Goal: Information Seeking & Learning: Compare options

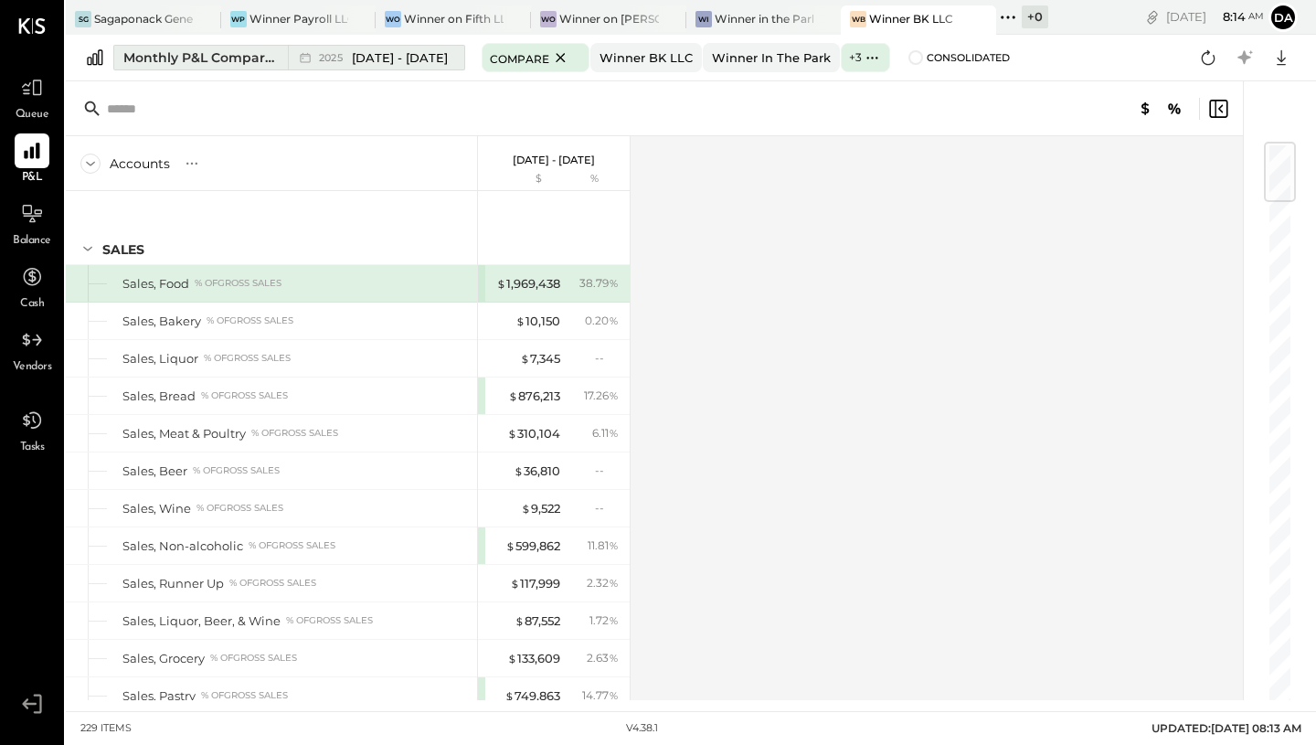
click at [405, 59] on span "[DATE] - [DATE]" at bounding box center [400, 57] width 96 height 17
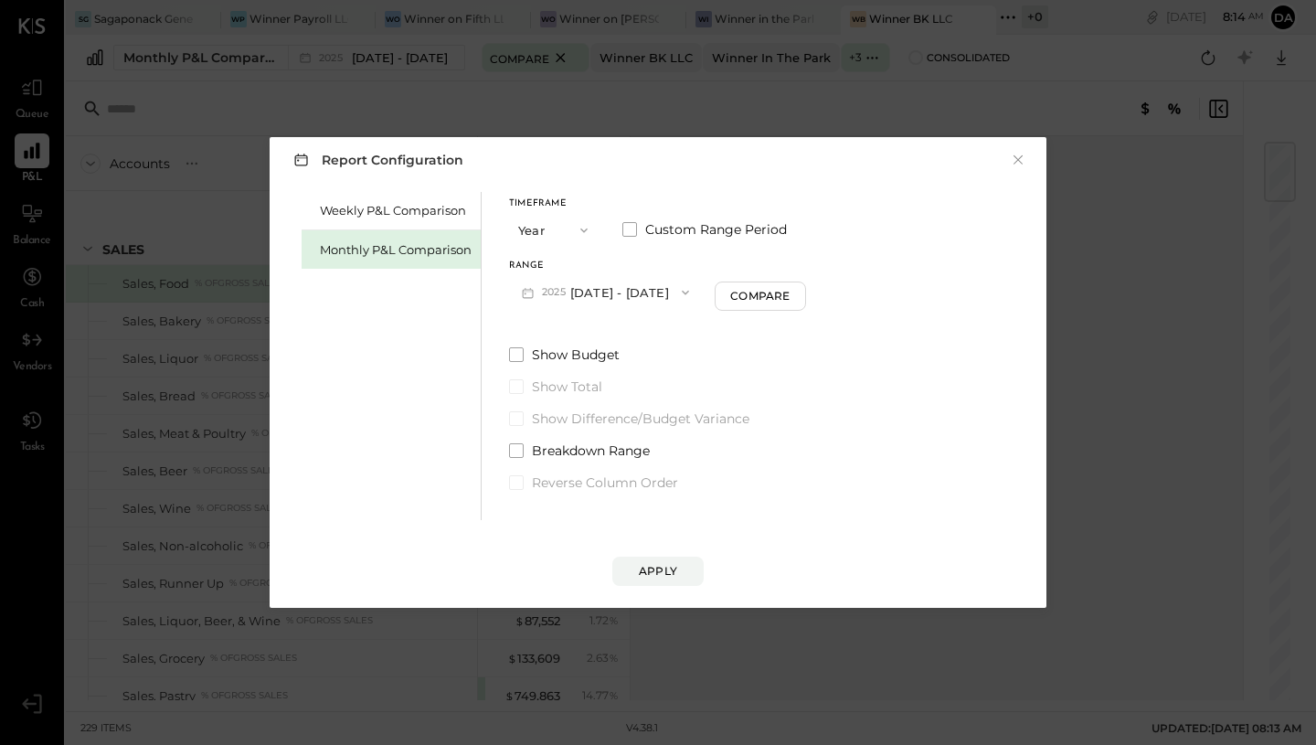
click at [550, 228] on button "Year" at bounding box center [554, 230] width 91 height 34
click at [557, 320] on div "Year" at bounding box center [555, 328] width 90 height 33
click at [597, 290] on button "[DATE] - [DATE]" at bounding box center [605, 292] width 193 height 34
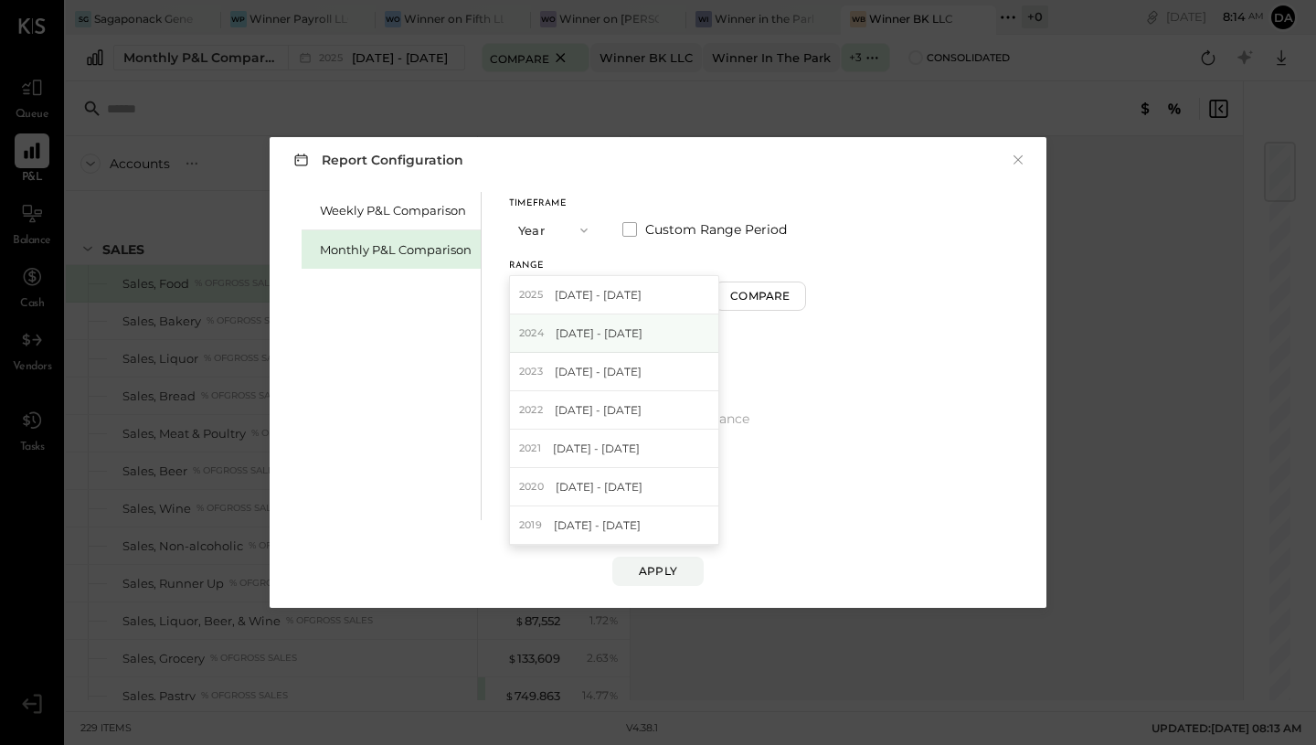
click at [597, 337] on span "[DATE] - [DATE]" at bounding box center [599, 333] width 87 height 16
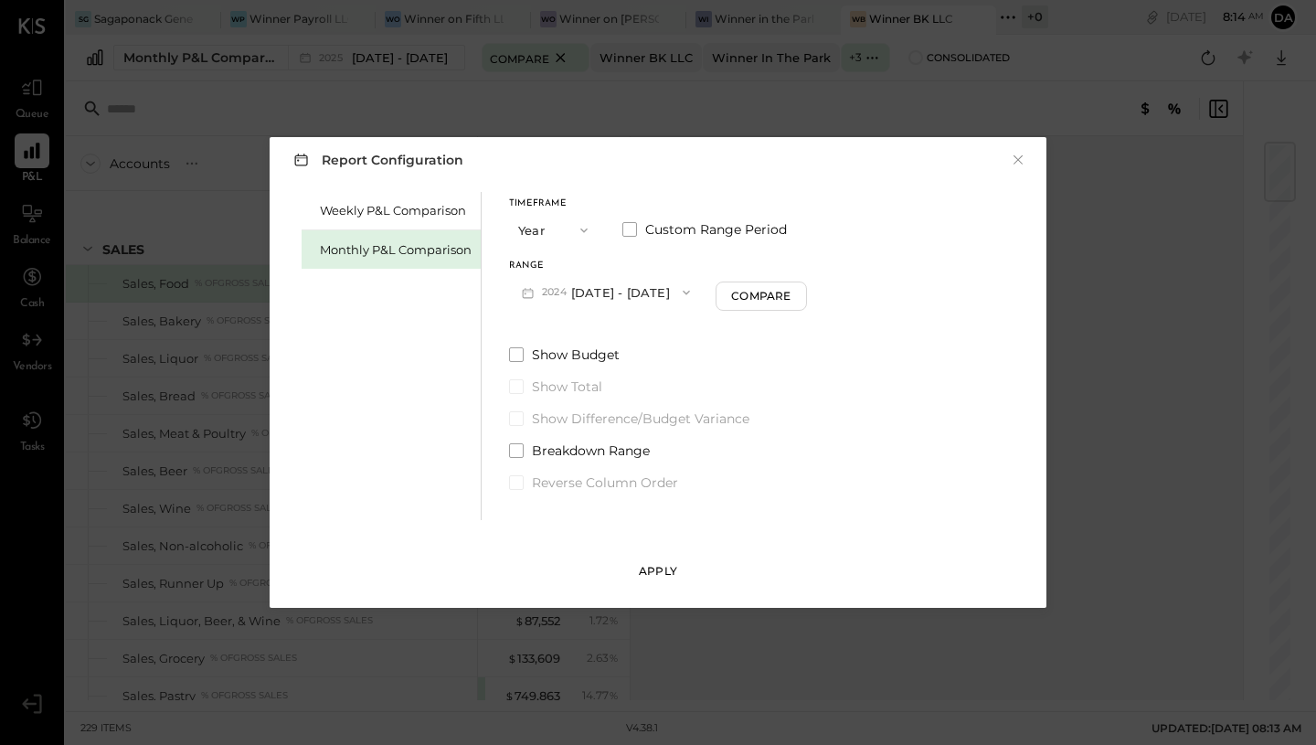
click at [649, 566] on div "Apply" at bounding box center [658, 571] width 38 height 16
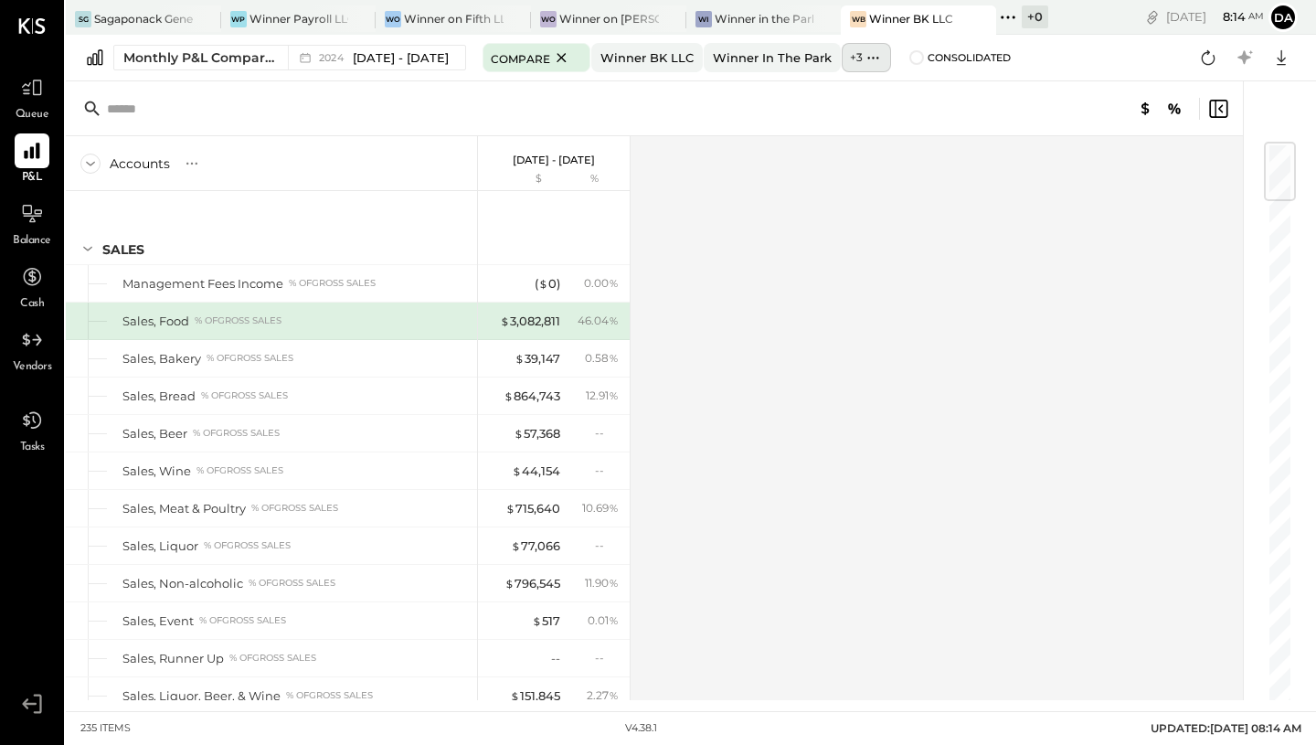
click at [875, 58] on icon at bounding box center [873, 57] width 19 height 19
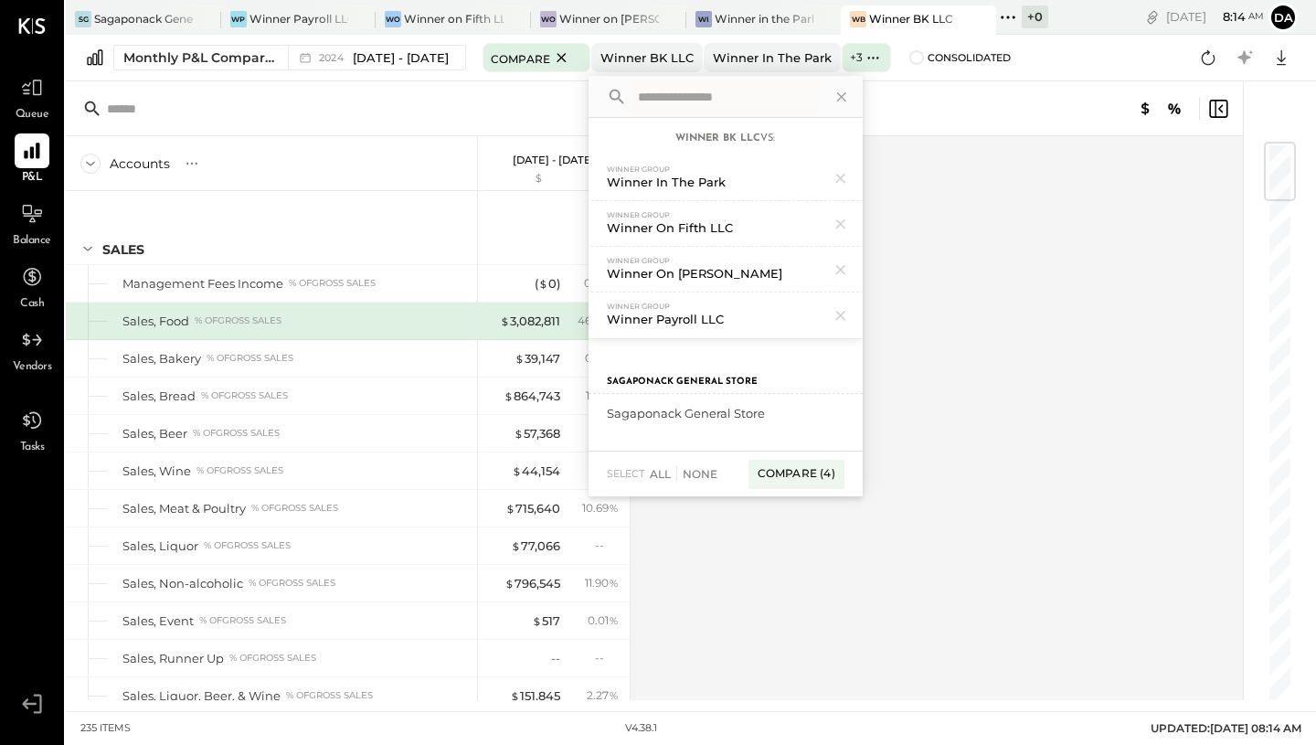
click at [972, 318] on div "Accounts S % GL [DATE] - [DATE] $ % SALES Management Fees Income % of GROSS SAL…" at bounding box center [656, 418] width 1180 height 564
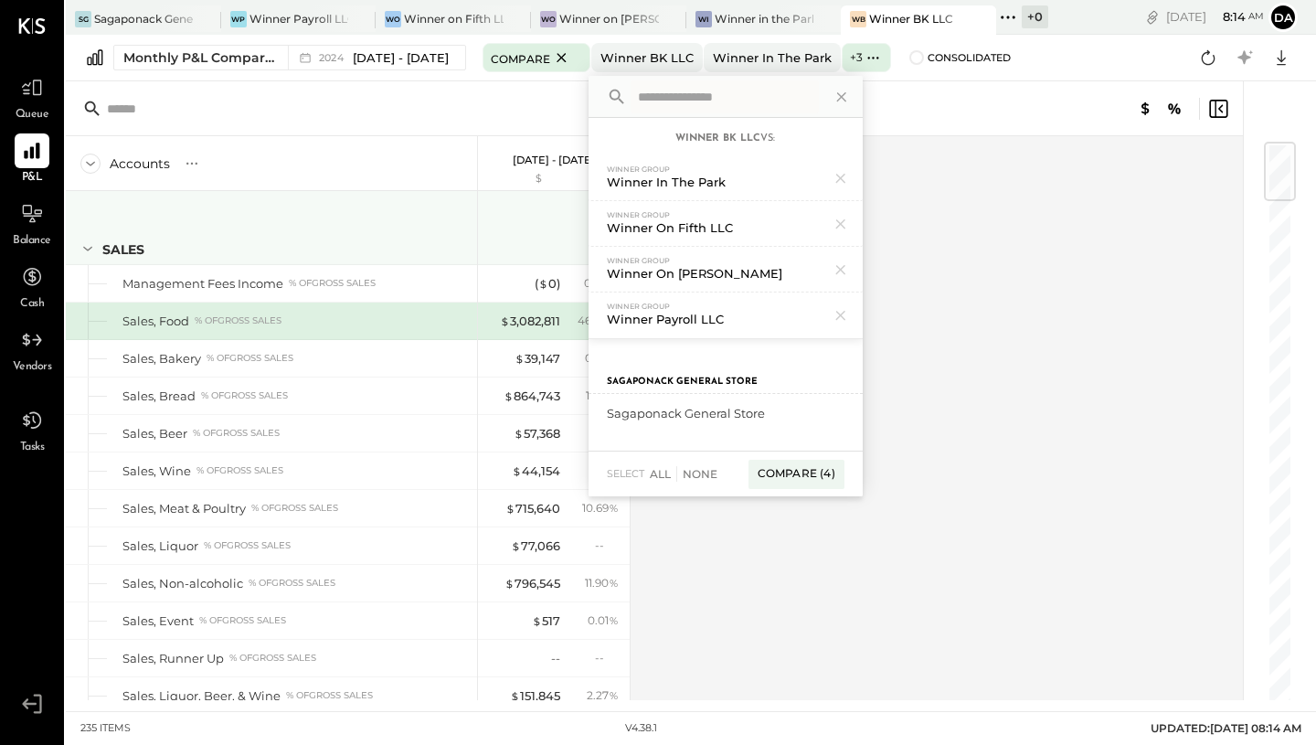
click at [423, 228] on div "SALES" at bounding box center [271, 227] width 411 height 73
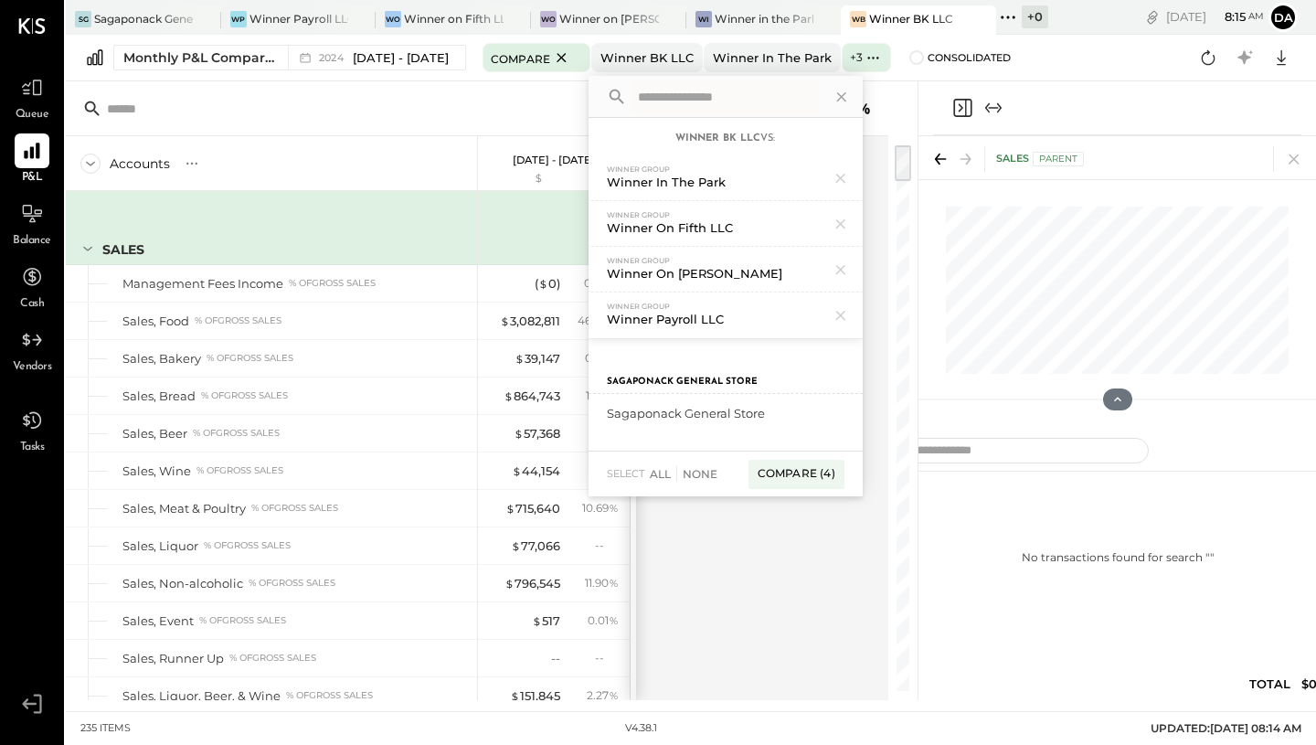
click at [684, 561] on div "Accounts S % GL [DATE] - [DATE] $ % SALES Management Fees Income % of GROSS SAL…" at bounding box center [478, 418] width 825 height 564
click at [854, 97] on icon at bounding box center [842, 97] width 24 height 24
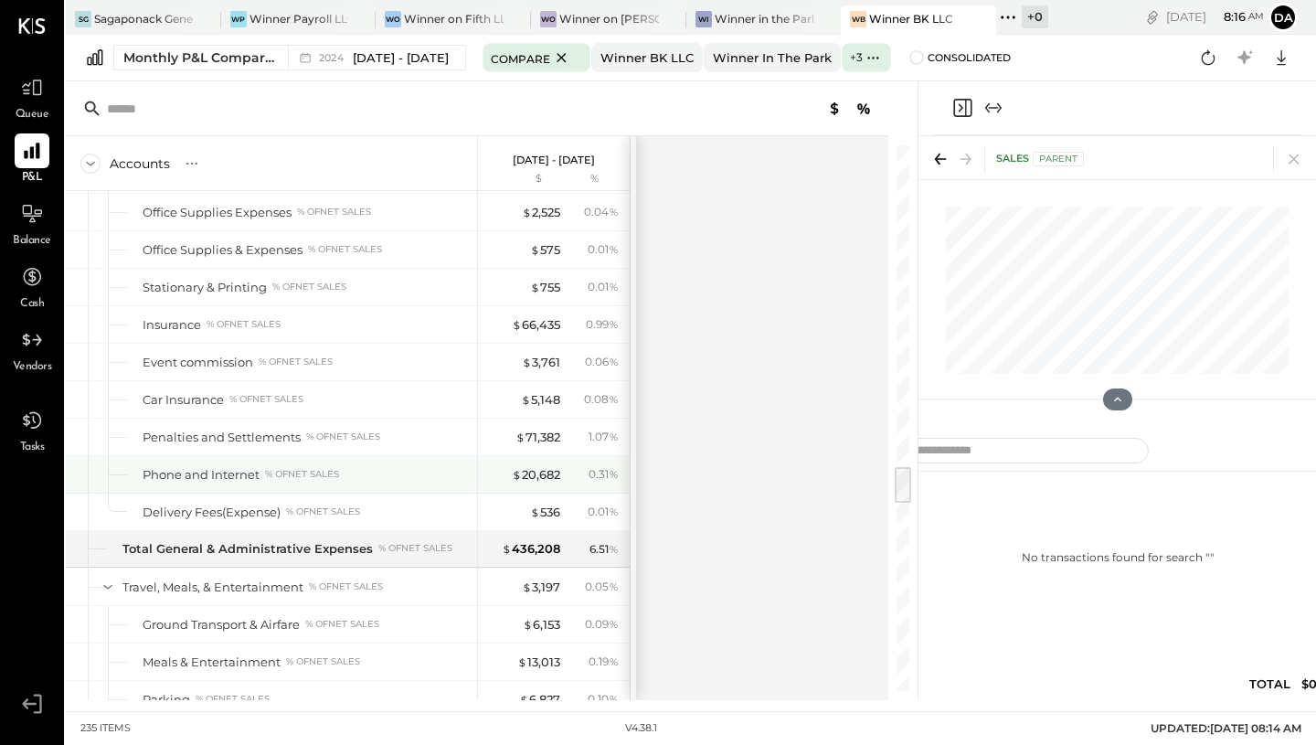
scroll to position [4674, 0]
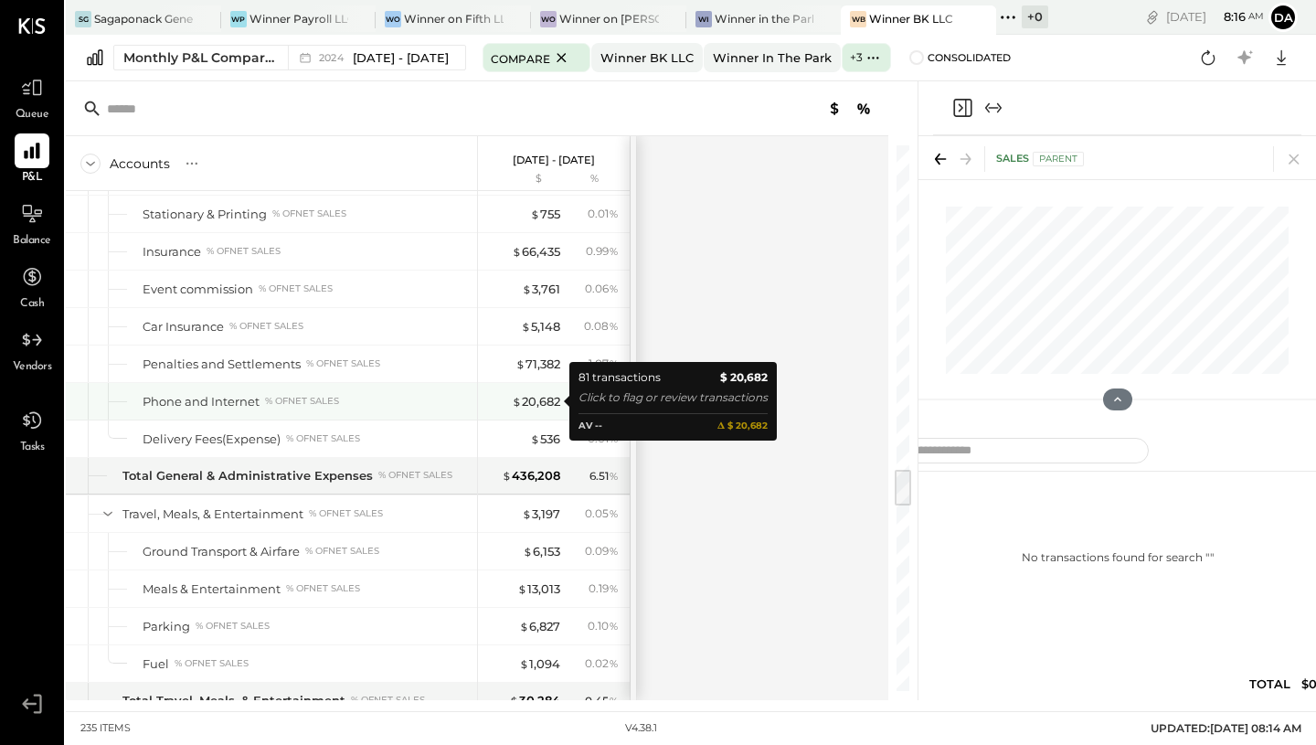
click at [523, 403] on div "$ 20,682" at bounding box center [536, 401] width 48 height 17
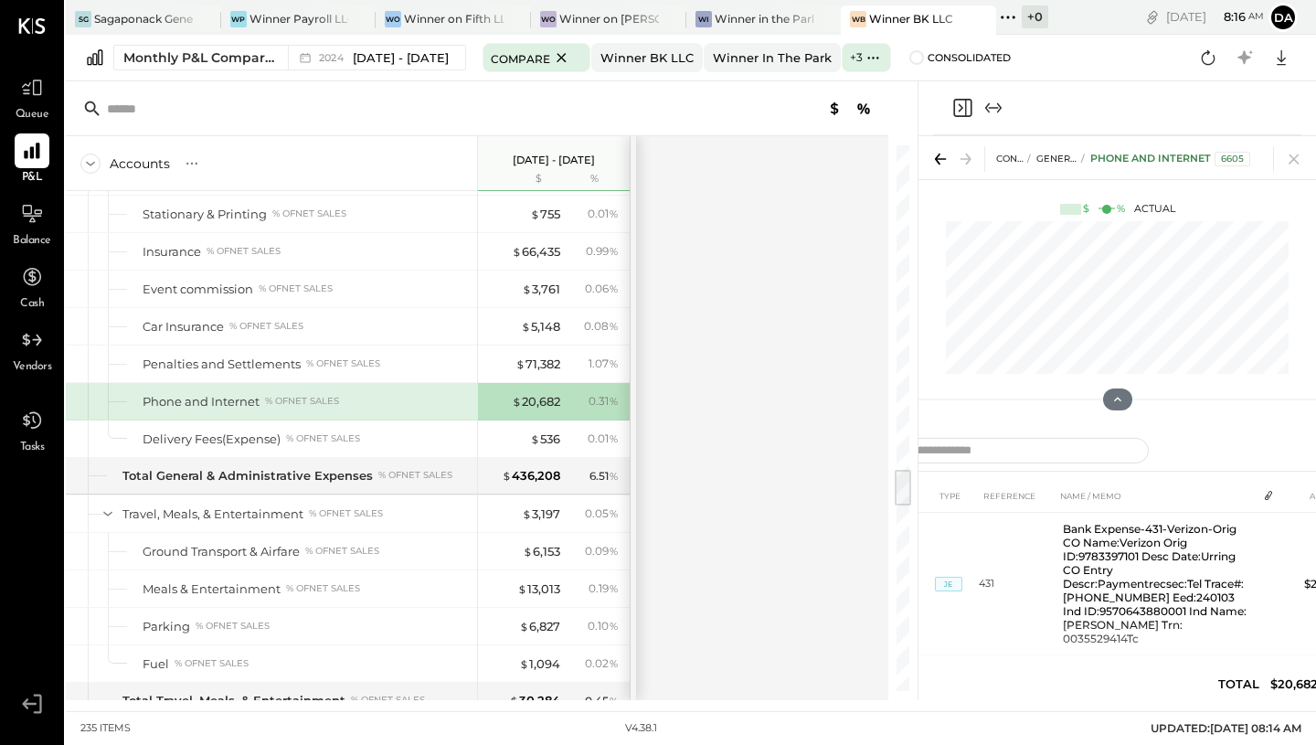
click at [942, 157] on icon at bounding box center [941, 159] width 26 height 26
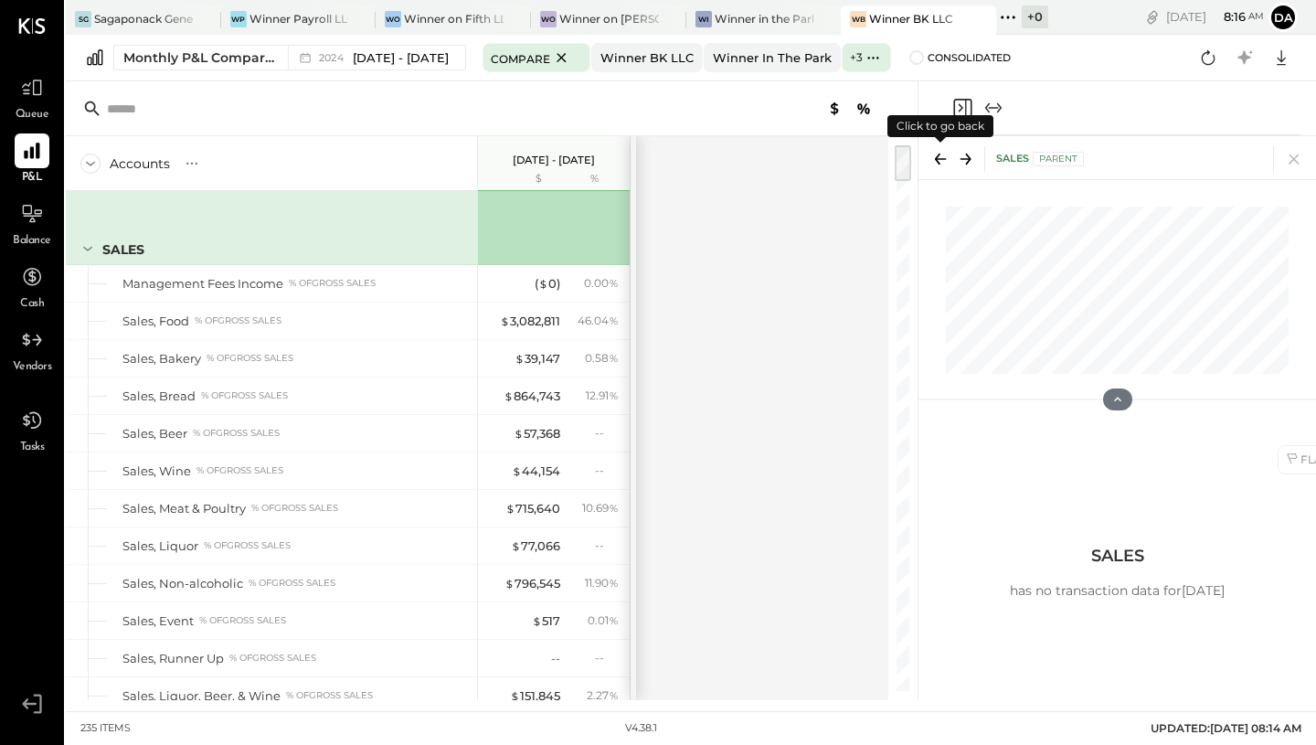
click at [942, 157] on icon at bounding box center [941, 159] width 26 height 26
click at [991, 101] on icon "Expand panel (e)" at bounding box center [993, 108] width 22 height 22
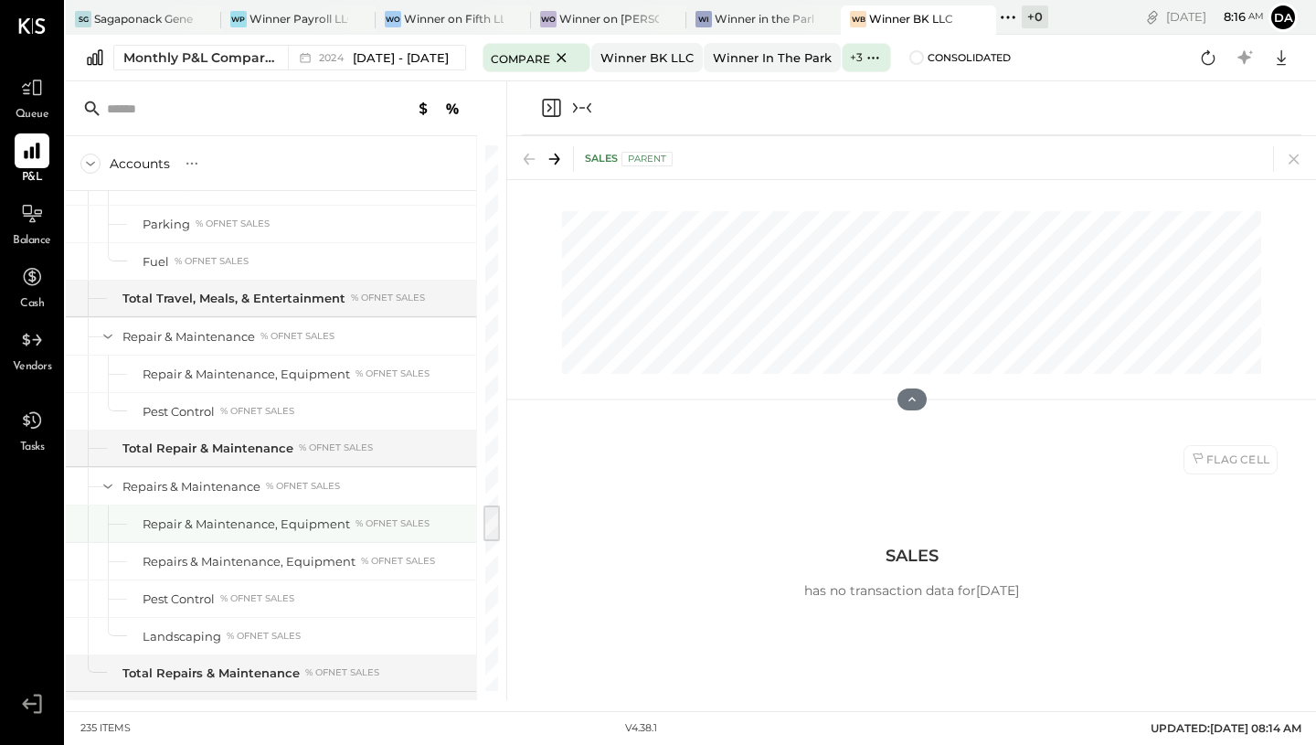
scroll to position [5191, 0]
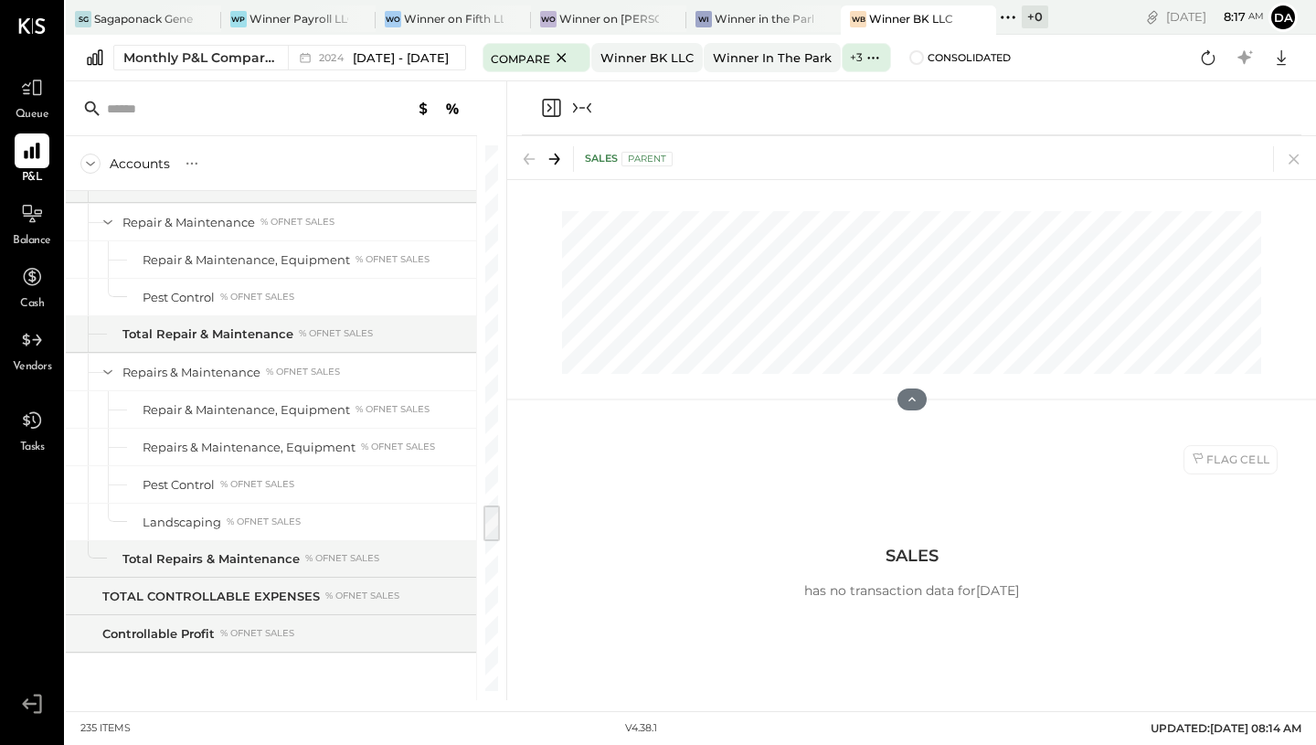
click at [580, 111] on icon "Collapse panel (e)" at bounding box center [582, 108] width 22 height 22
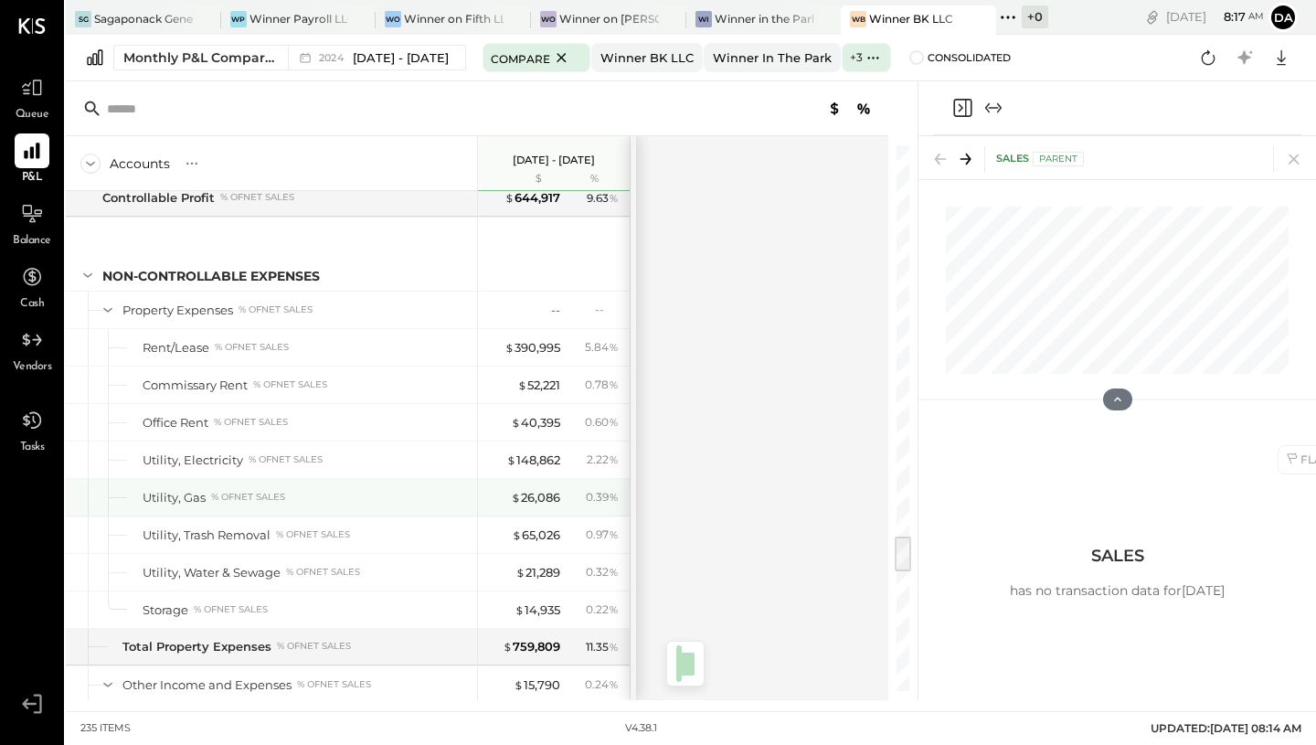
scroll to position [5631, 0]
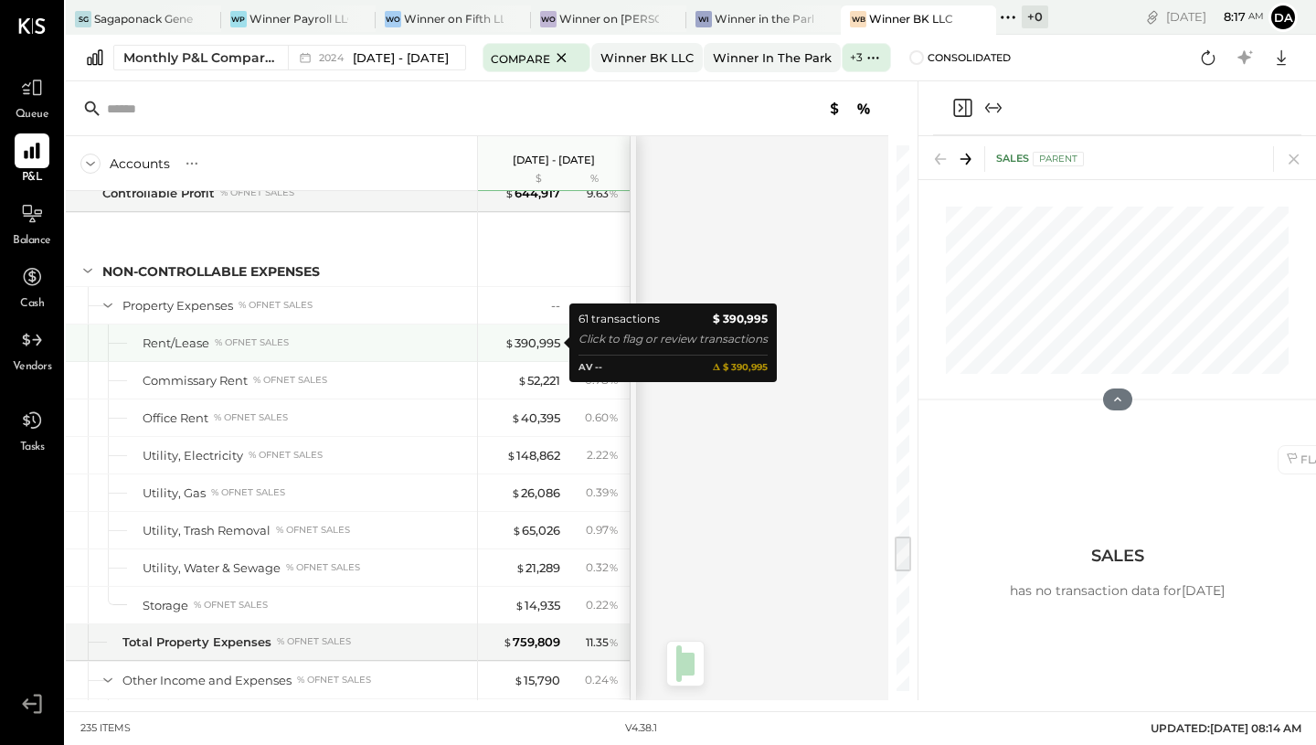
click at [536, 344] on div "$ 390,995" at bounding box center [532, 342] width 56 height 17
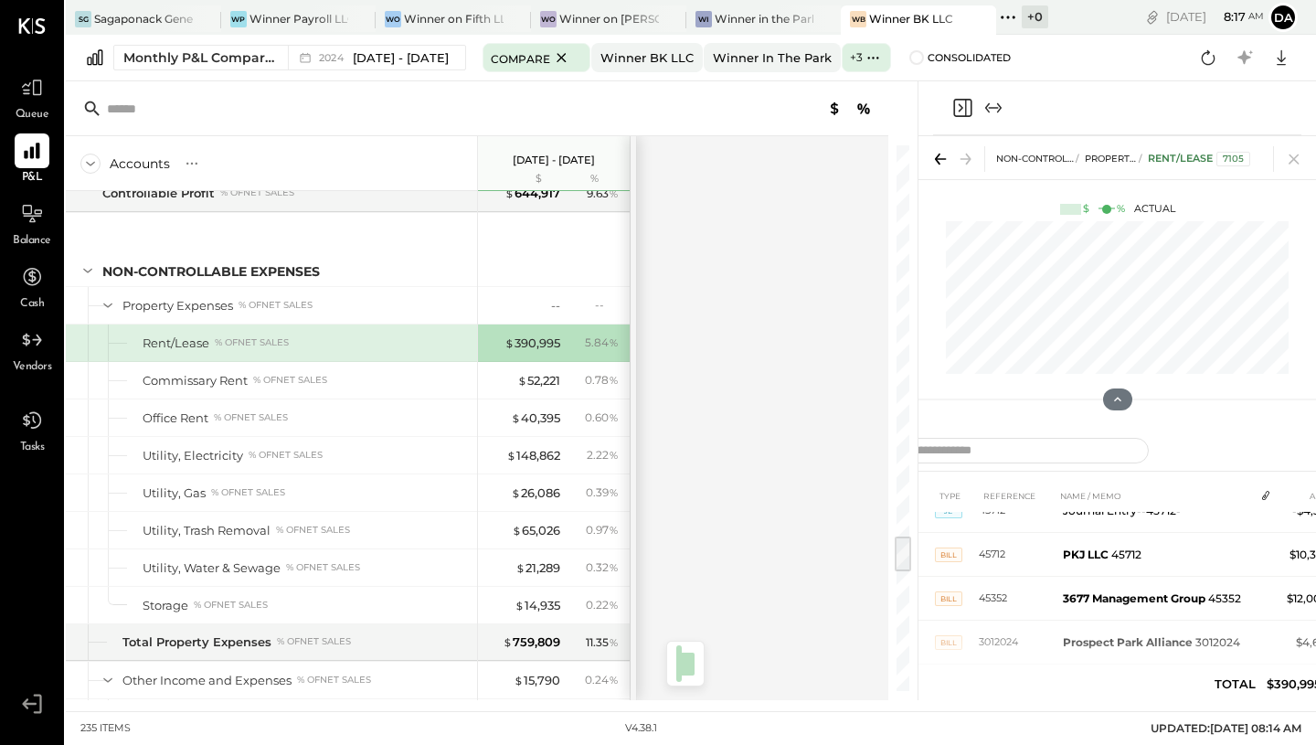
scroll to position [568, 0]
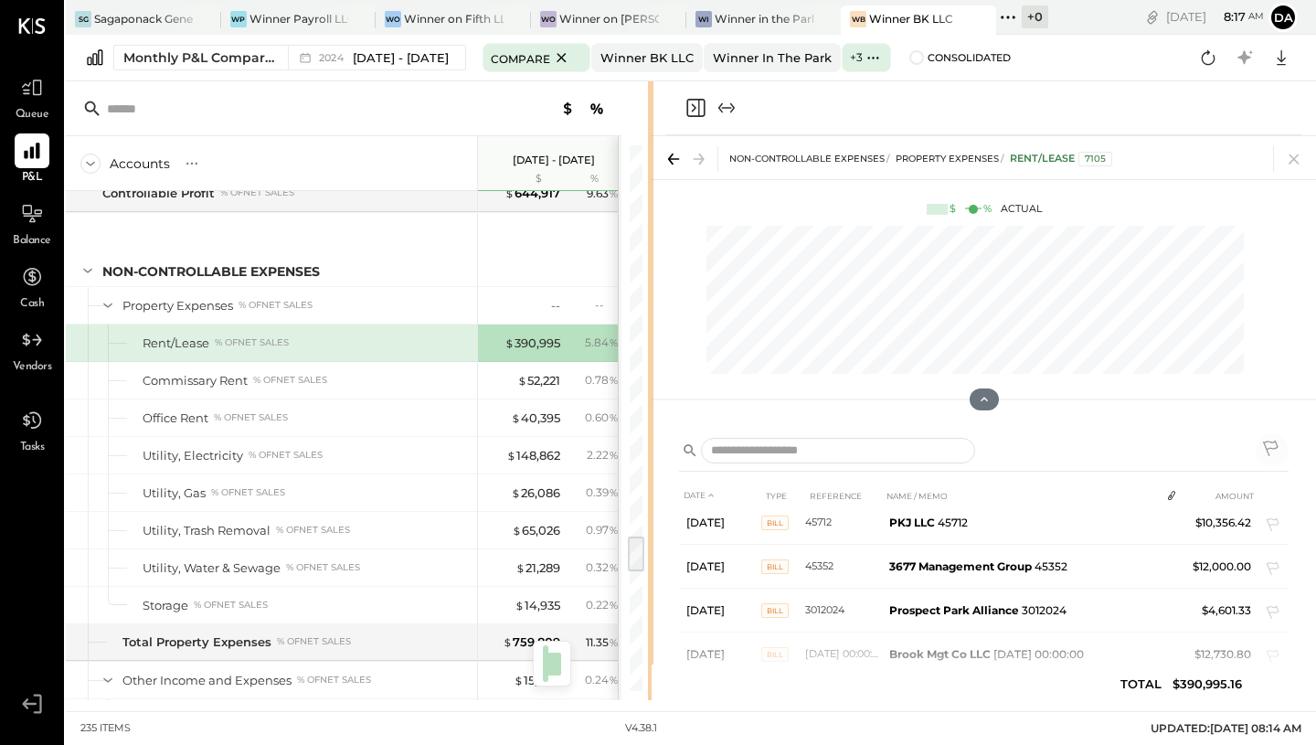
scroll to position [538, 0]
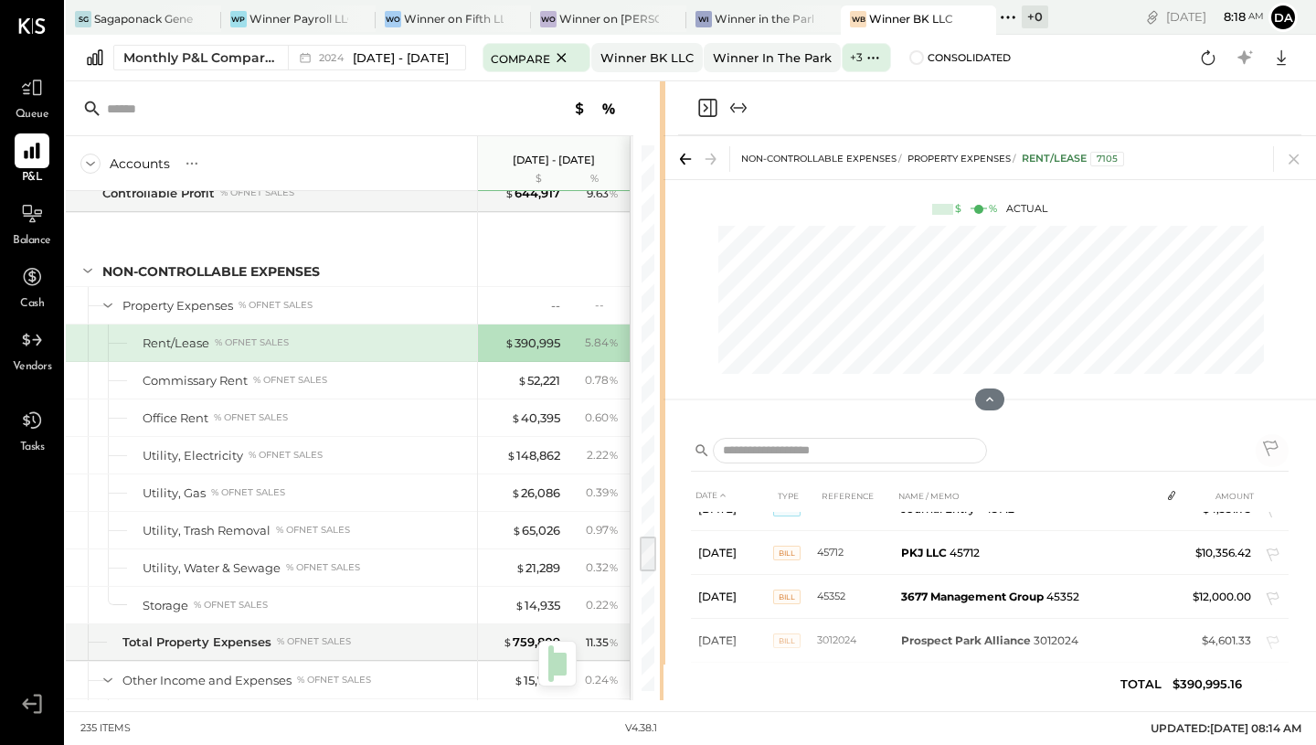
drag, startPoint x: 915, startPoint y: 503, endPoint x: 663, endPoint y: 481, distance: 253.2
click at [663, 481] on div "Accounts S % GL [DATE] - [DATE] $ % SALES Management Fees Income % of GROSS SAL…" at bounding box center [691, 390] width 1250 height 619
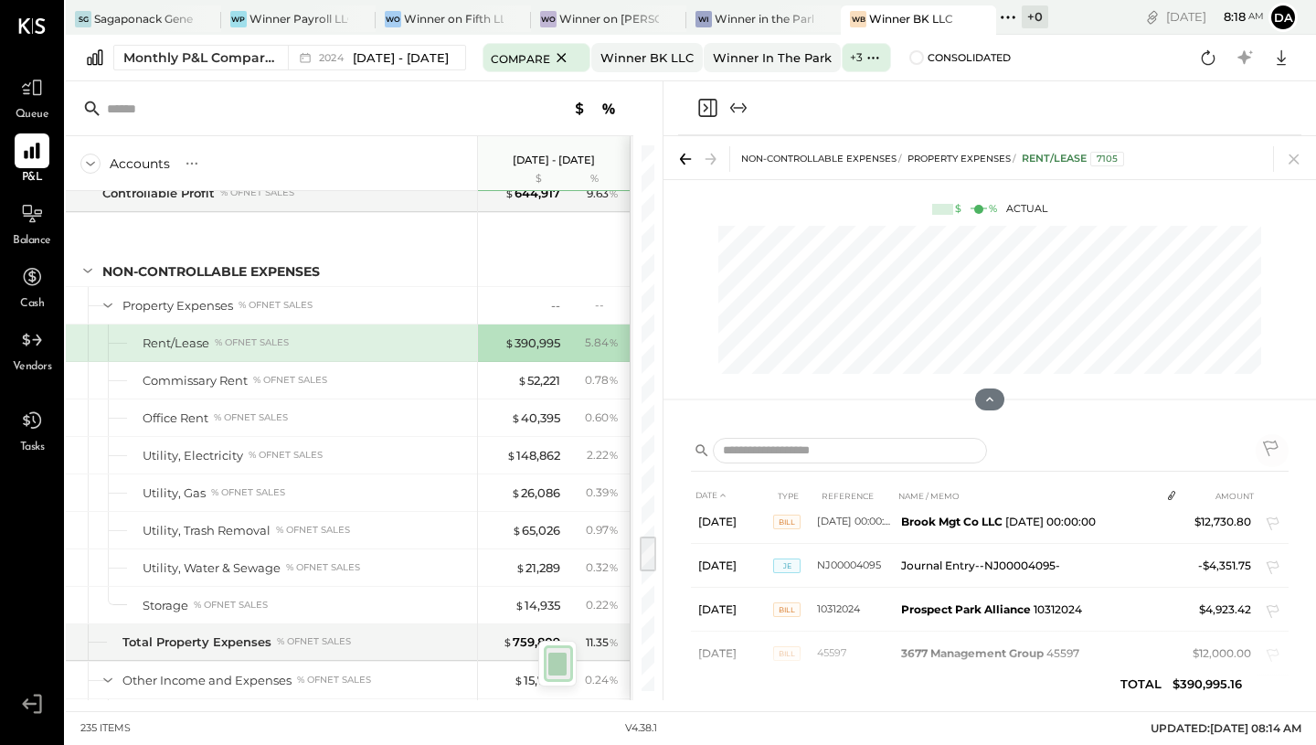
scroll to position [2258, 0]
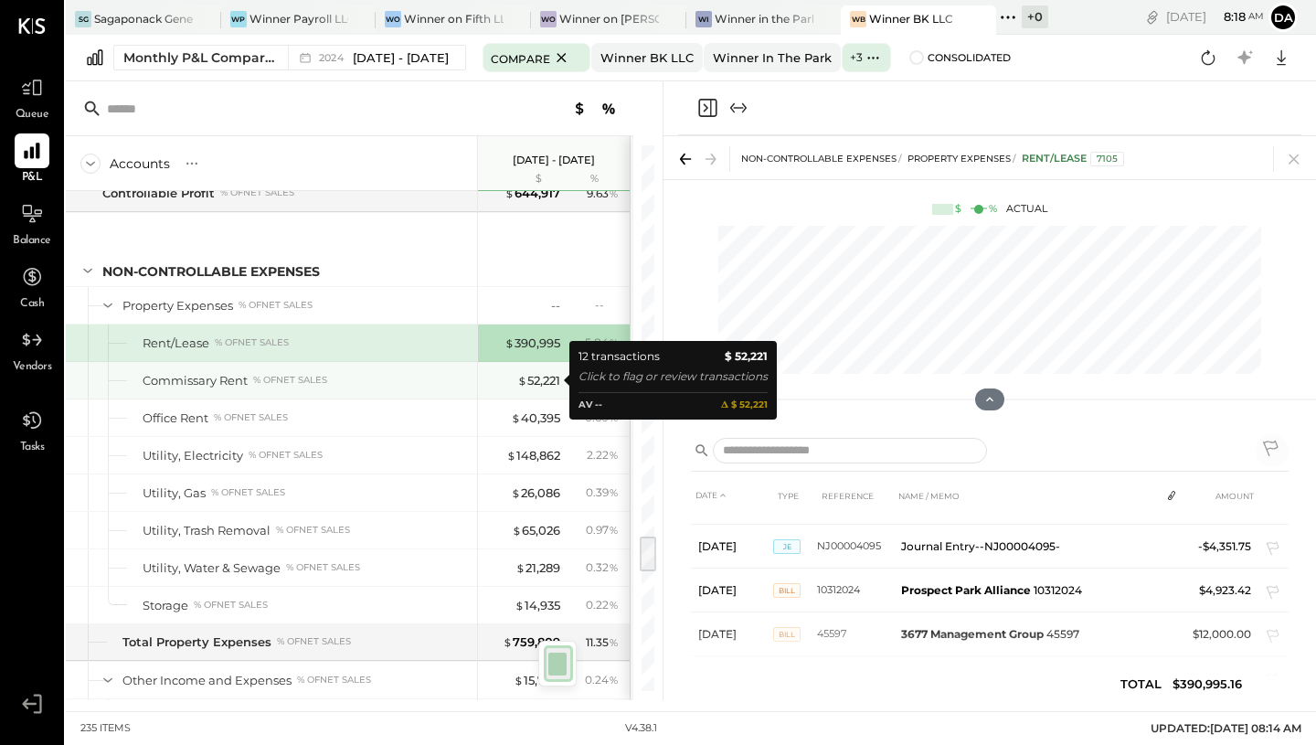
click at [546, 380] on div "$ 52,221" at bounding box center [538, 380] width 43 height 17
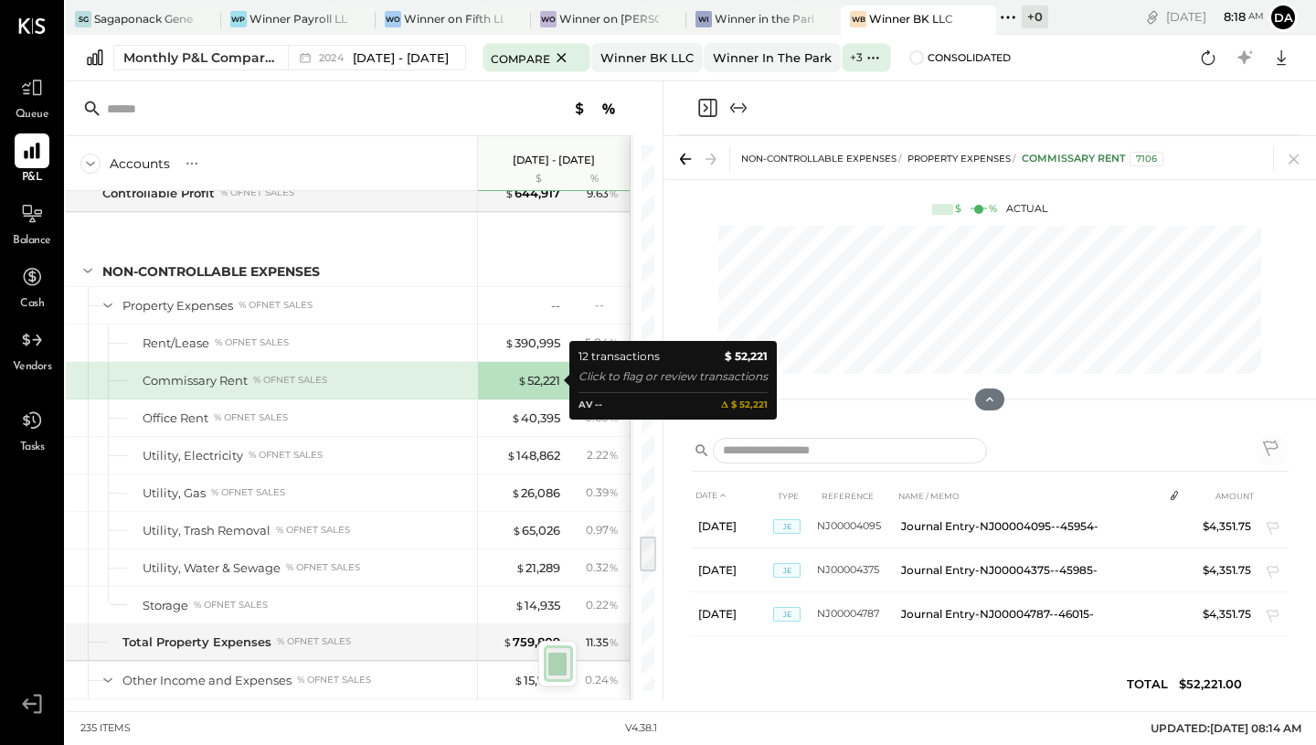
scroll to position [406, 0]
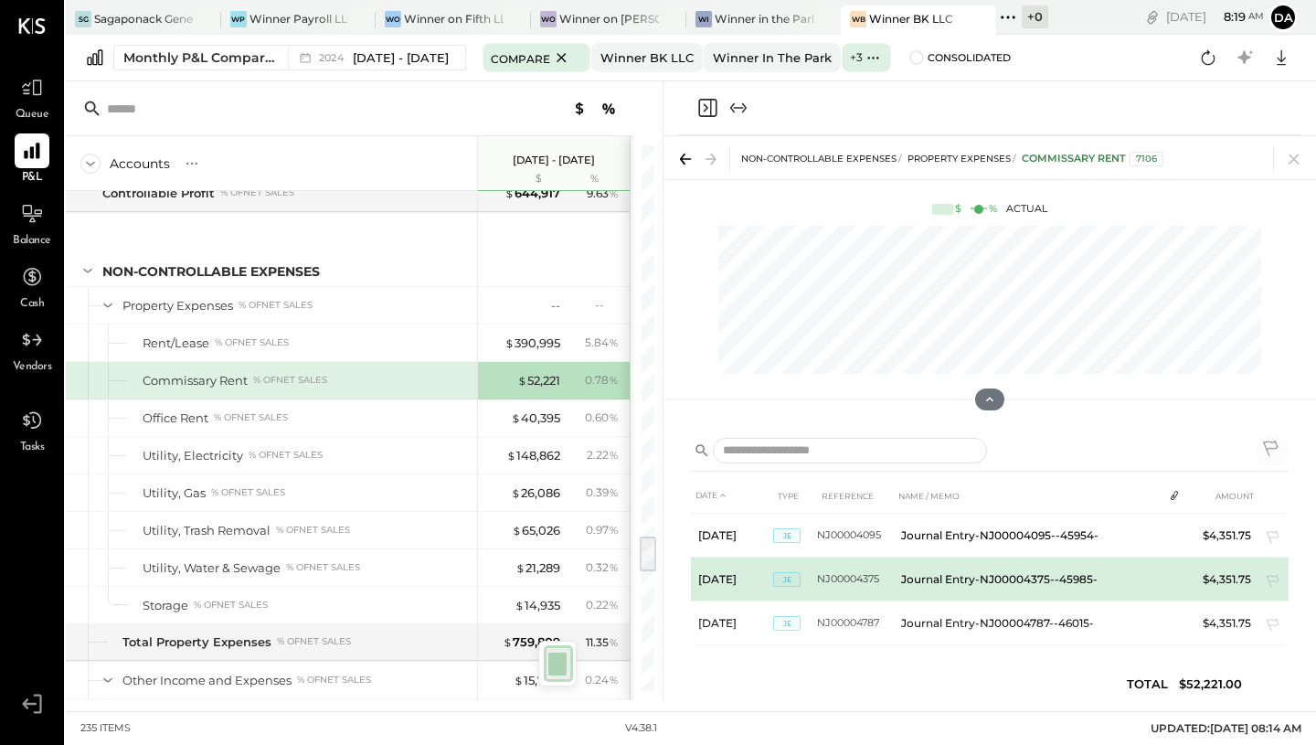
scroll to position [406, 0]
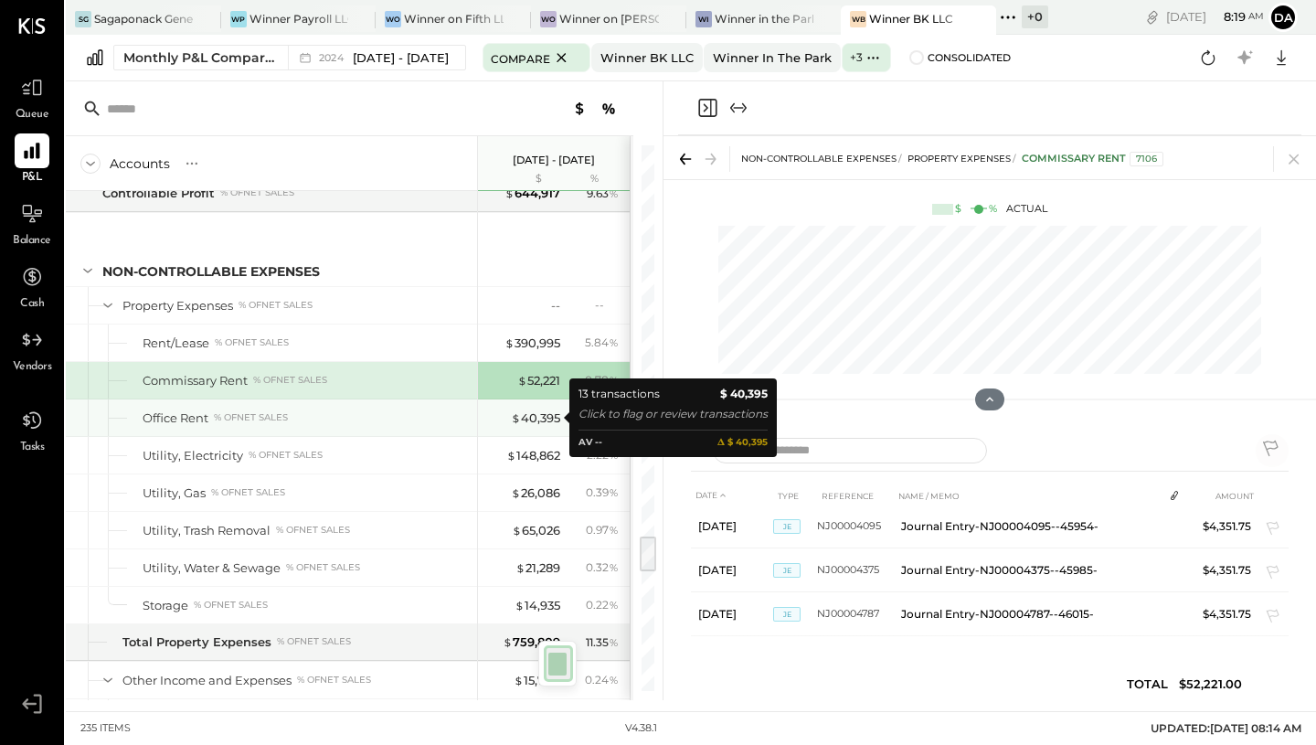
click at [547, 418] on div "$ 40,395" at bounding box center [535, 417] width 49 height 17
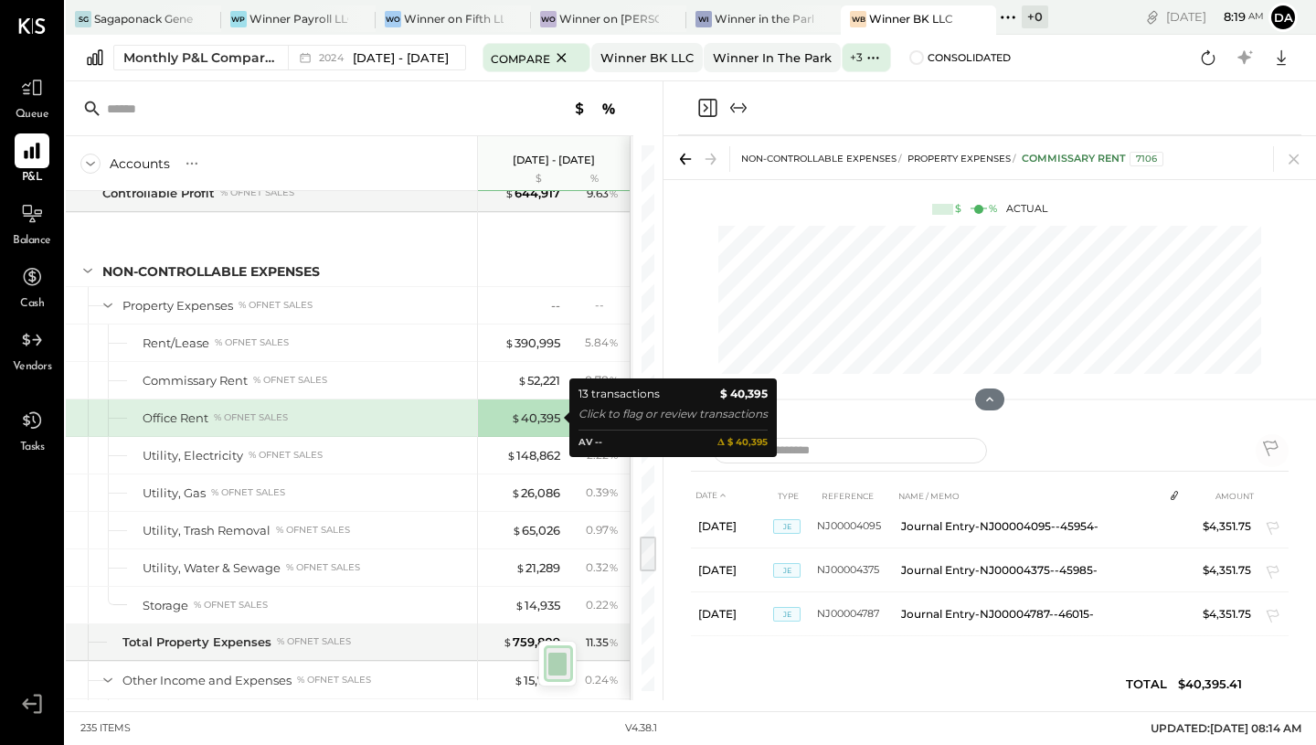
scroll to position [404, 0]
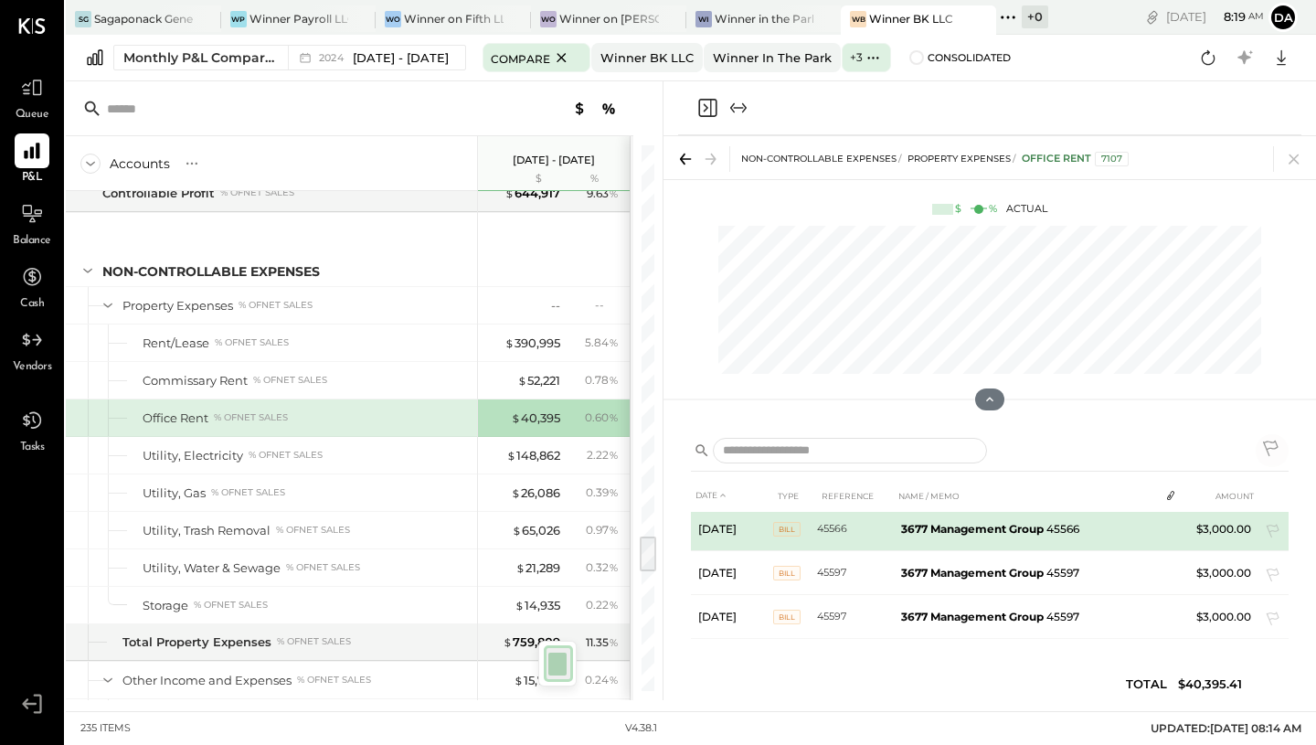
scroll to position [447, 0]
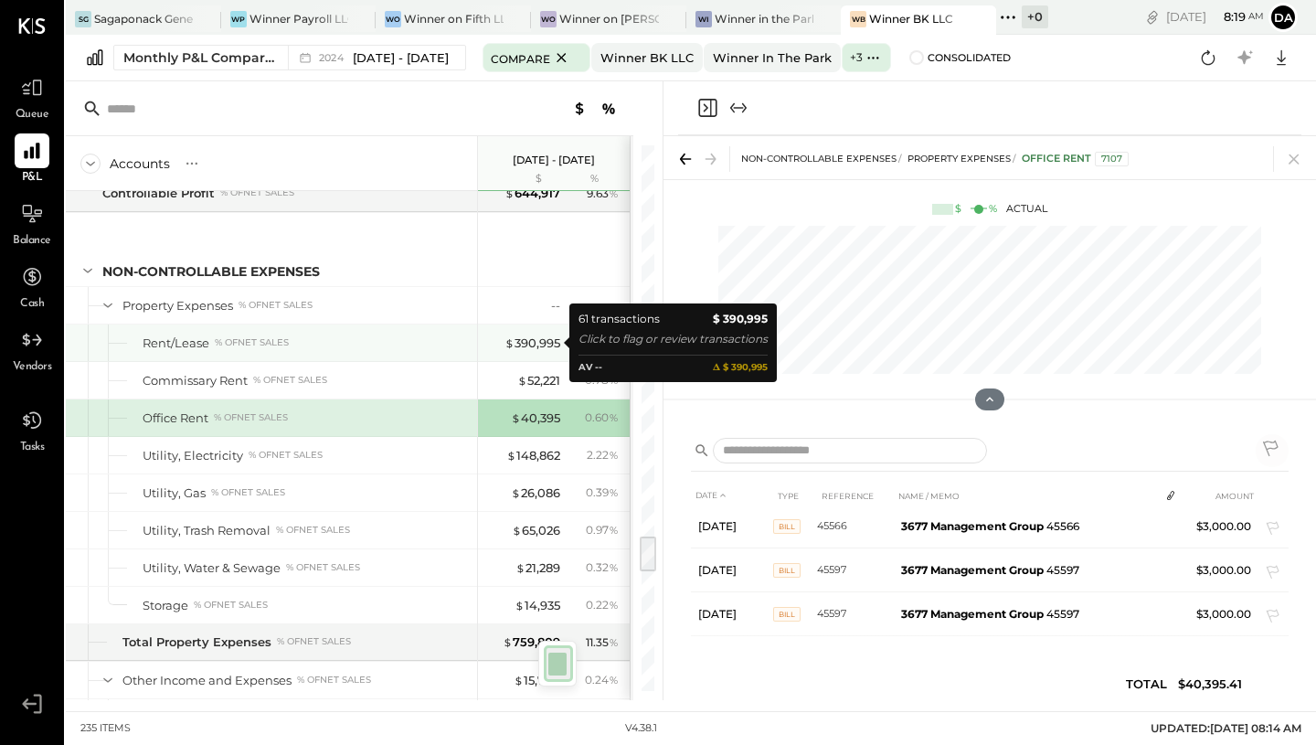
click at [522, 345] on div "$ 390,995" at bounding box center [532, 342] width 56 height 17
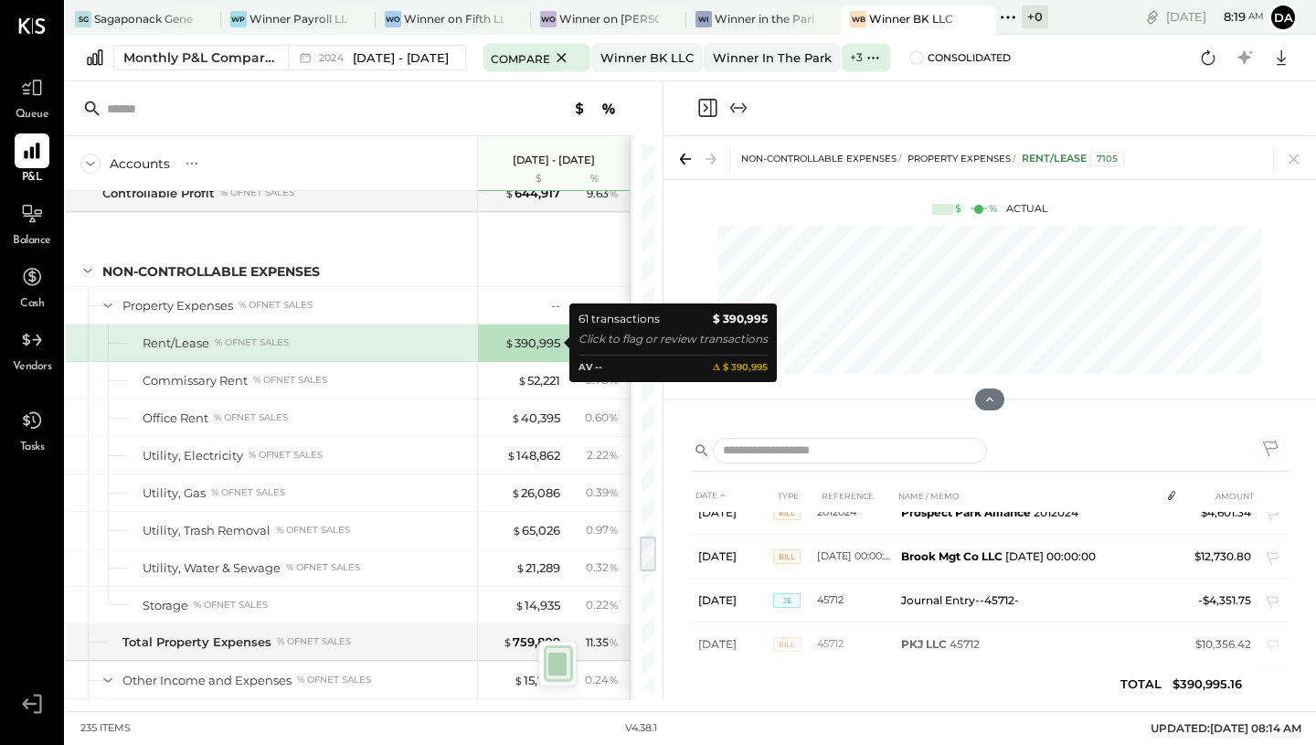
scroll to position [477, 0]
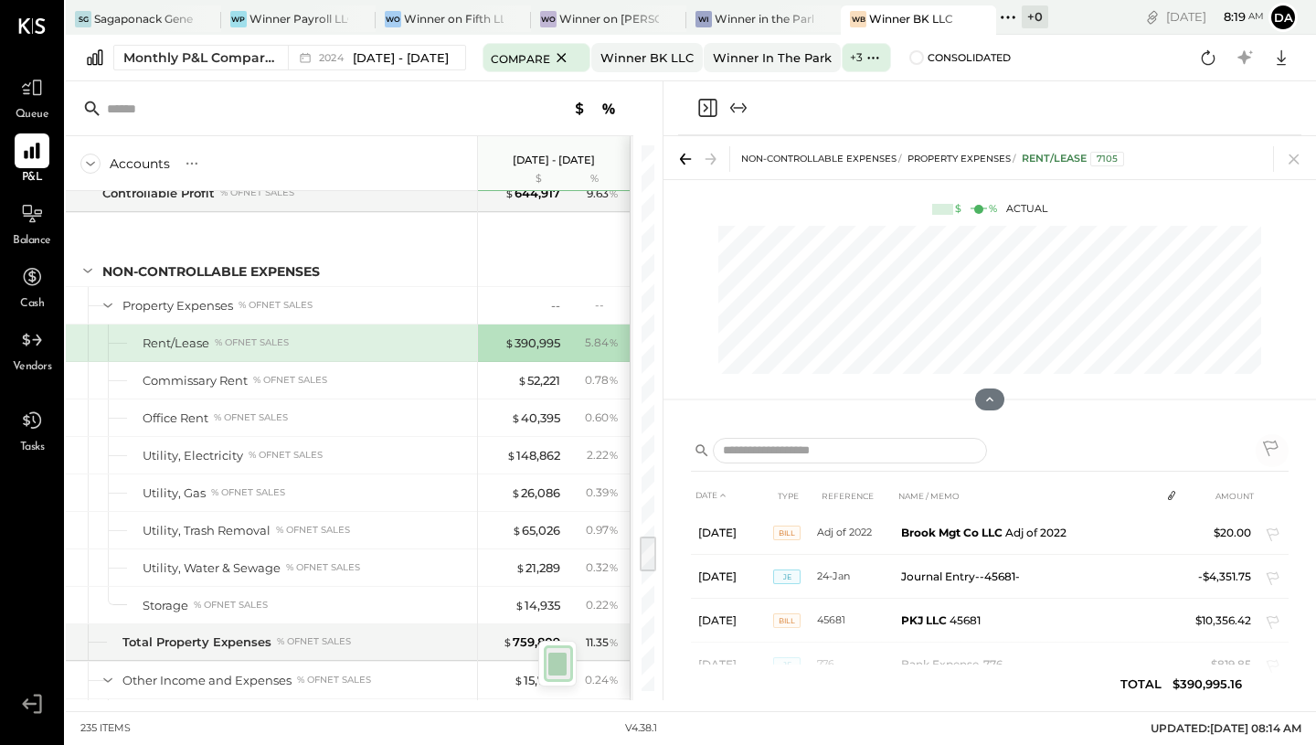
scroll to position [134, 0]
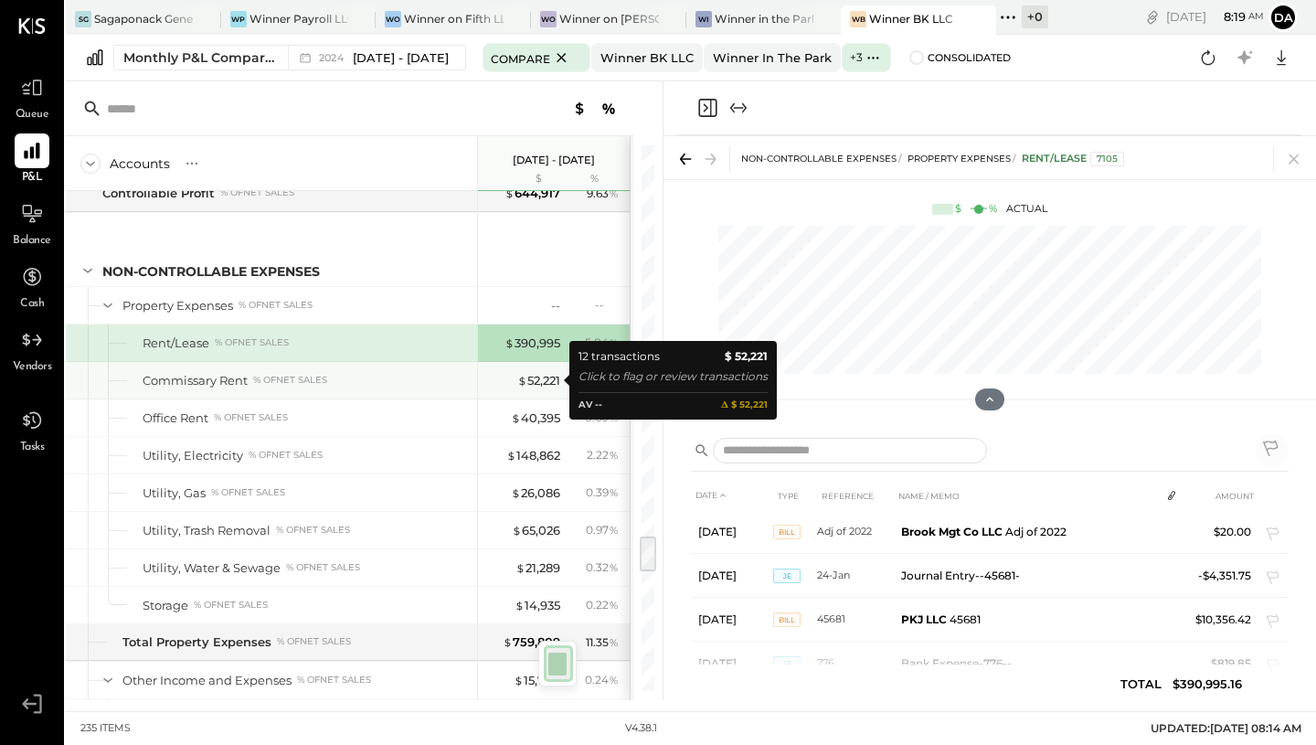
click at [520, 377] on span "$" at bounding box center [522, 380] width 10 height 15
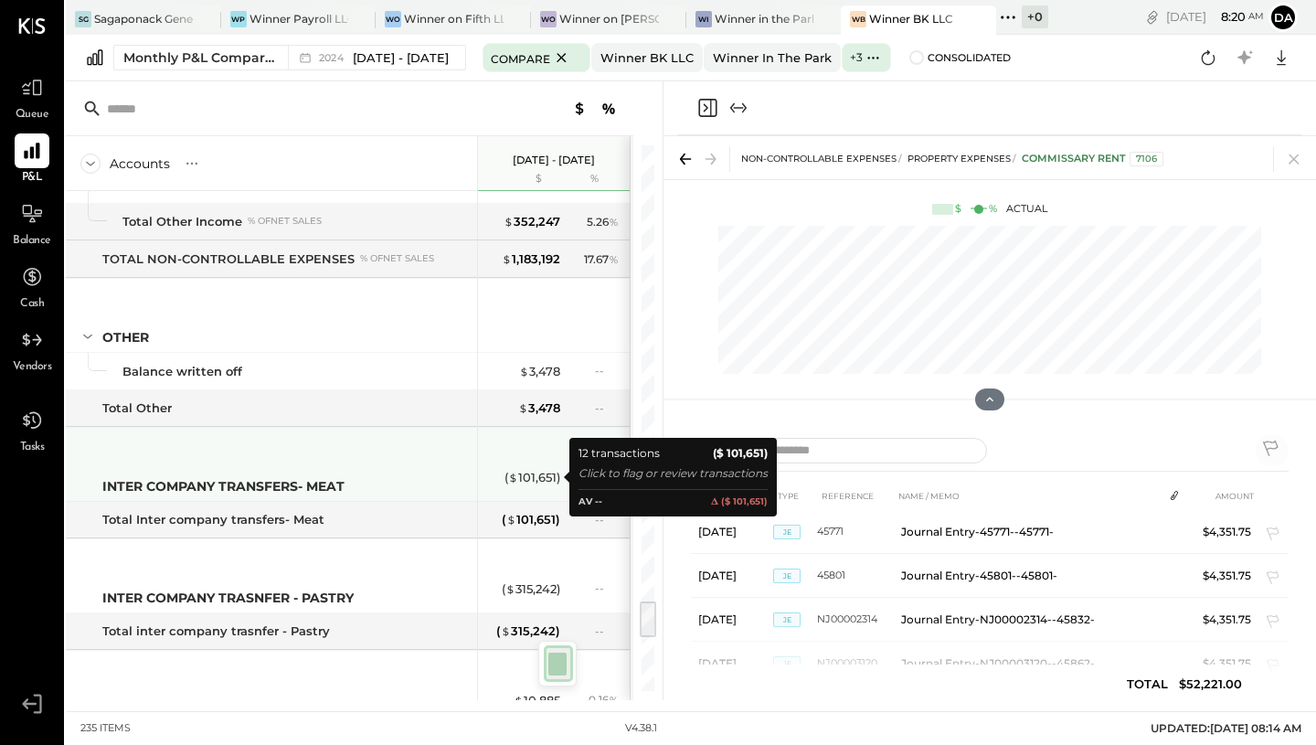
scroll to position [6586, 0]
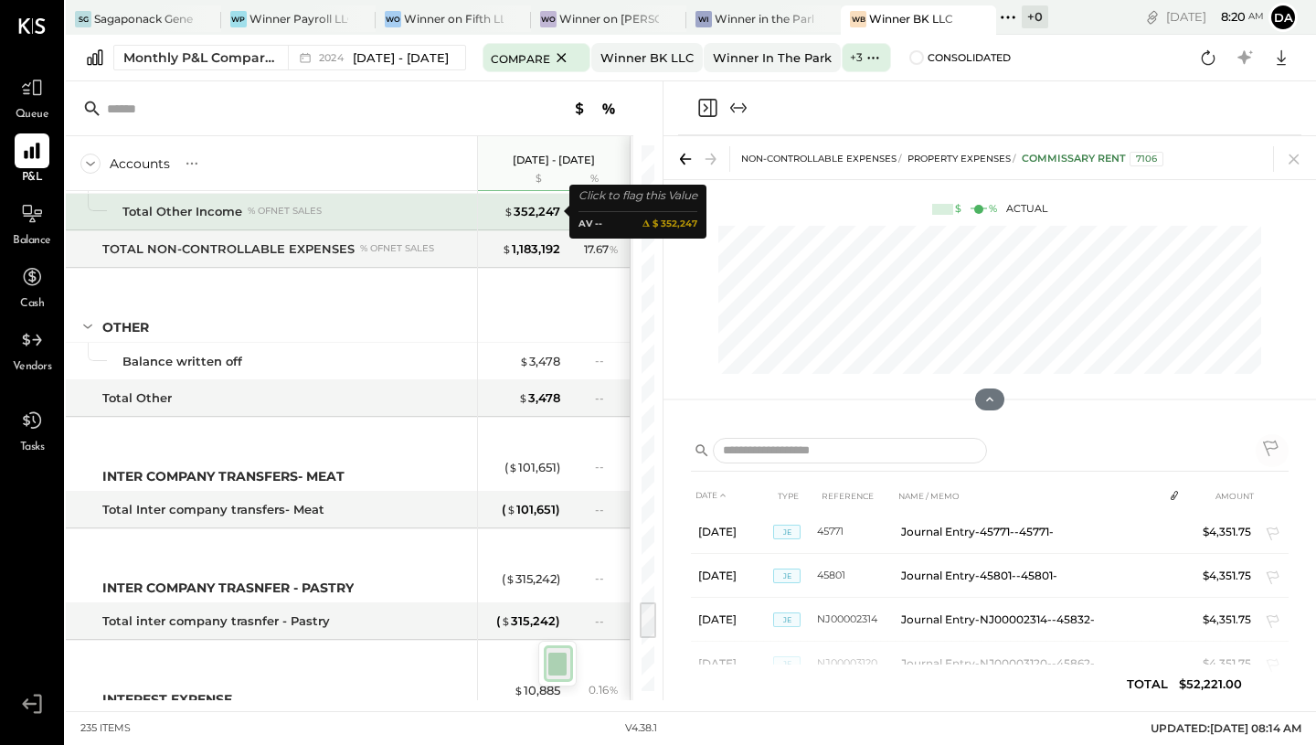
click at [519, 213] on div "$ 352,247" at bounding box center [532, 211] width 57 height 17
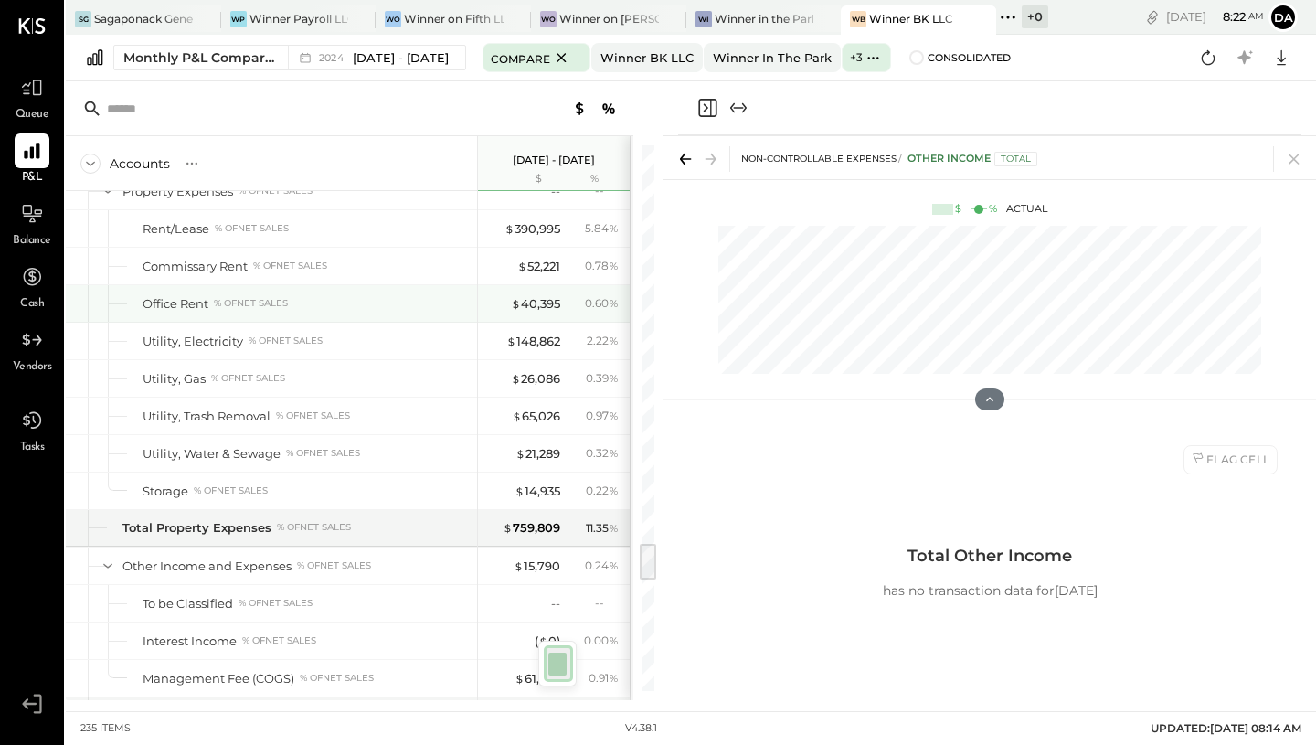
scroll to position [5744, 0]
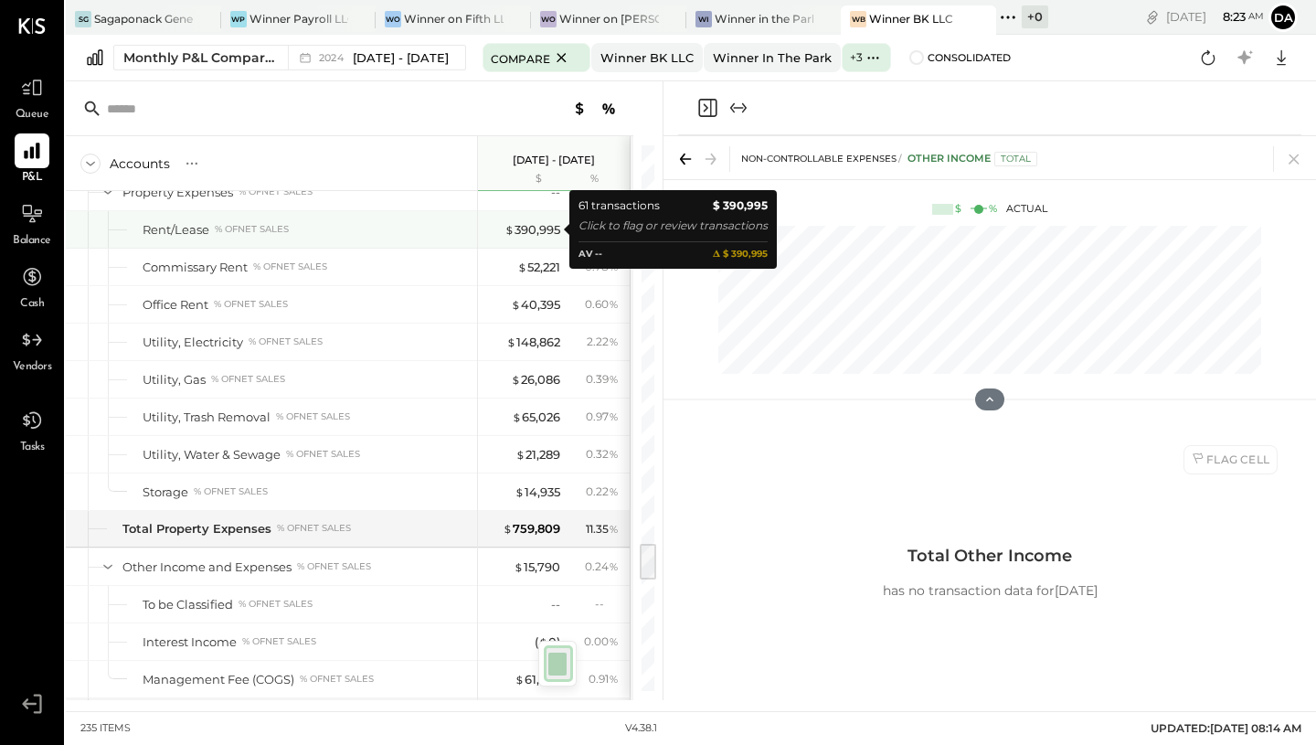
click at [521, 228] on div "$ 390,995" at bounding box center [532, 229] width 56 height 17
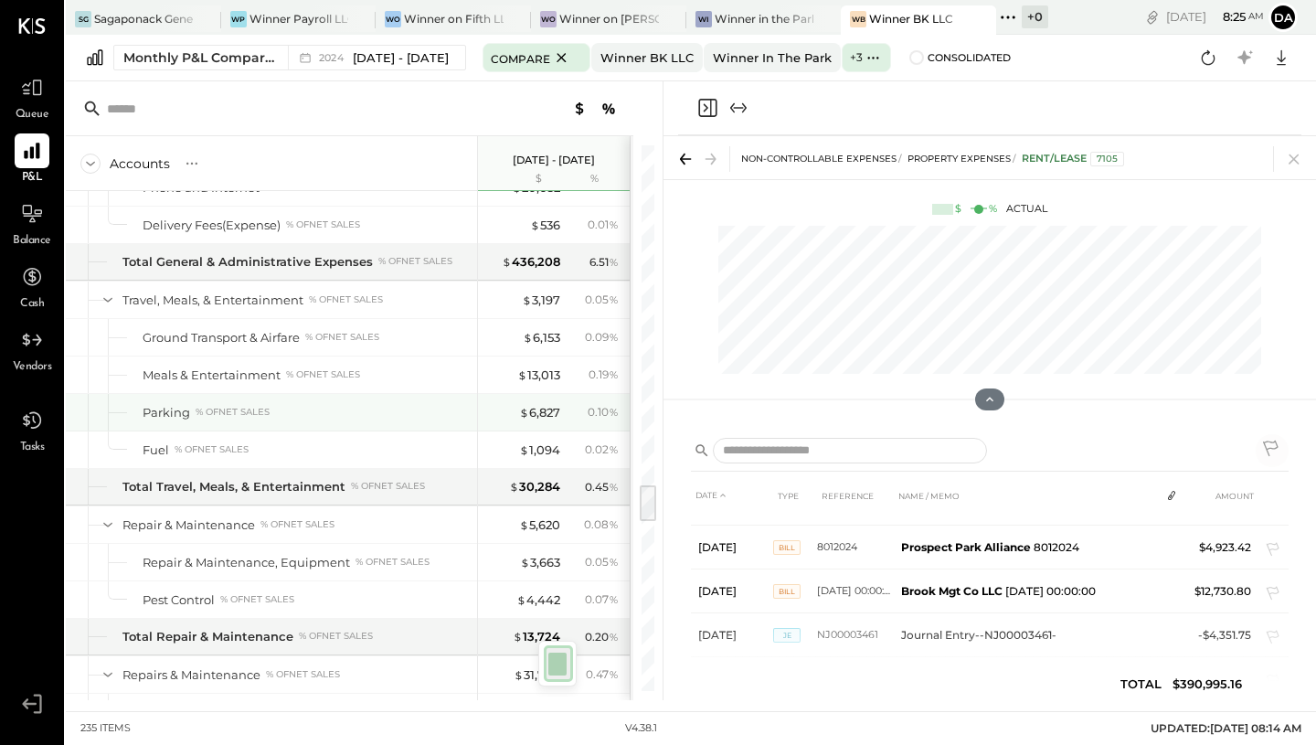
scroll to position [4658, 0]
click at [547, 196] on div "$ 20,682" at bounding box center [536, 187] width 48 height 17
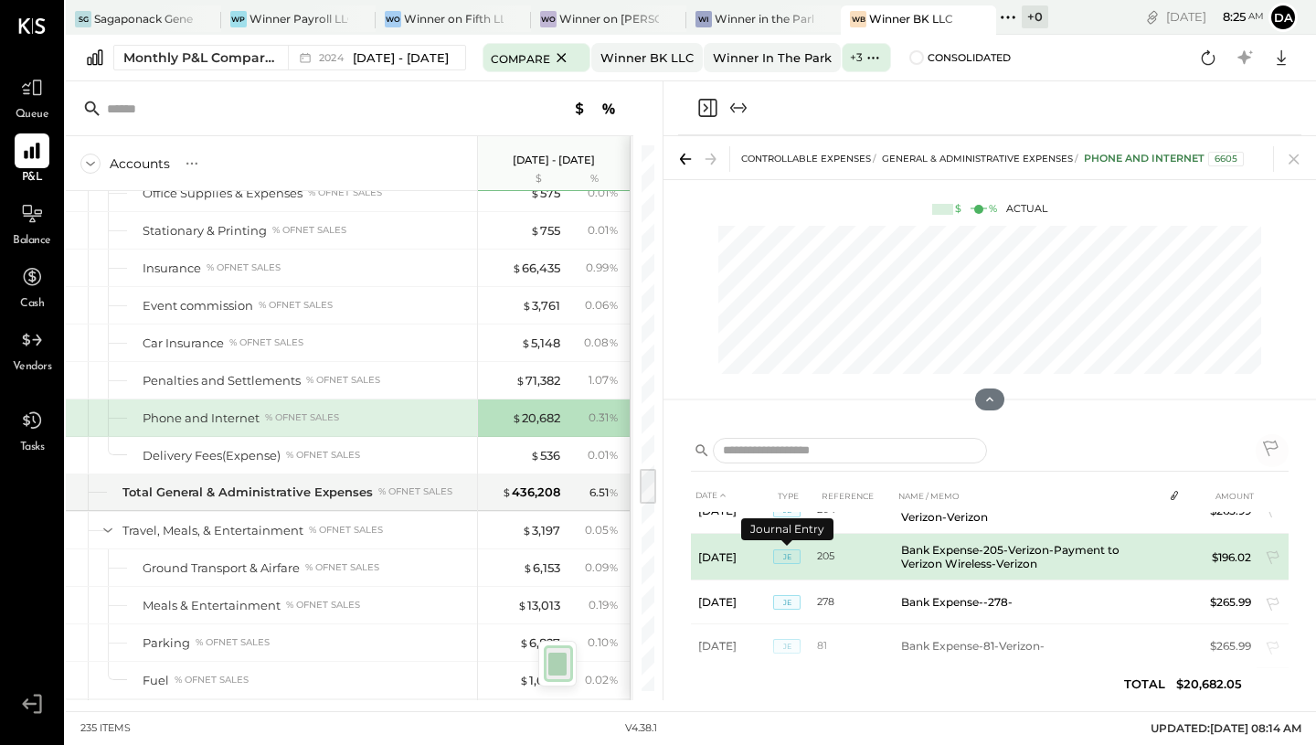
click at [780, 560] on span "JE" at bounding box center [786, 556] width 27 height 15
click at [912, 560] on td "Bank Expense-205-Verizon-Payment to Verizon Wireless-Verizon" at bounding box center [1028, 557] width 269 height 47
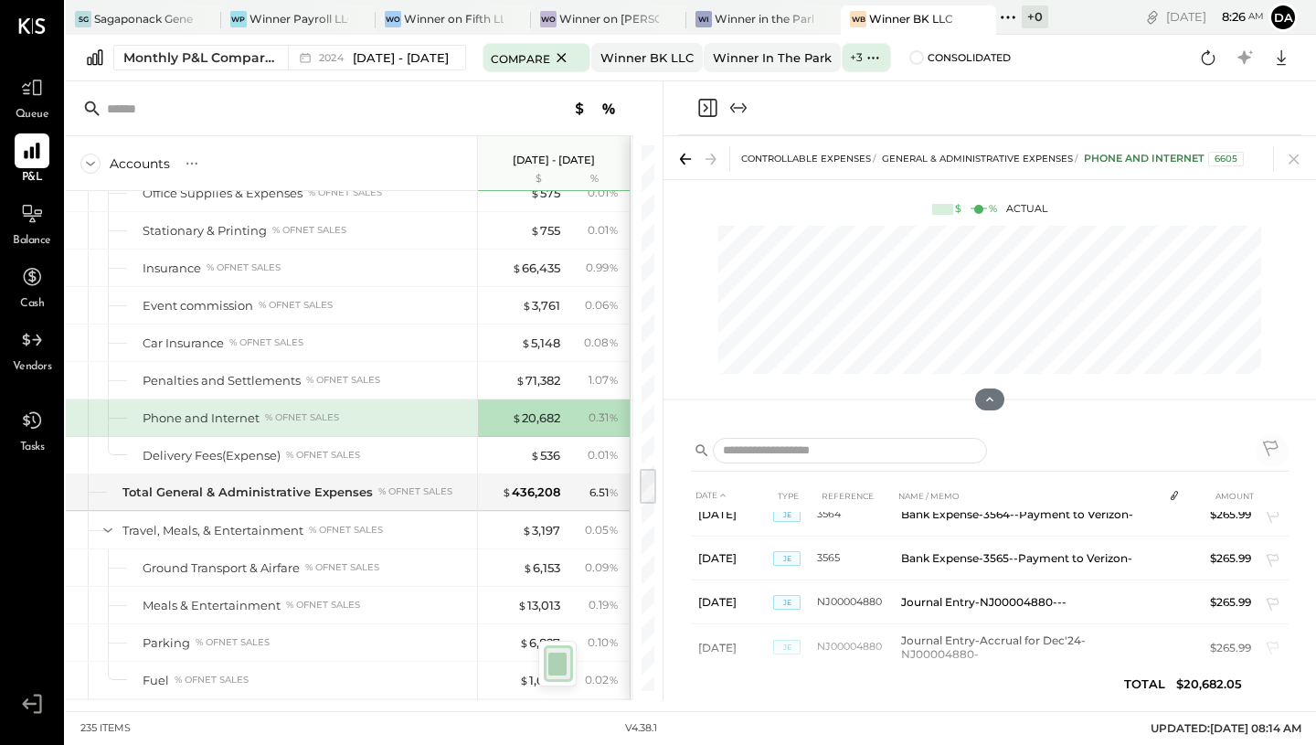
scroll to position [3830, 0]
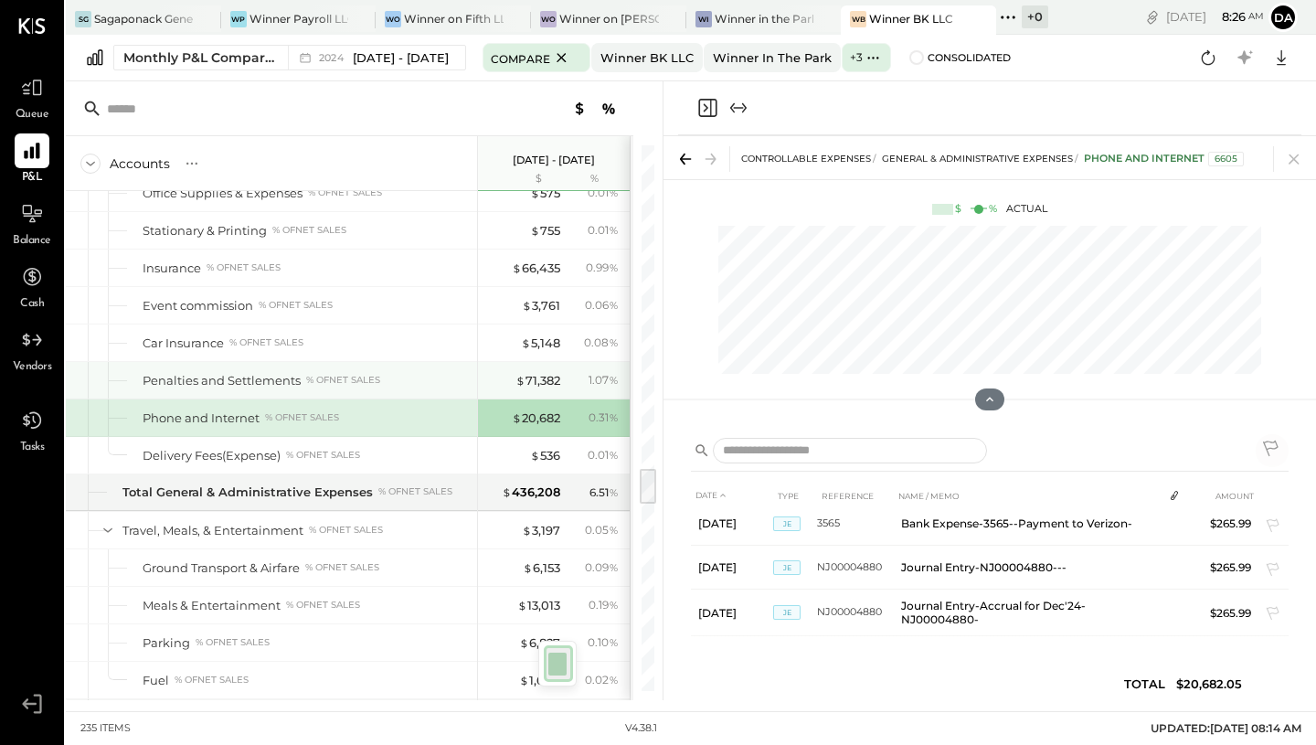
click at [548, 383] on div "$ 71,382" at bounding box center [537, 380] width 45 height 17
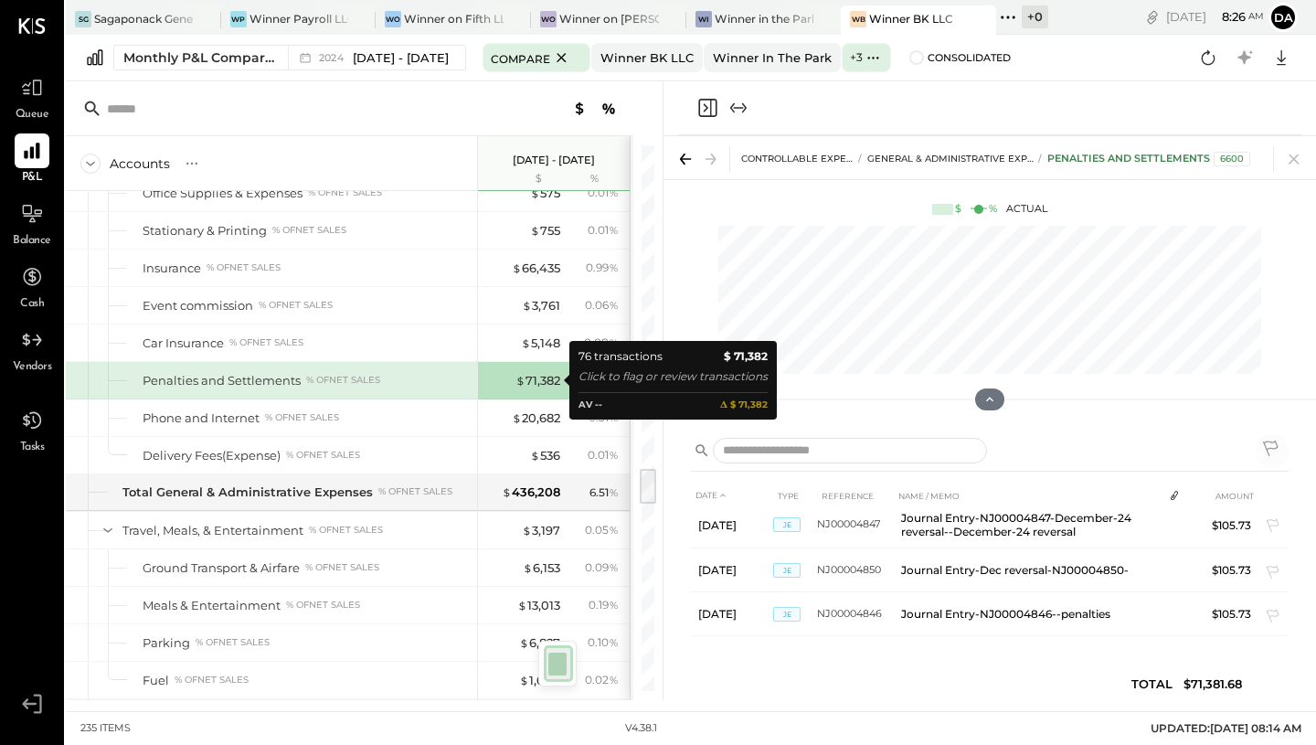
scroll to position [3377, 0]
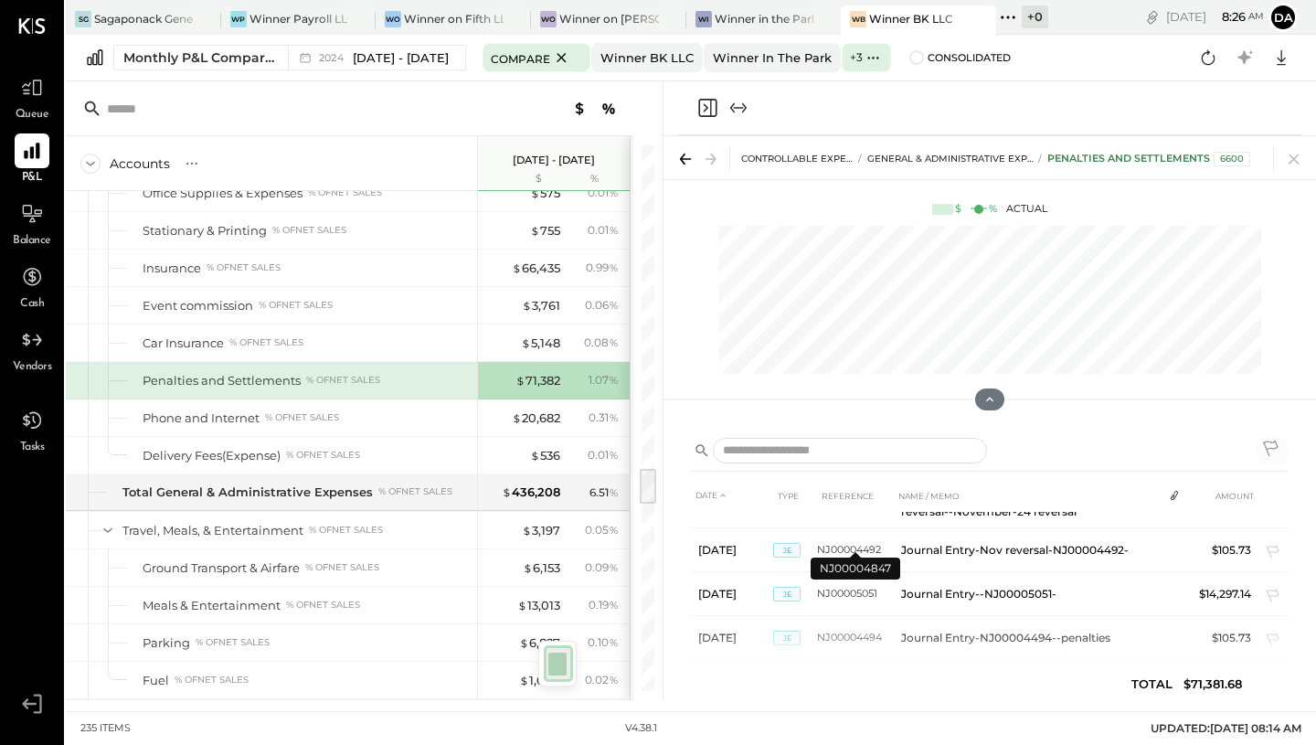
scroll to position [3377, 0]
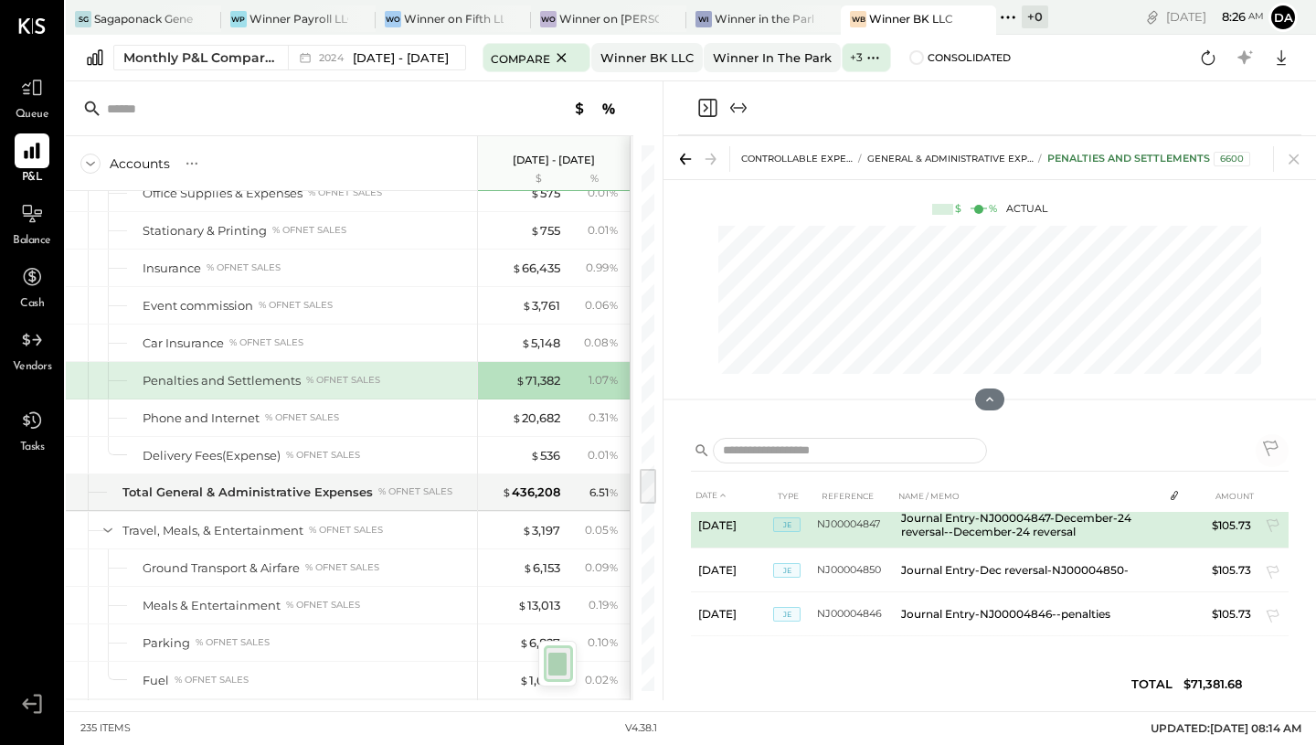
click at [814, 527] on td "JE" at bounding box center [795, 525] width 44 height 47
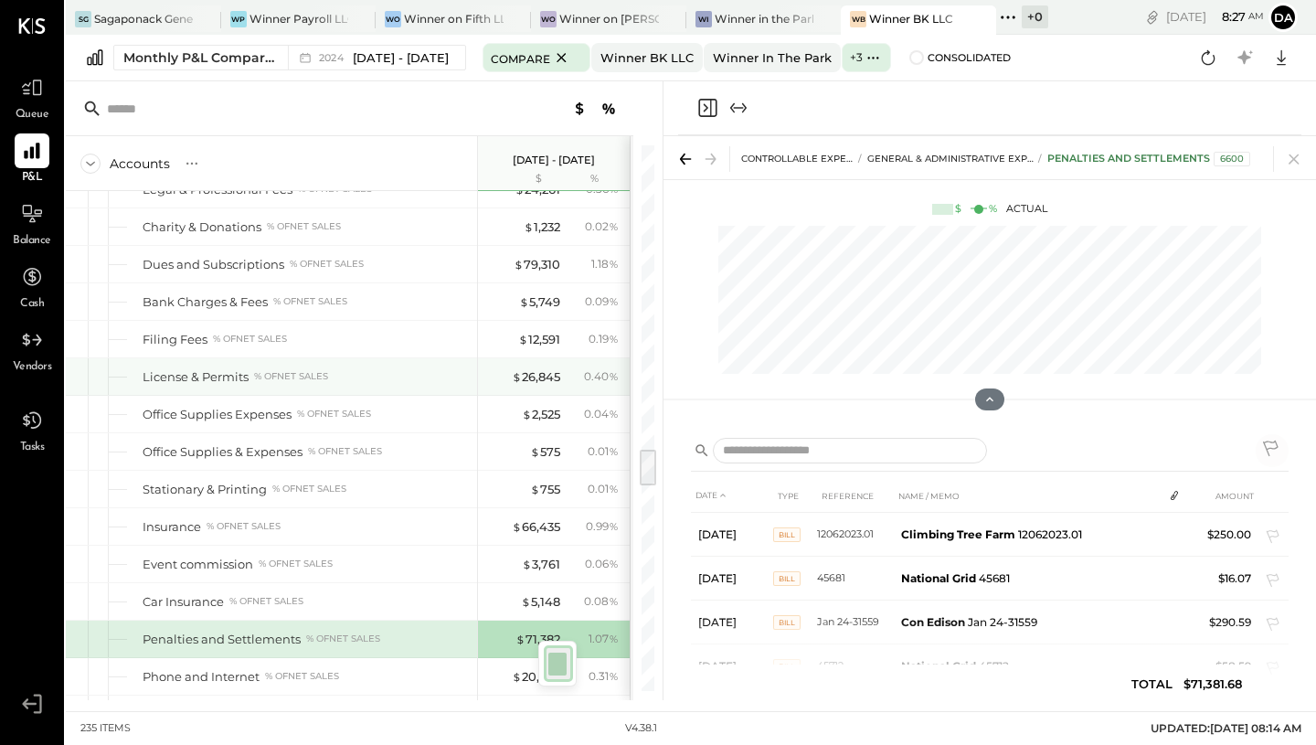
scroll to position [0, 1]
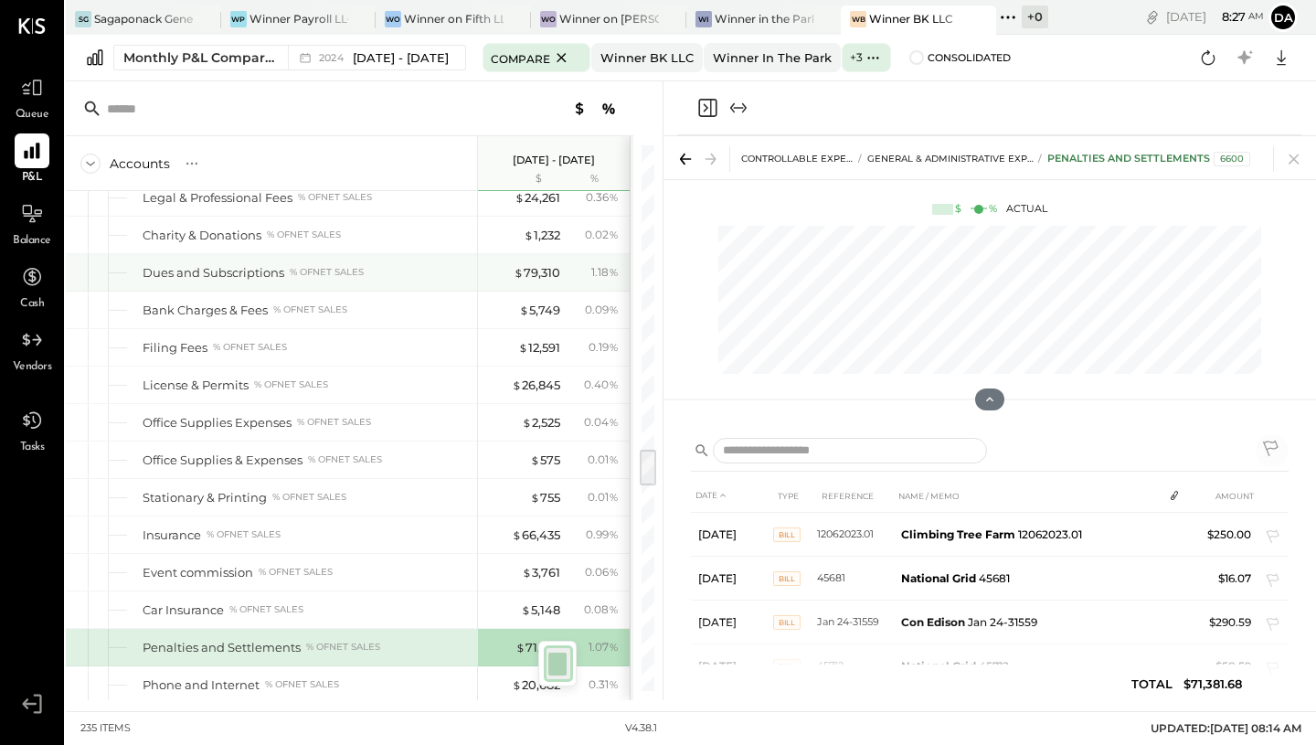
click at [536, 274] on div "$ 79,310" at bounding box center [537, 272] width 47 height 17
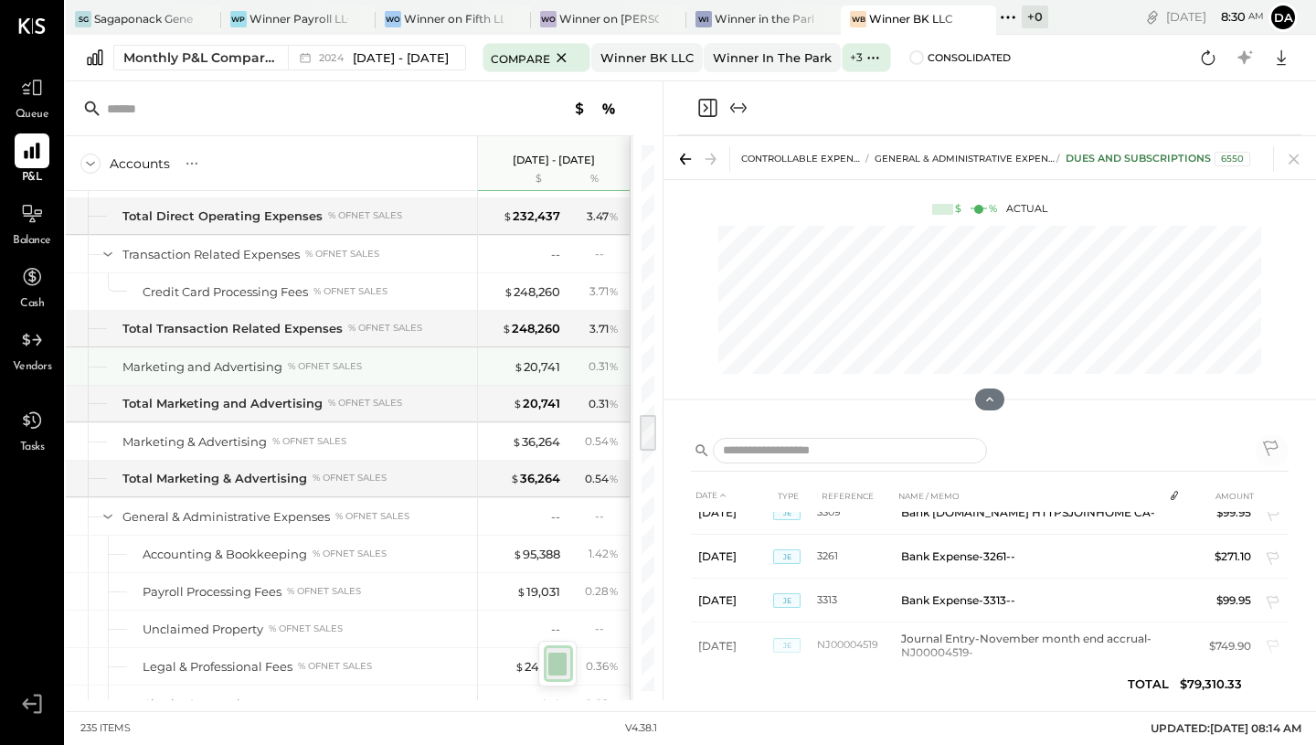
scroll to position [3890, 0]
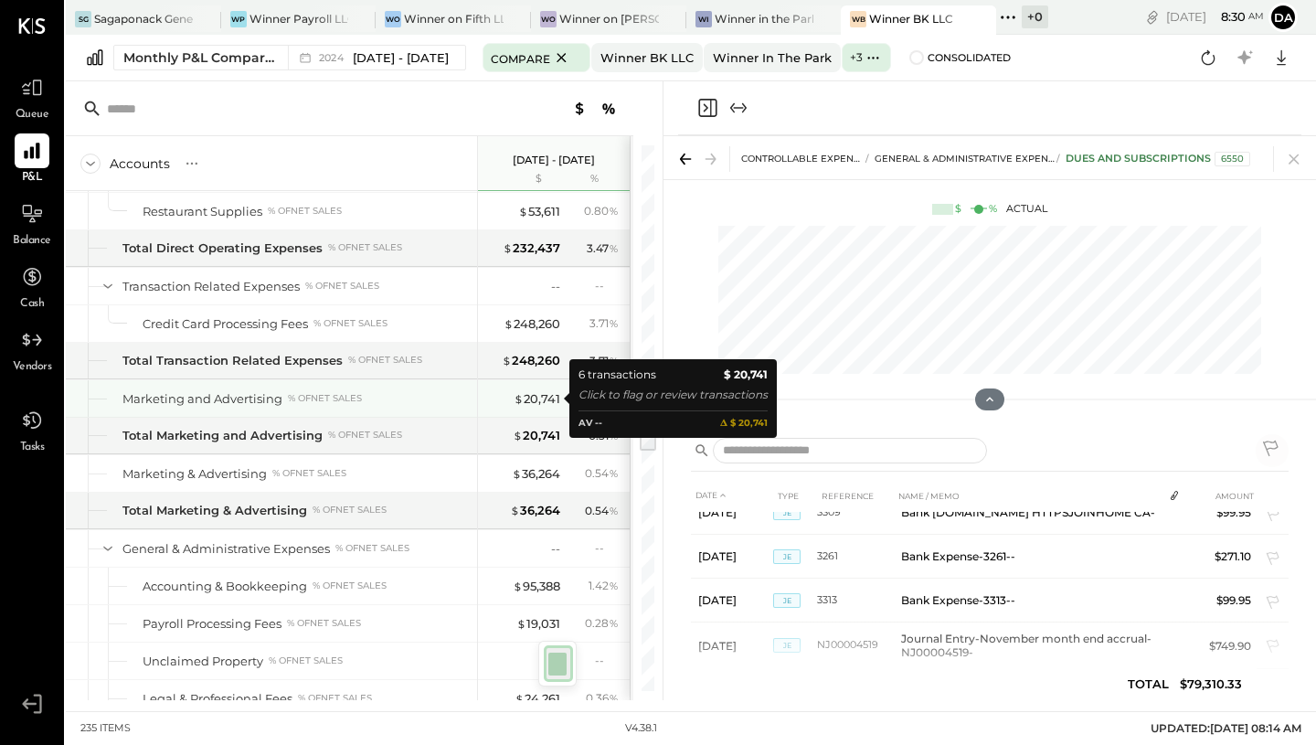
click at [525, 404] on div "$ 20,741" at bounding box center [537, 398] width 47 height 17
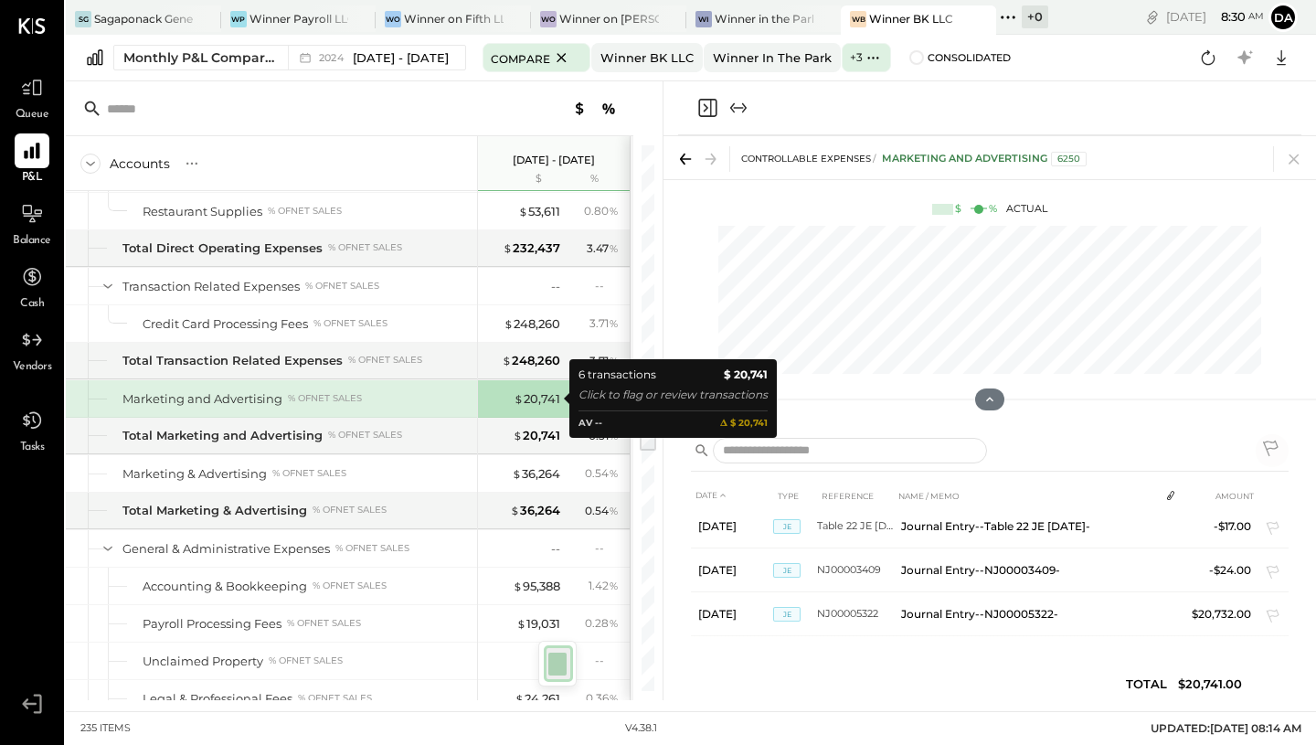
scroll to position [143, 0]
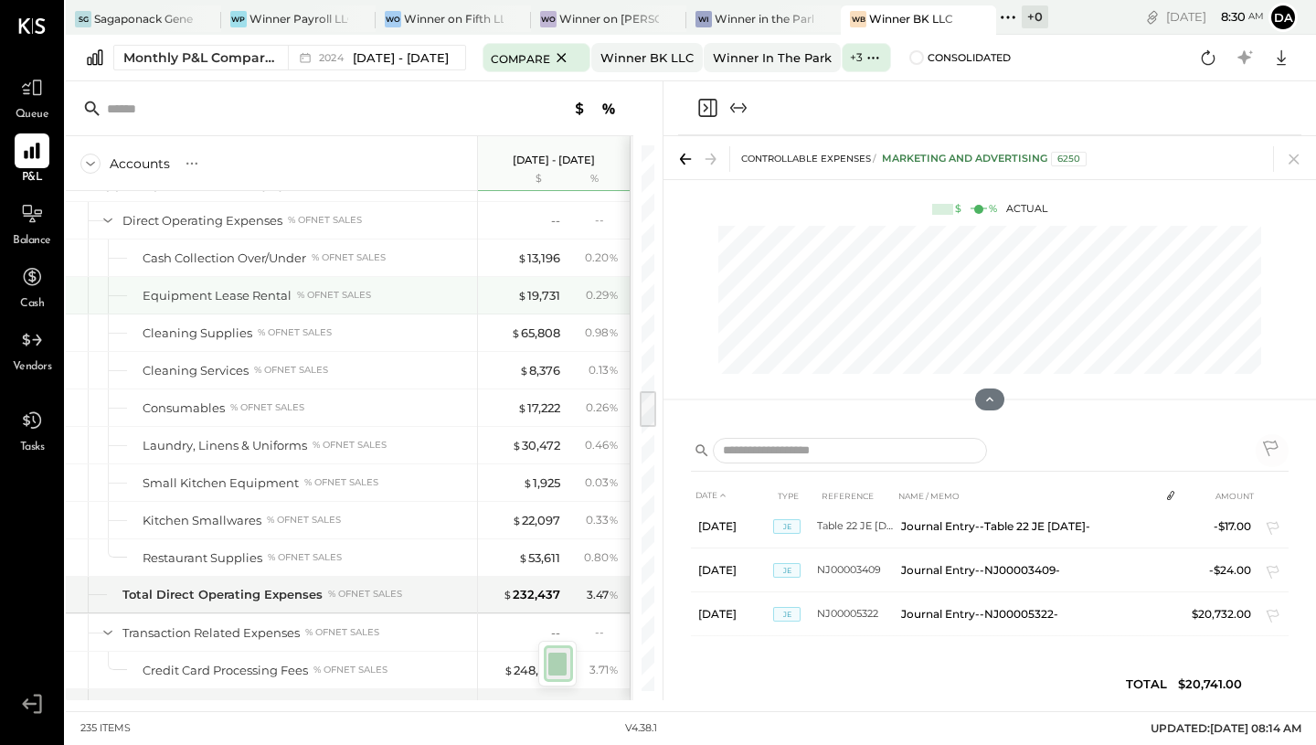
scroll to position [3542, 0]
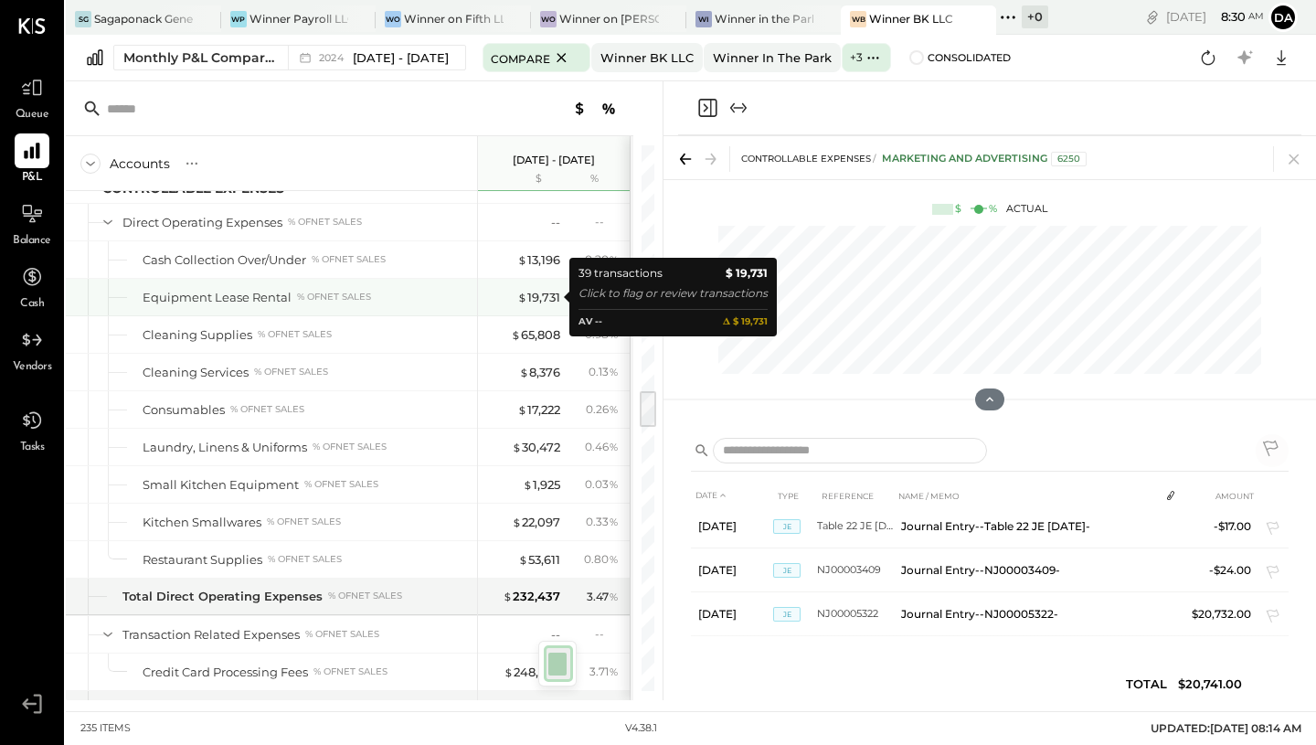
click at [535, 302] on div "$ 19,731" at bounding box center [538, 297] width 43 height 17
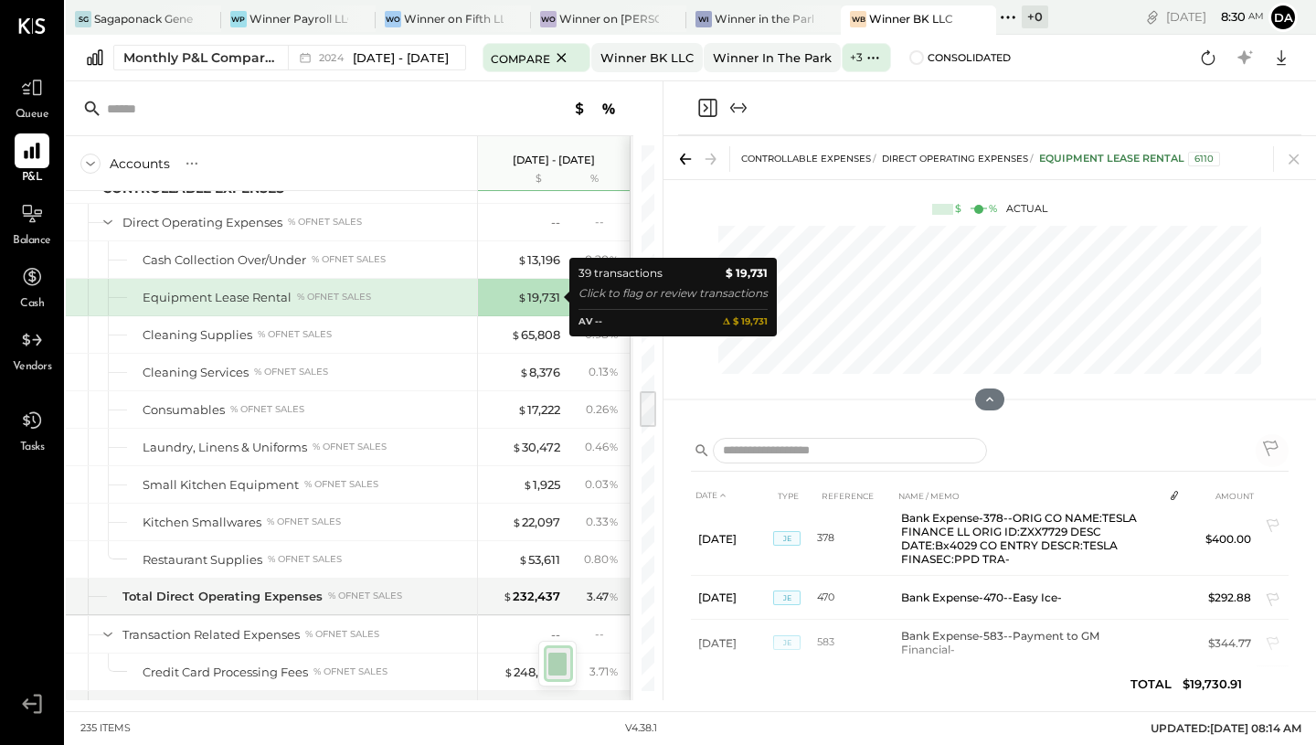
scroll to position [140, 0]
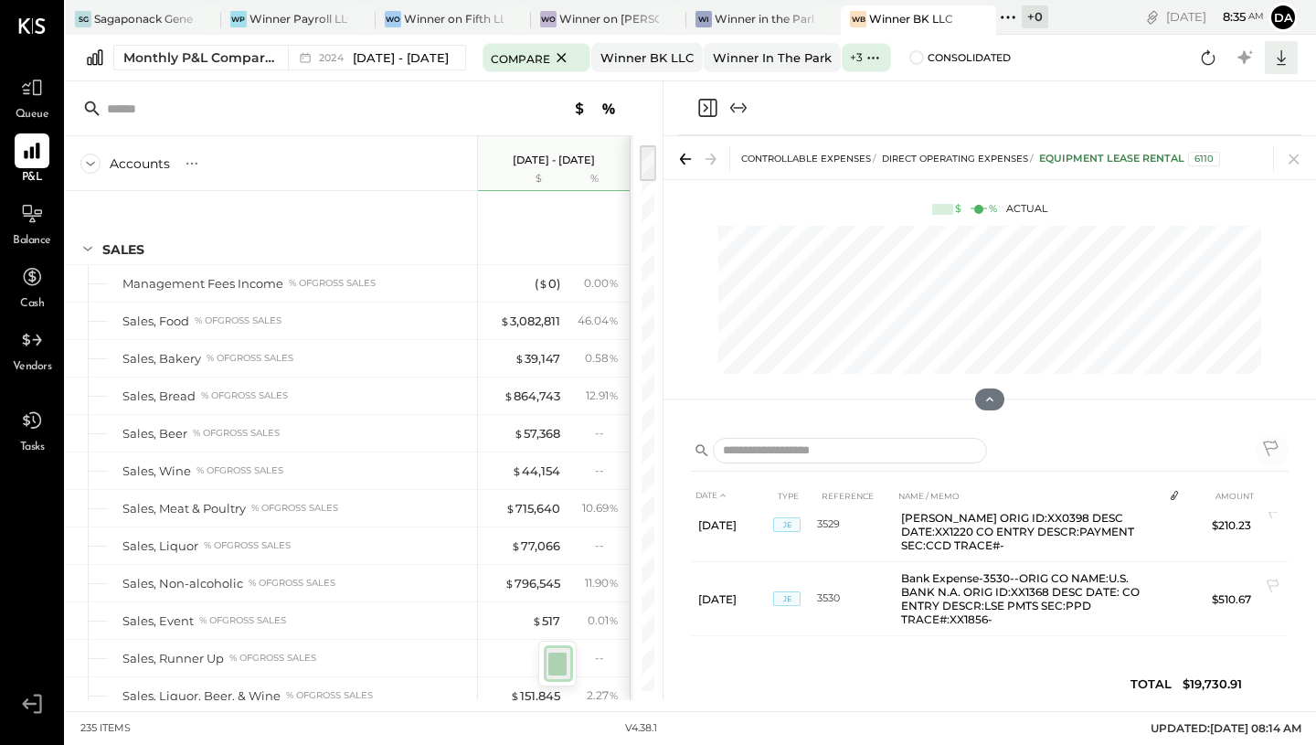
click at [1284, 58] on icon at bounding box center [1281, 58] width 9 height 16
click at [1210, 86] on link "CSV" at bounding box center [1224, 88] width 146 height 38
click at [863, 58] on label "+ 3" at bounding box center [856, 57] width 13 height 16
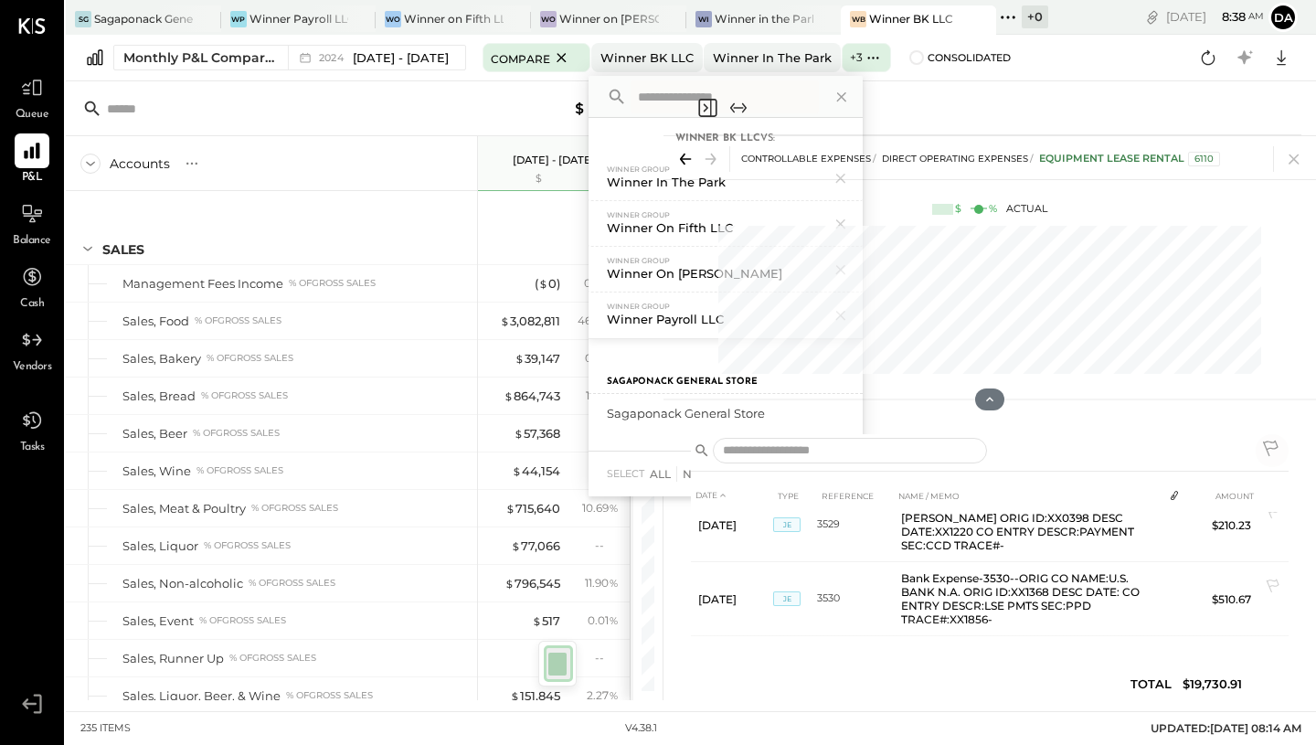
click at [855, 176] on div "CONTROLLABLE EXPENSES Direct Operating Expenses Equipment Lease Rental 6110" at bounding box center [989, 157] width 652 height 43
click at [857, 95] on div at bounding box center [989, 108] width 623 height 54
click at [364, 136] on div "Accounts S % GL" at bounding box center [271, 163] width 411 height 55
click at [570, 59] on icon at bounding box center [561, 58] width 23 height 22
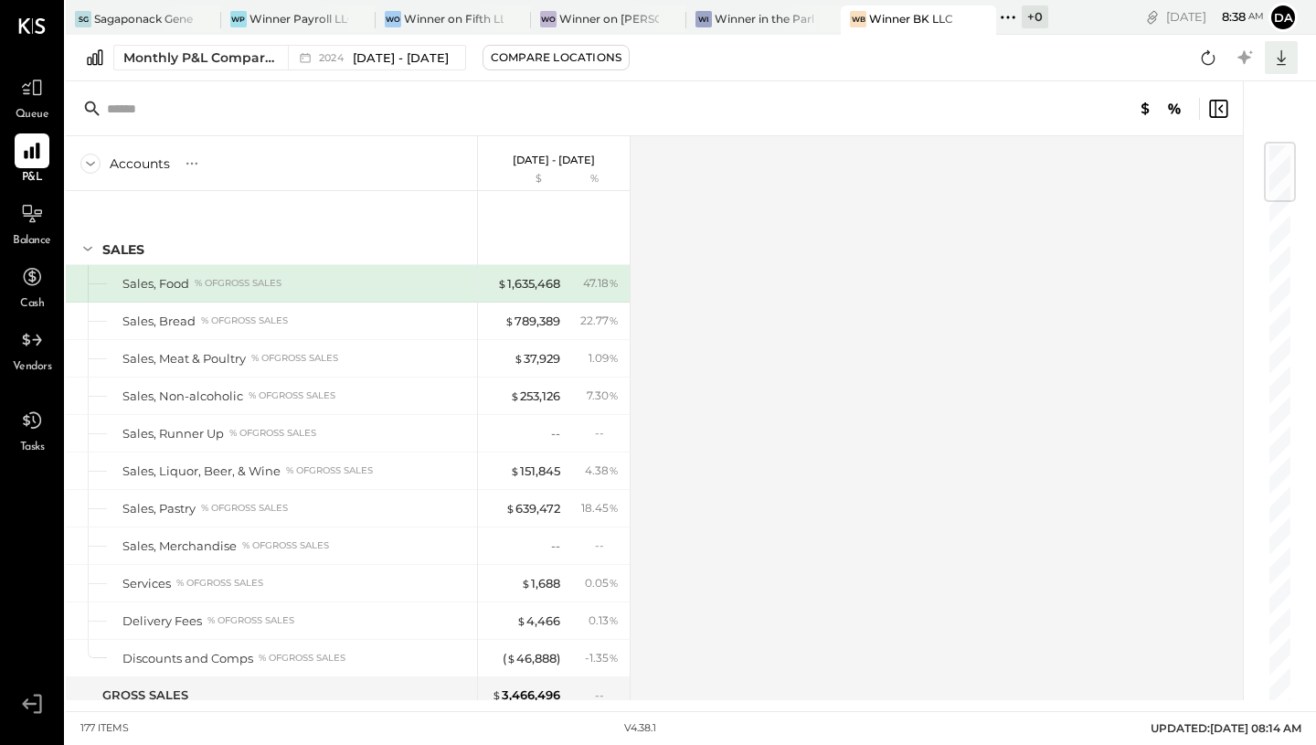
click at [1283, 62] on icon at bounding box center [1281, 58] width 24 height 24
click at [1208, 90] on link "CSV" at bounding box center [1224, 88] width 146 height 38
click at [590, 55] on div "Compare Locations" at bounding box center [556, 57] width 131 height 16
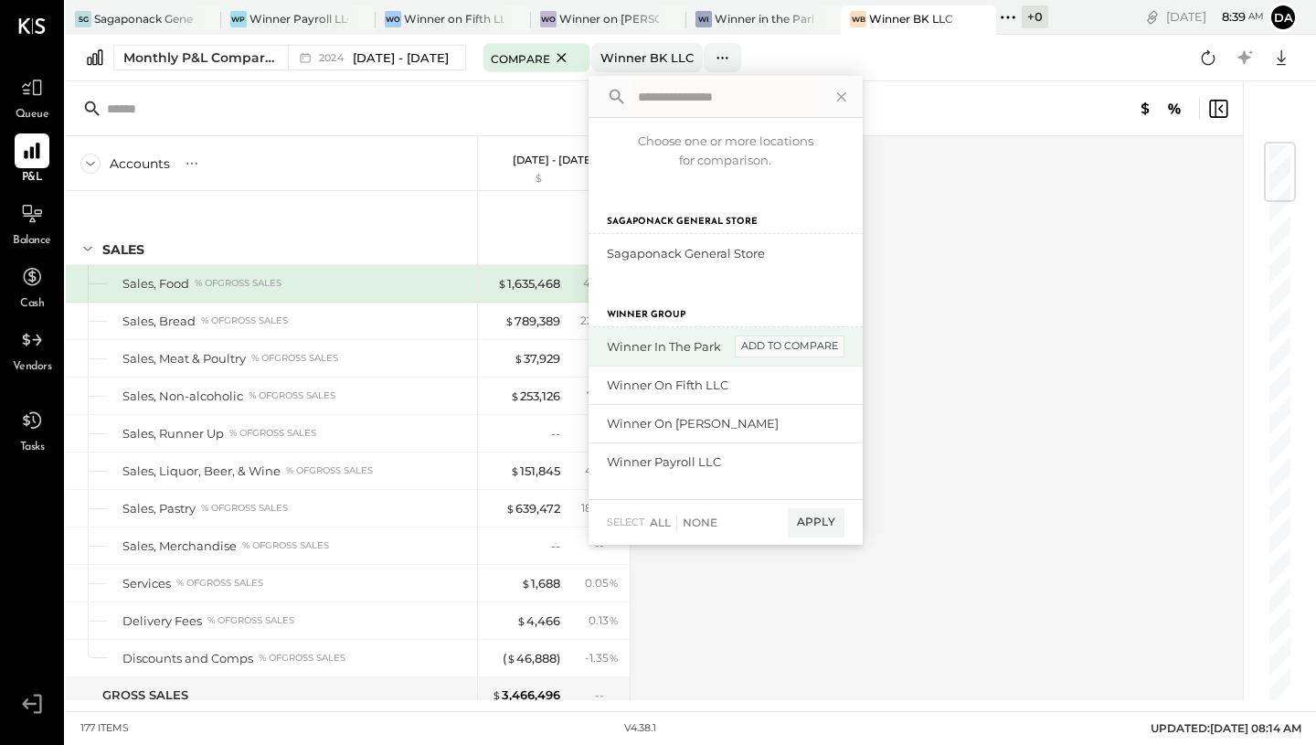
click at [770, 349] on div "add to compare" at bounding box center [790, 346] width 110 height 22
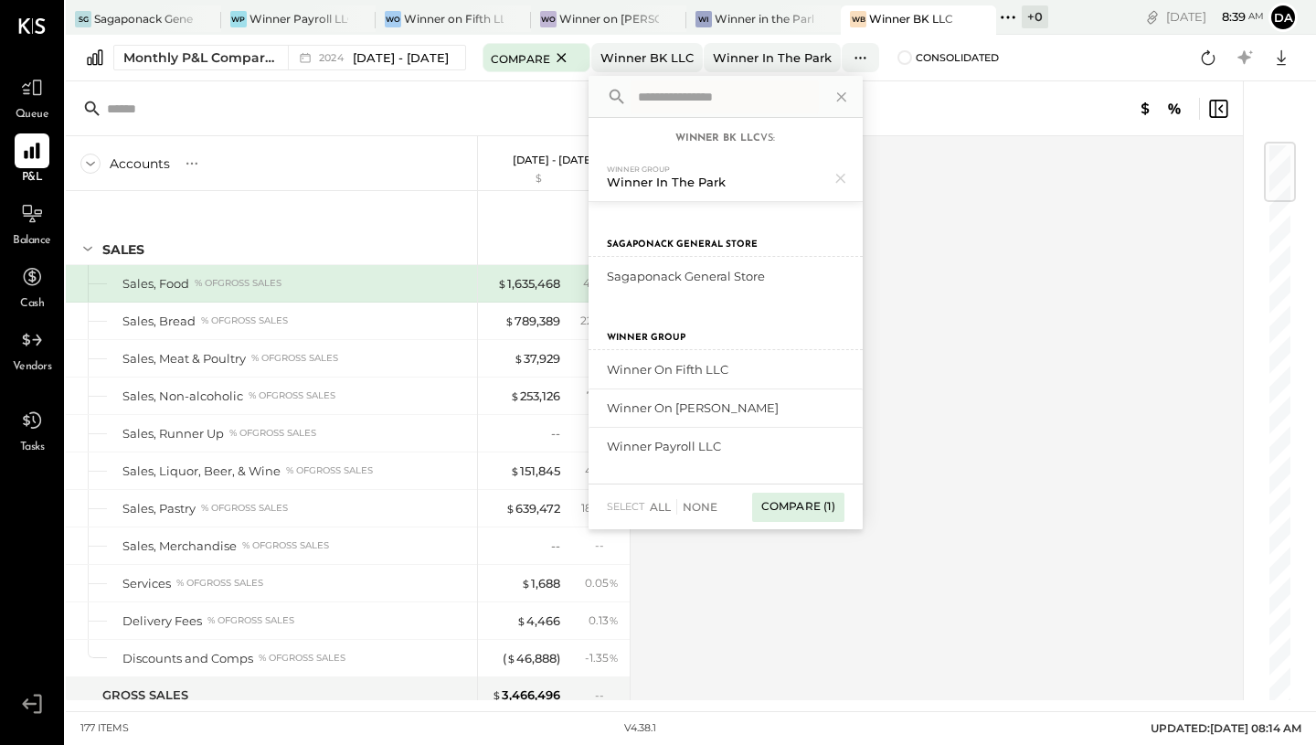
click at [803, 513] on div "Compare (1)" at bounding box center [798, 507] width 92 height 29
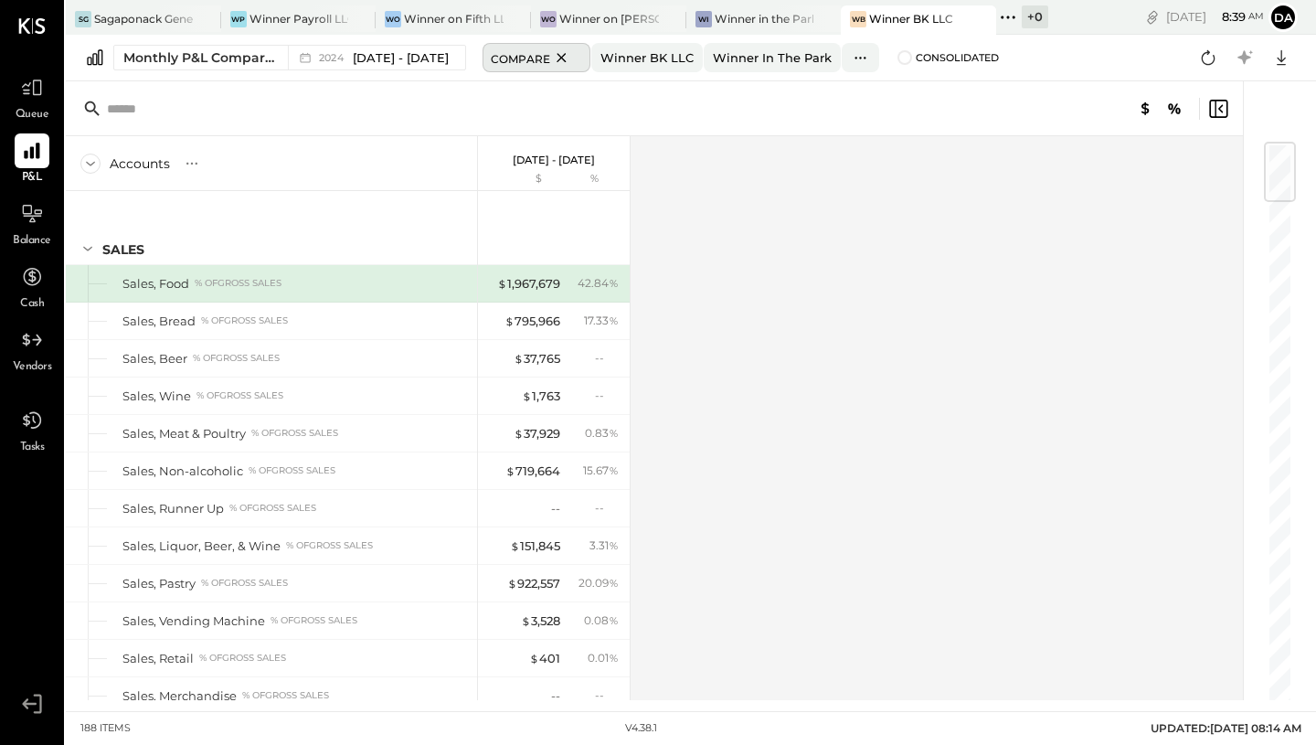
click at [550, 62] on span "Compare" at bounding box center [520, 57] width 59 height 18
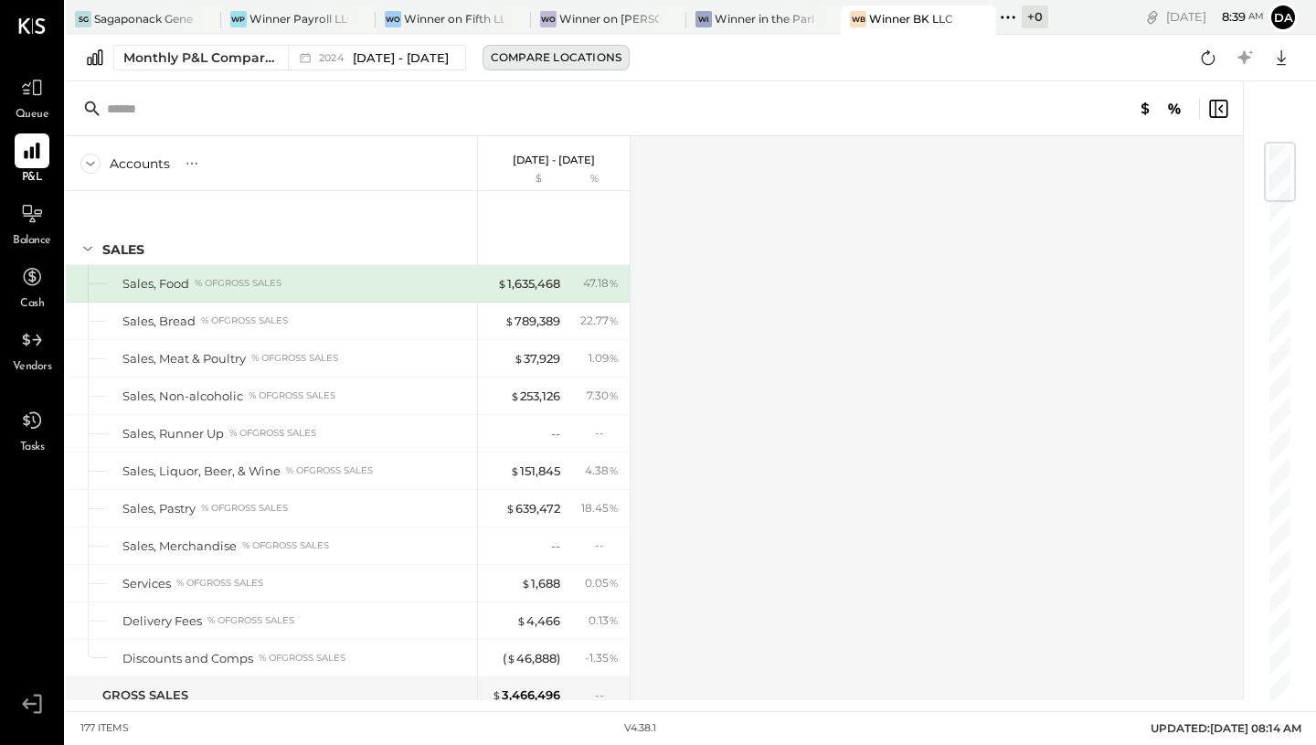
click at [621, 56] on div "Compare Locations" at bounding box center [556, 57] width 131 height 16
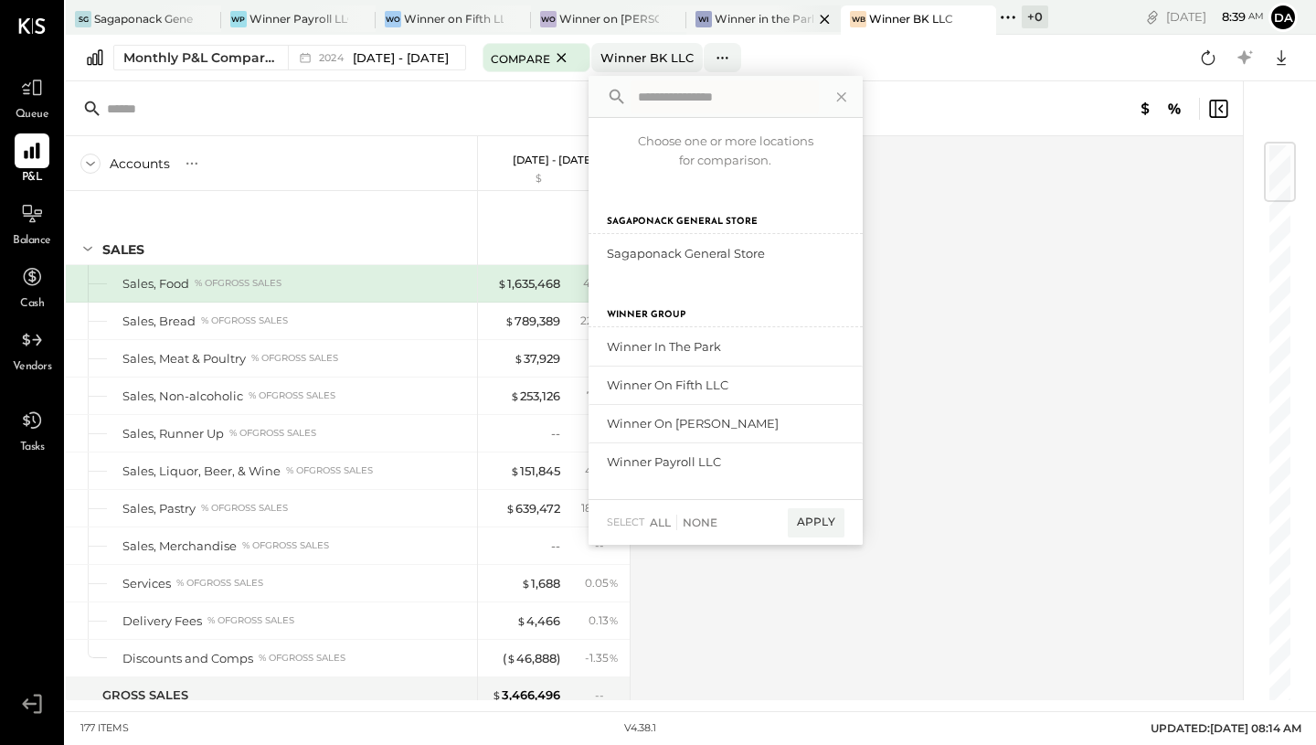
click at [754, 16] on div "Winner in the Park" at bounding box center [765, 19] width 100 height 16
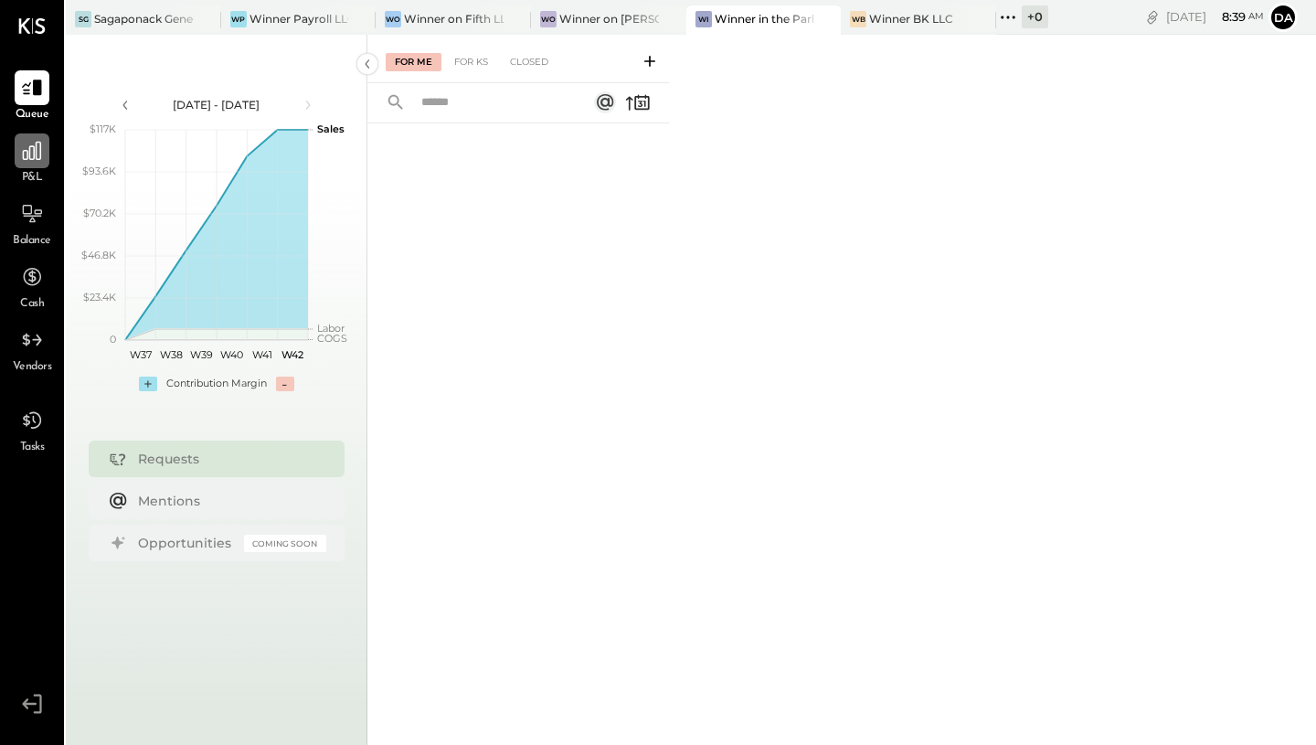
click at [28, 167] on div at bounding box center [32, 150] width 35 height 35
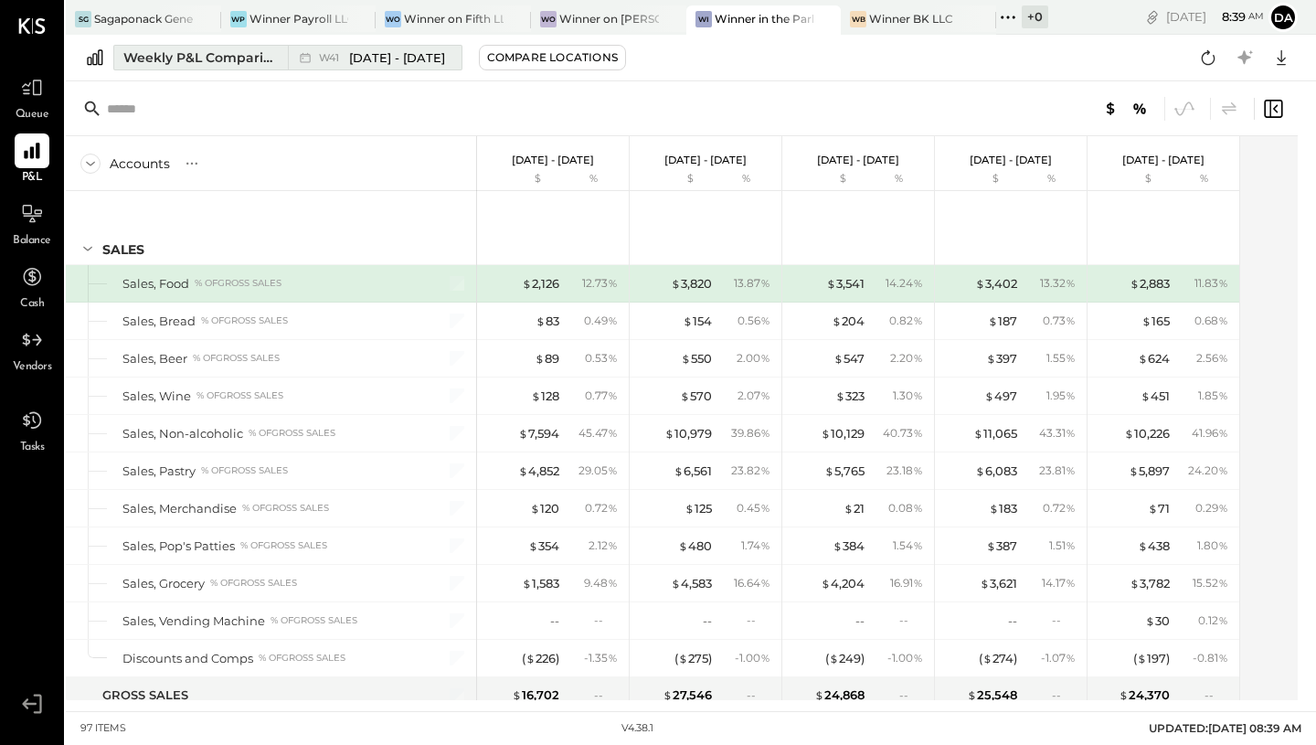
click at [384, 51] on span "[DATE] - [DATE]" at bounding box center [397, 57] width 96 height 17
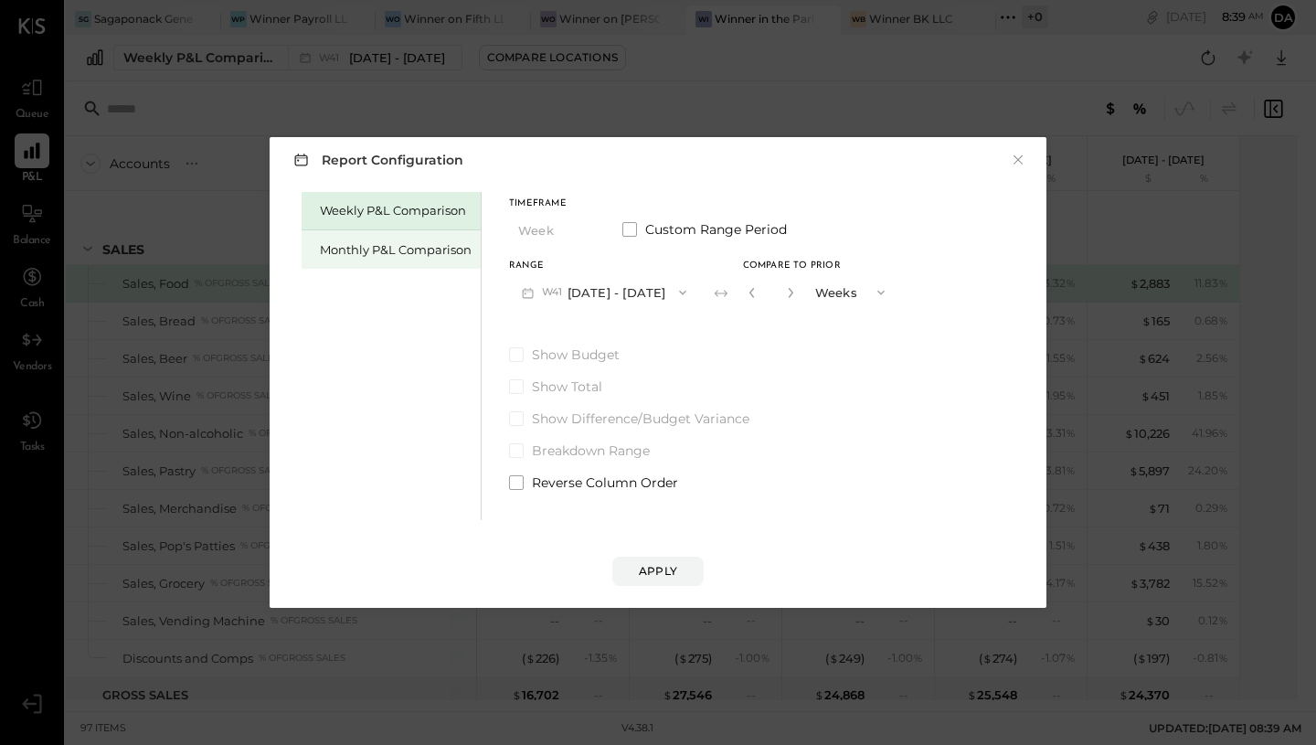
click at [424, 248] on div "Monthly P&L Comparison" at bounding box center [396, 249] width 152 height 17
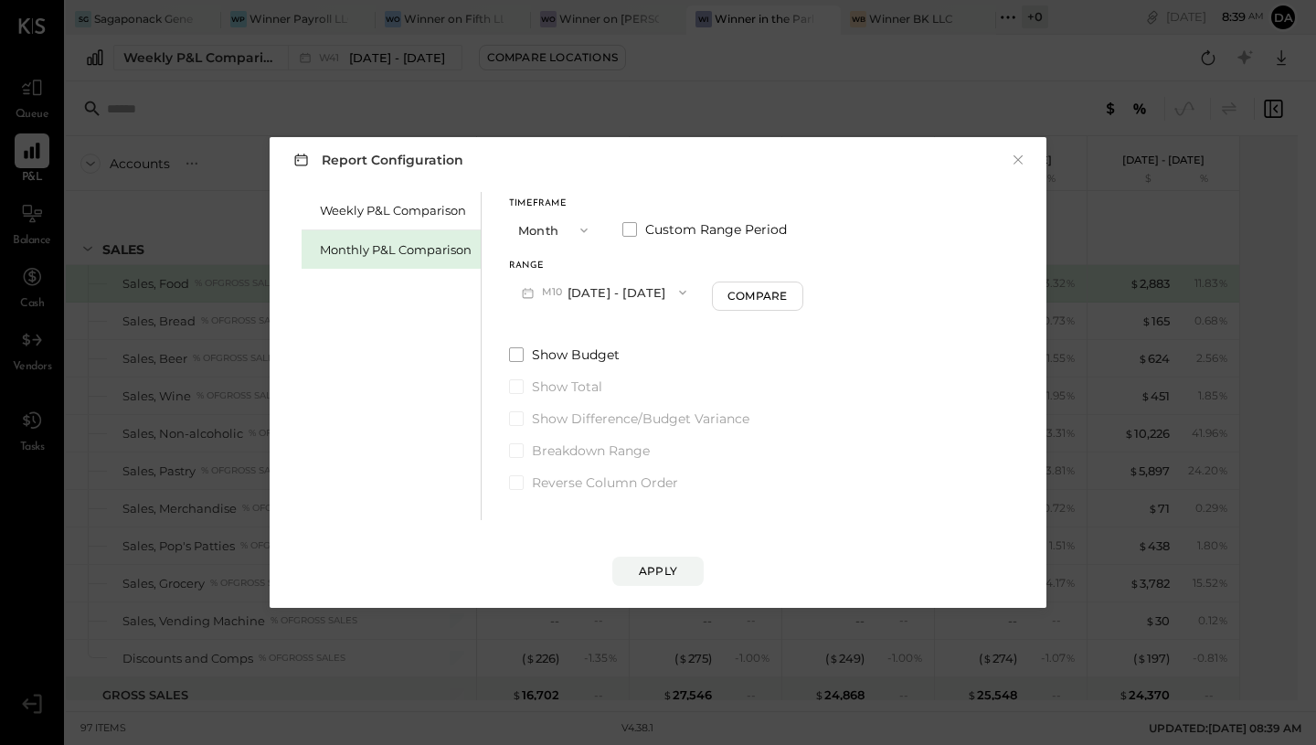
click at [549, 223] on button "Month" at bounding box center [554, 230] width 91 height 34
click at [534, 299] on span "YTD" at bounding box center [533, 295] width 18 height 12
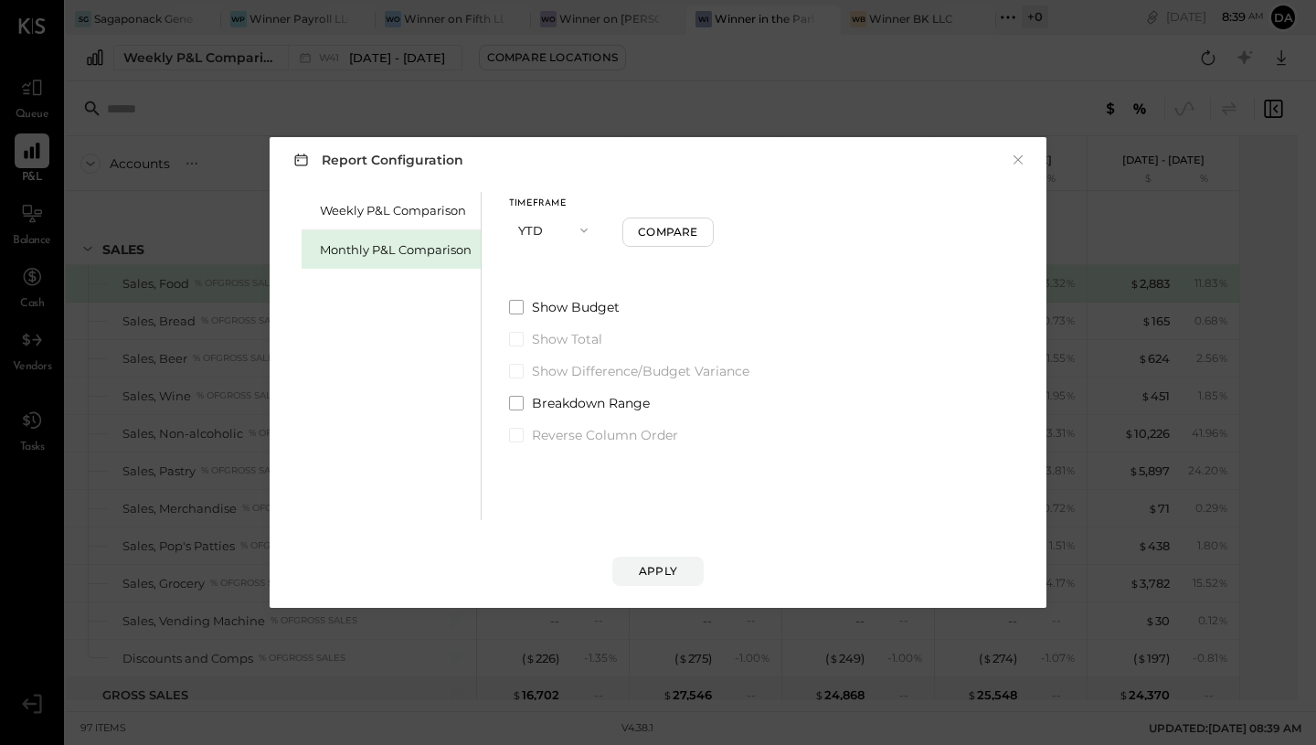
click at [540, 236] on button "YTD" at bounding box center [554, 230] width 91 height 34
click at [535, 322] on span "Year" at bounding box center [536, 328] width 25 height 12
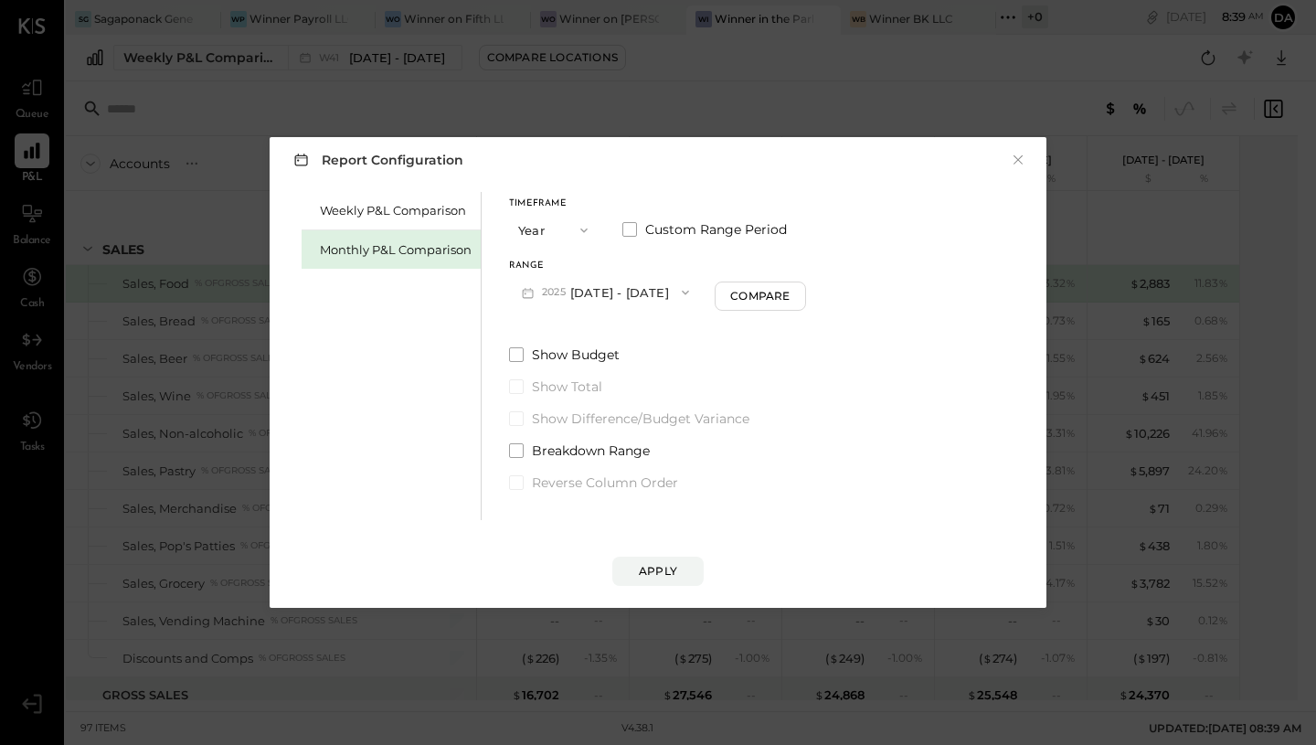
click at [562, 296] on span "2025" at bounding box center [556, 292] width 28 height 15
click at [561, 327] on span "[DATE] - [DATE]" at bounding box center [599, 333] width 87 height 16
click at [661, 560] on button "Apply" at bounding box center [657, 571] width 91 height 29
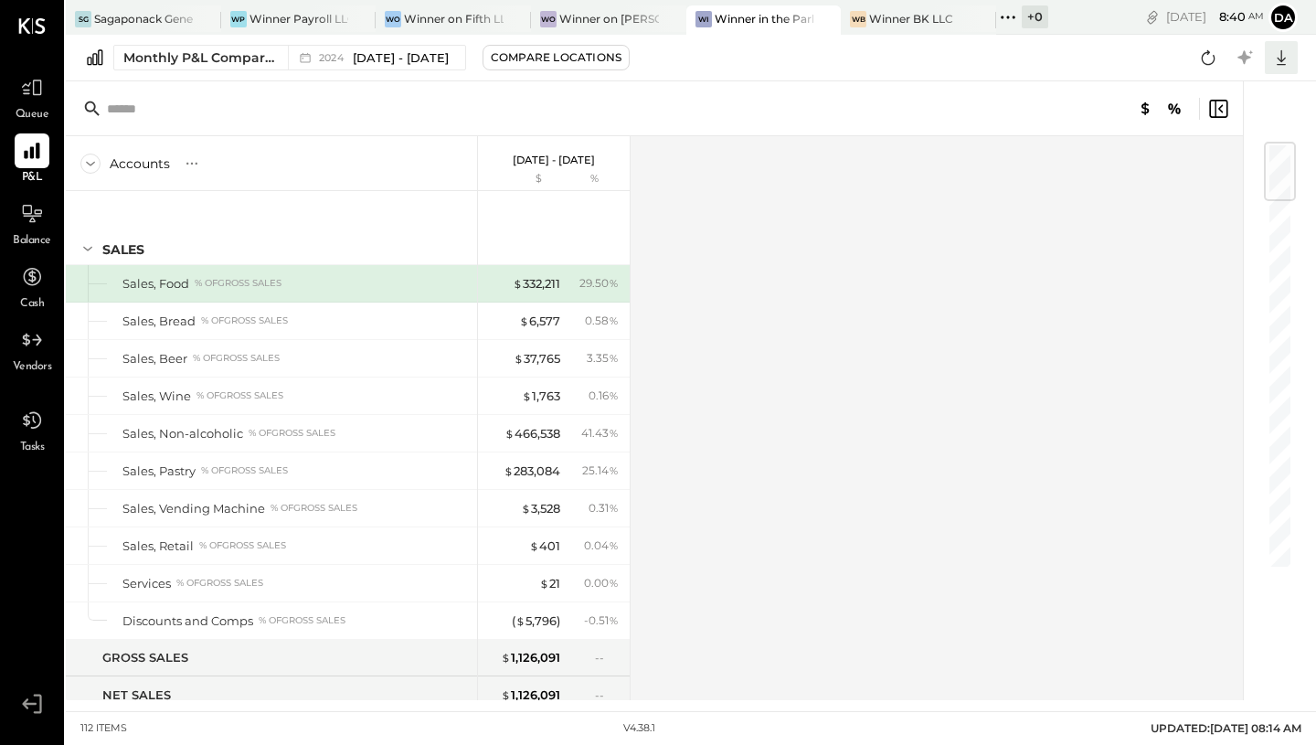
click at [1283, 55] on icon at bounding box center [1281, 58] width 24 height 24
click at [1211, 91] on link "CSV" at bounding box center [1224, 88] width 146 height 38
click at [605, 19] on div "Winner on [PERSON_NAME]" at bounding box center [609, 19] width 100 height 16
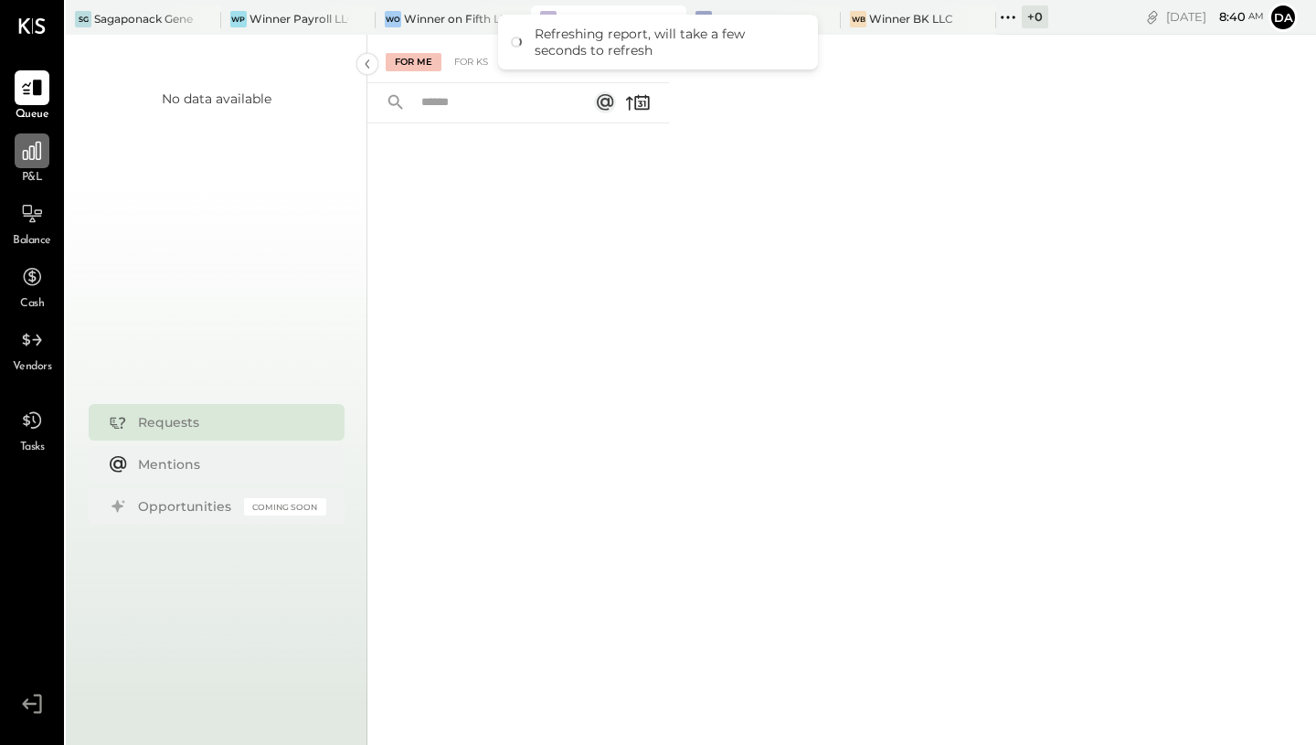
click at [34, 150] on icon at bounding box center [32, 151] width 18 height 18
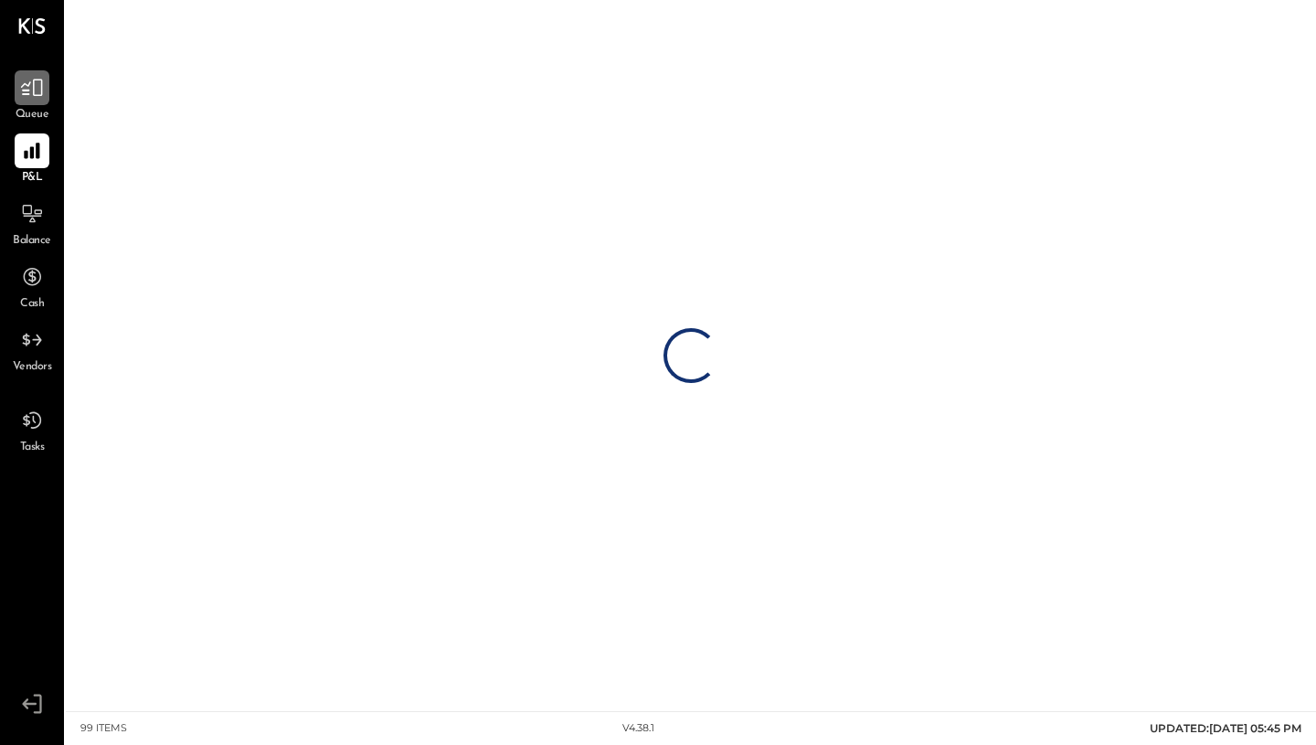
click at [37, 100] on div at bounding box center [32, 87] width 35 height 35
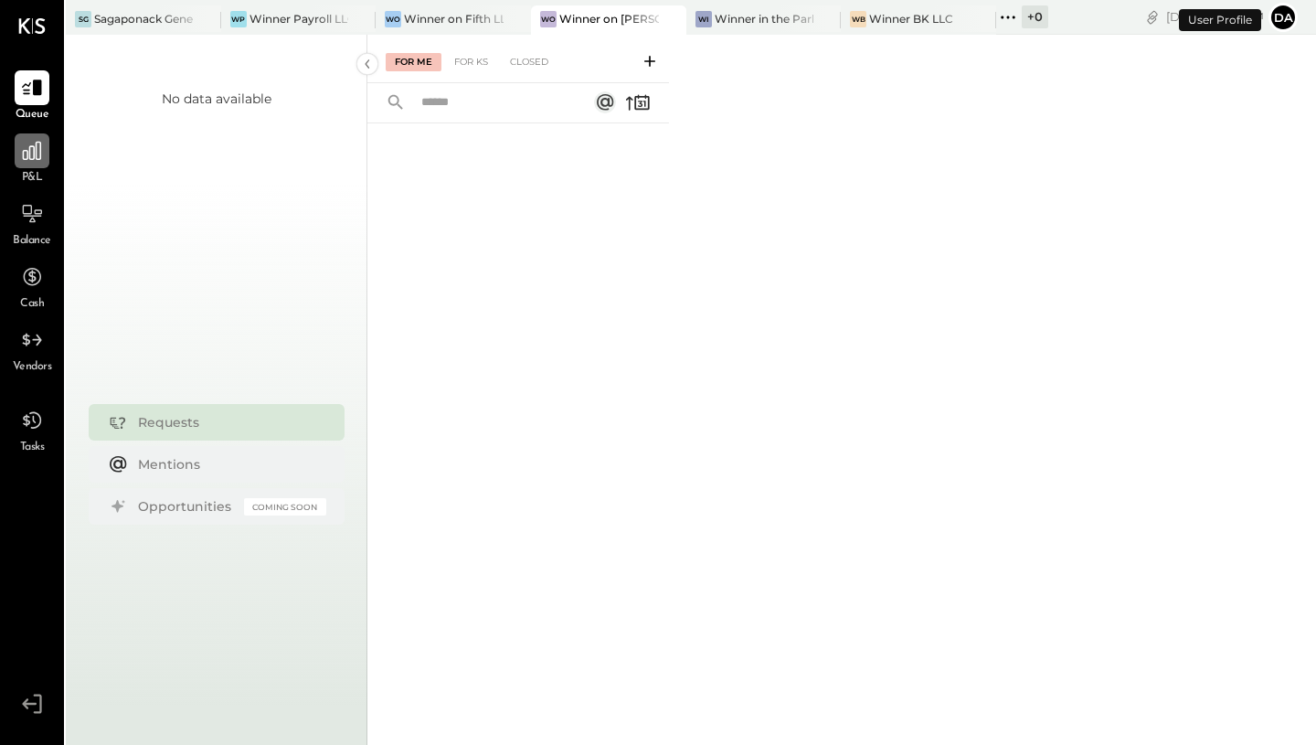
click at [34, 156] on icon at bounding box center [32, 151] width 18 height 18
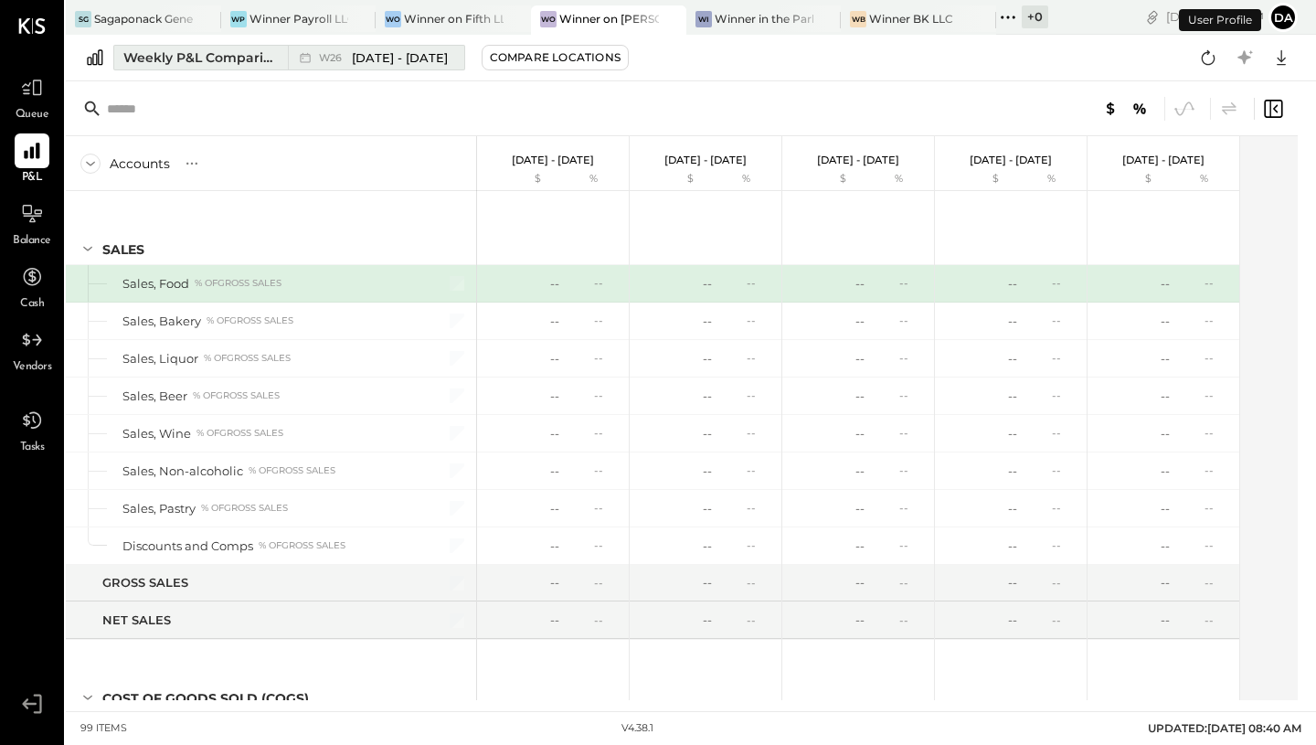
click at [310, 56] on icon at bounding box center [305, 57] width 18 height 18
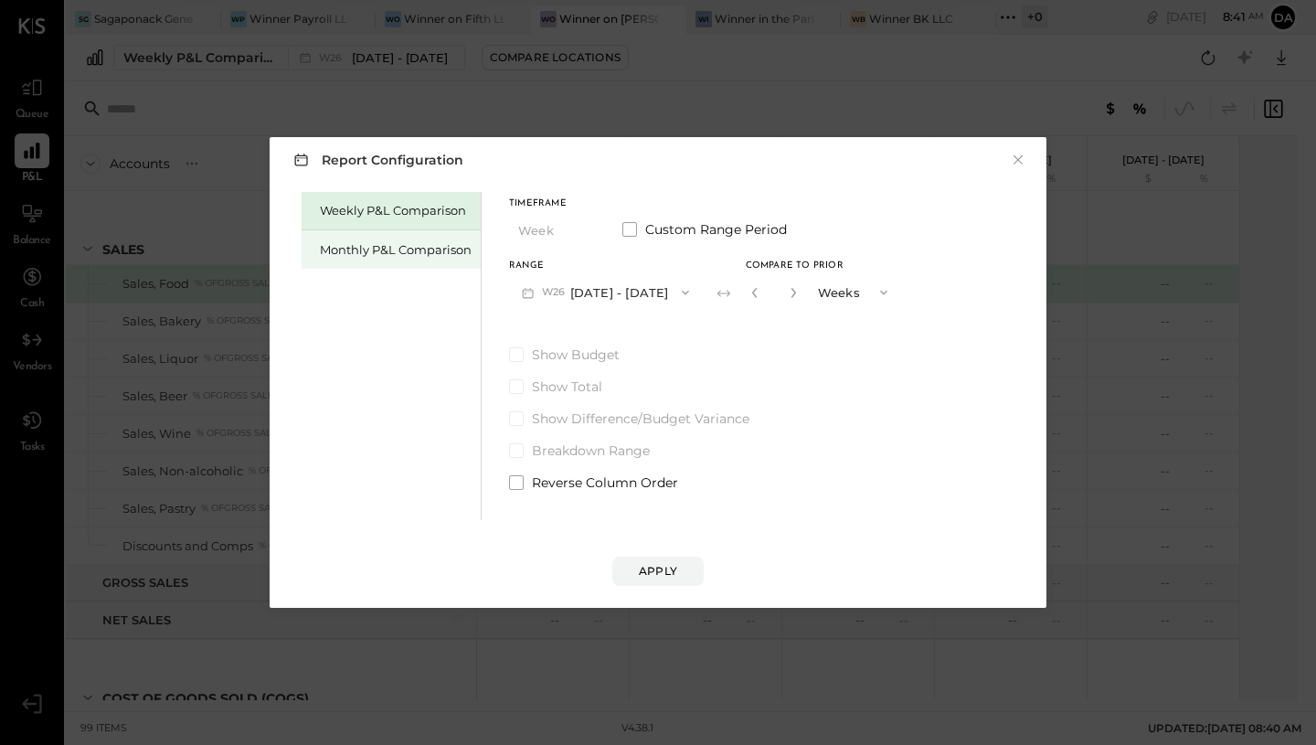
click at [446, 252] on div "Monthly P&L Comparison" at bounding box center [396, 249] width 152 height 17
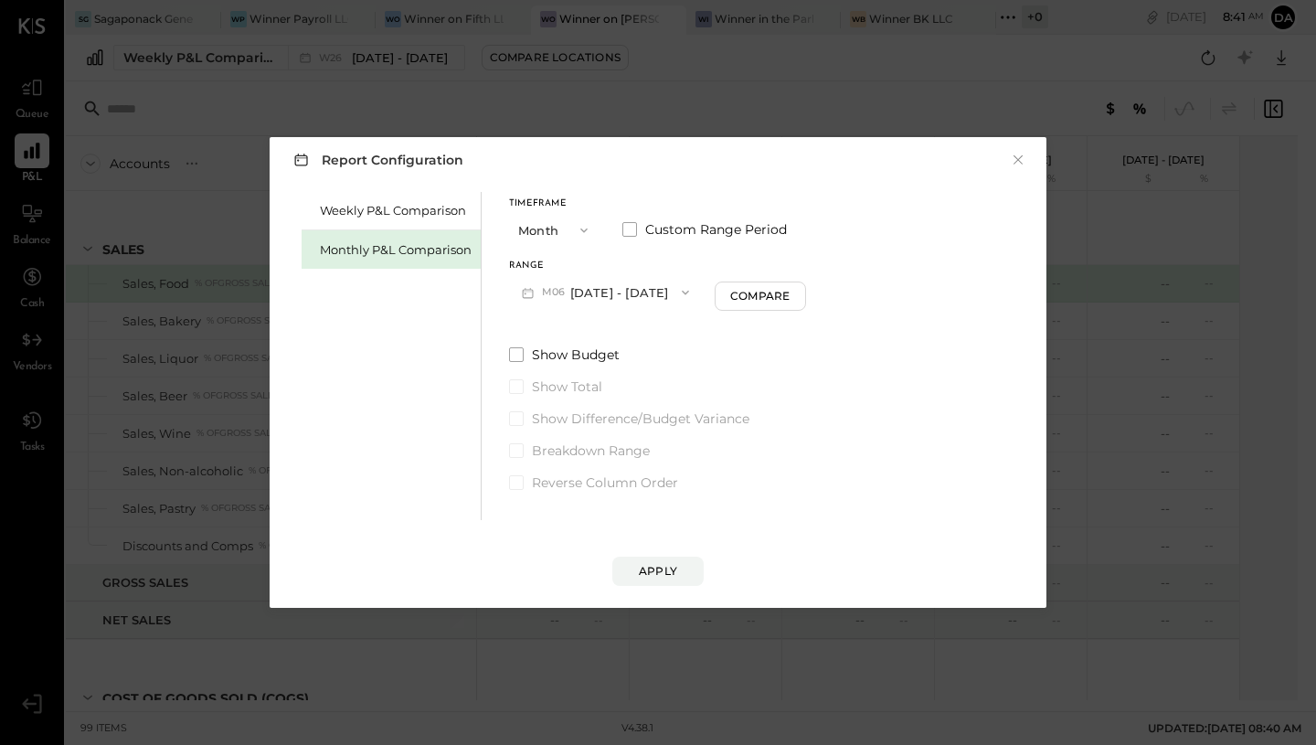
click at [542, 223] on button "Month" at bounding box center [554, 230] width 91 height 34
click at [532, 330] on span "Year" at bounding box center [536, 328] width 25 height 12
click at [573, 295] on button "[DATE] - [DATE]" at bounding box center [605, 292] width 193 height 34
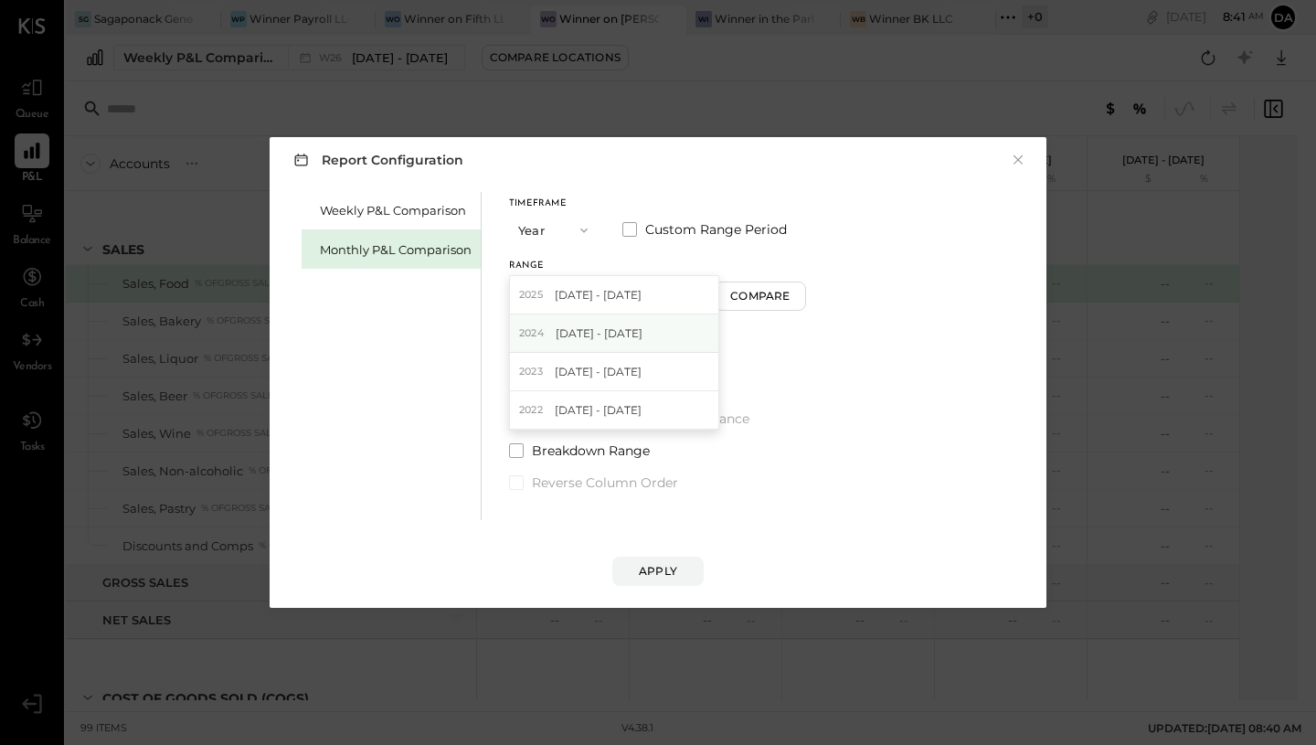
click at [571, 339] on span "[DATE] - [DATE]" at bounding box center [599, 333] width 87 height 16
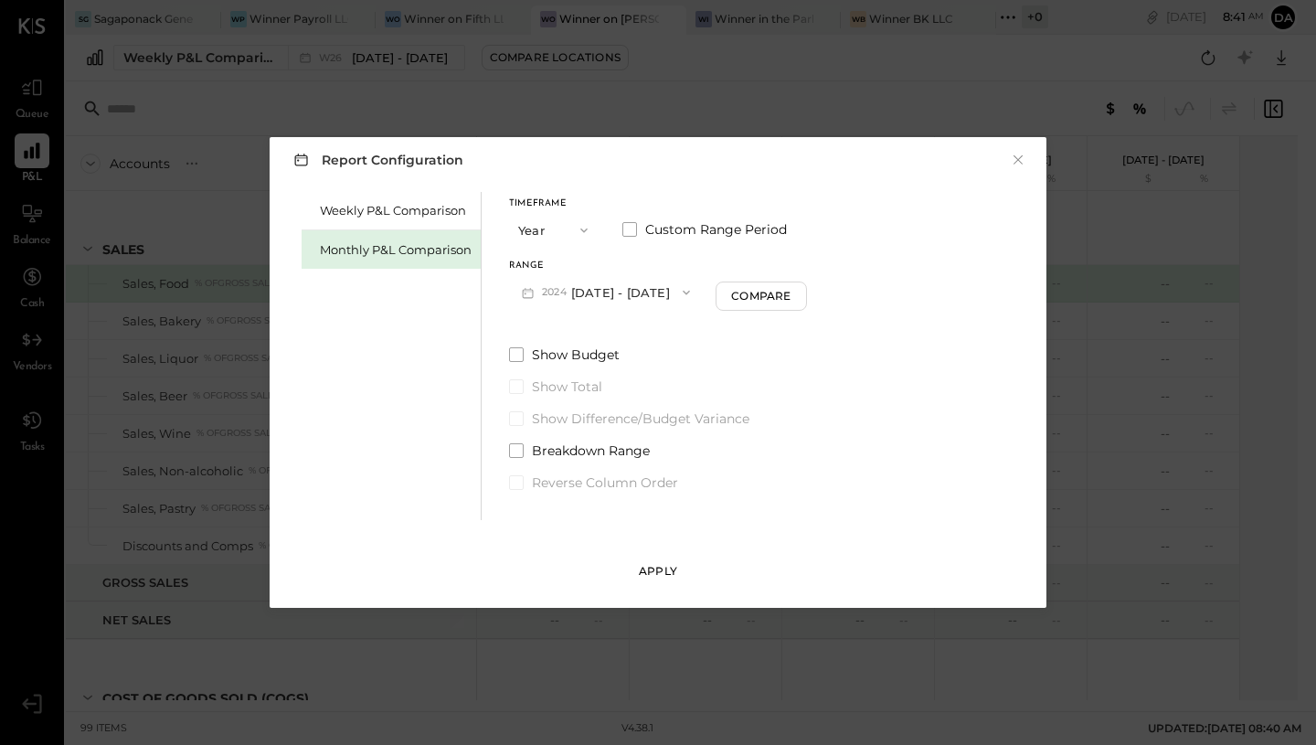
click at [655, 570] on div "Apply" at bounding box center [658, 571] width 38 height 16
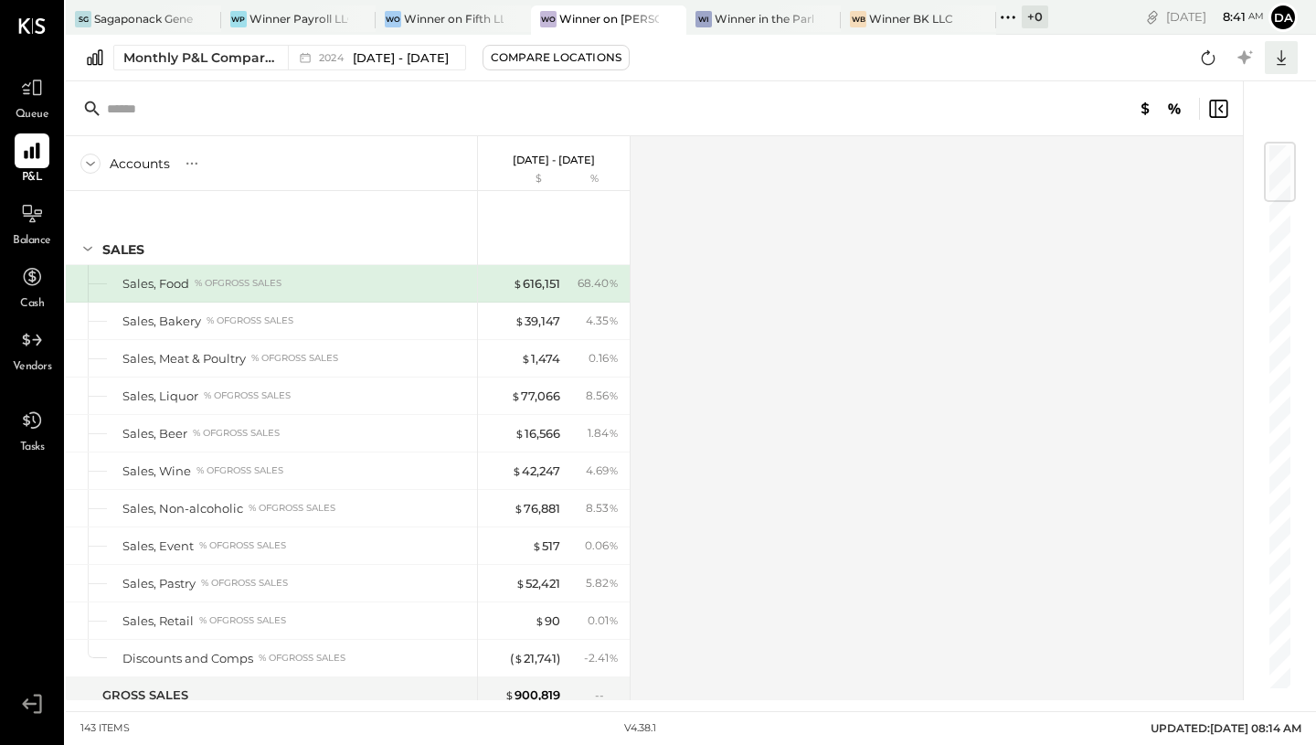
click at [1280, 58] on icon at bounding box center [1281, 58] width 24 height 24
click at [1198, 87] on link "CSV" at bounding box center [1224, 88] width 146 height 38
click at [476, 19] on div at bounding box center [499, 18] width 64 height 27
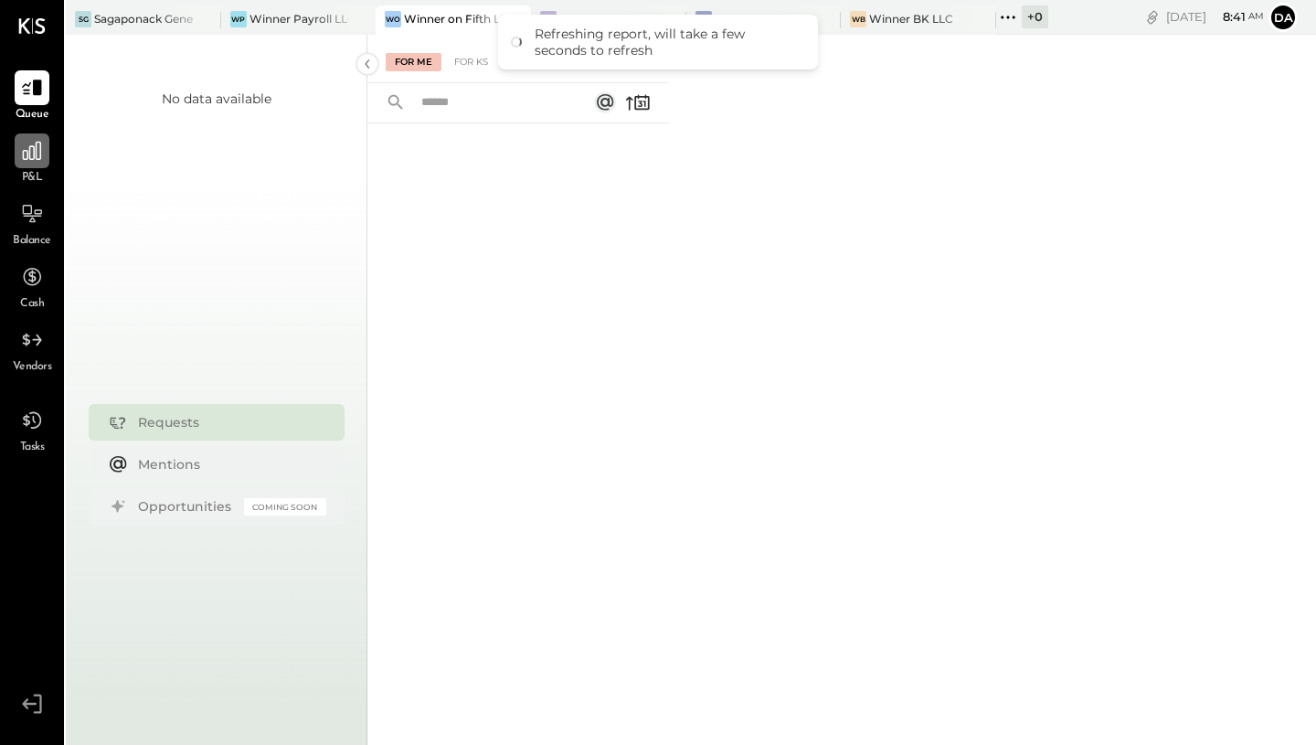
click at [39, 157] on icon at bounding box center [32, 151] width 18 height 18
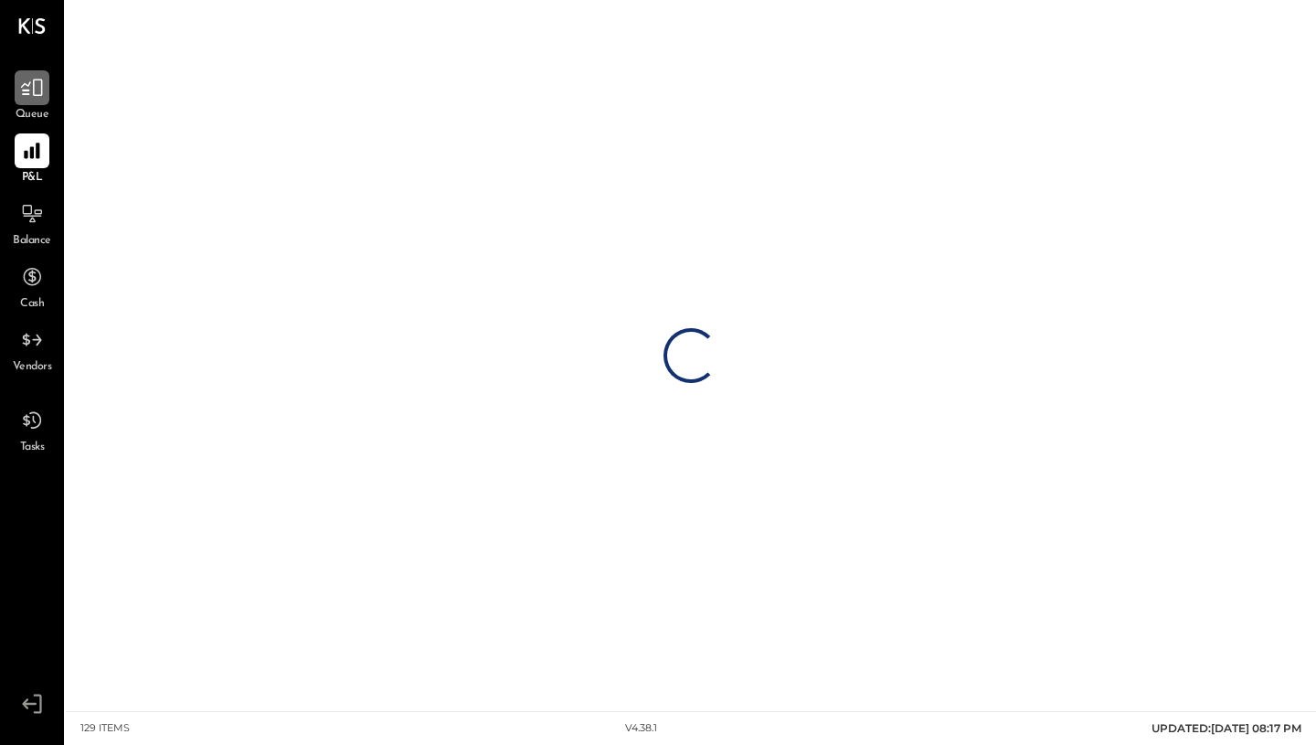
click at [44, 90] on div at bounding box center [32, 87] width 35 height 35
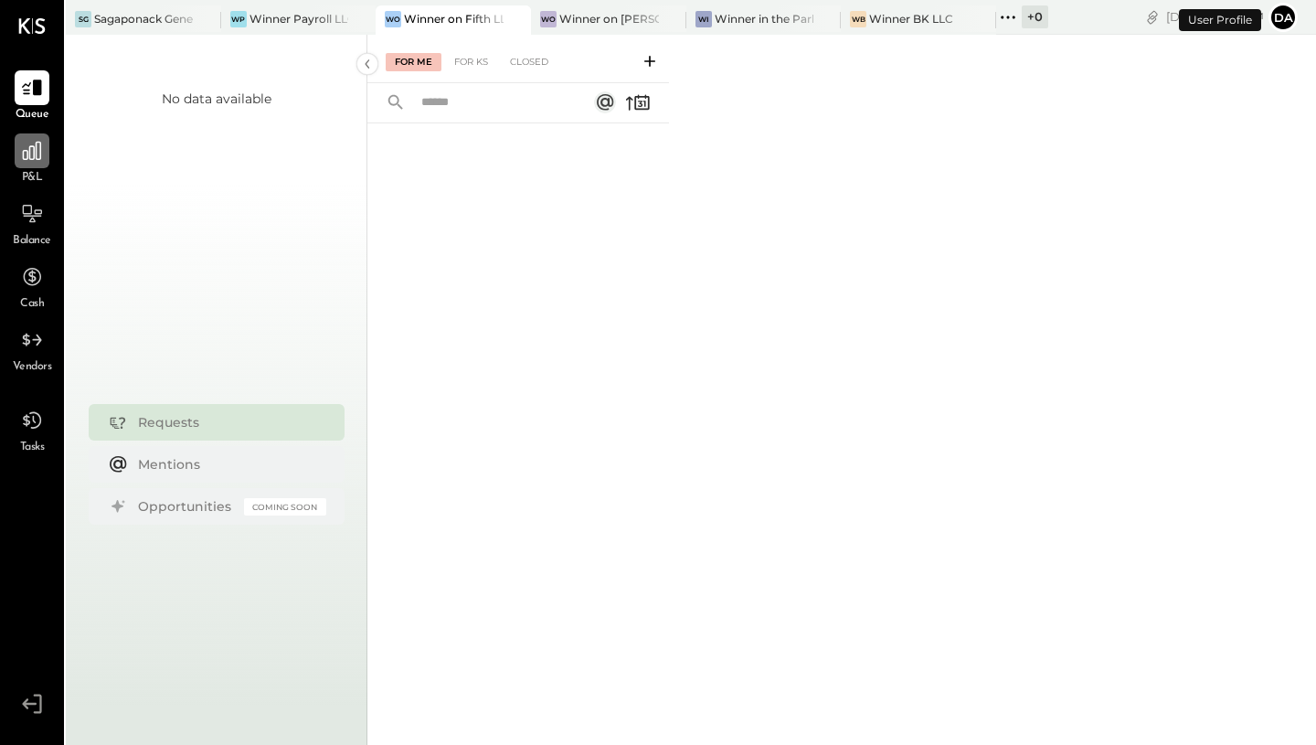
click at [40, 152] on icon at bounding box center [32, 151] width 18 height 18
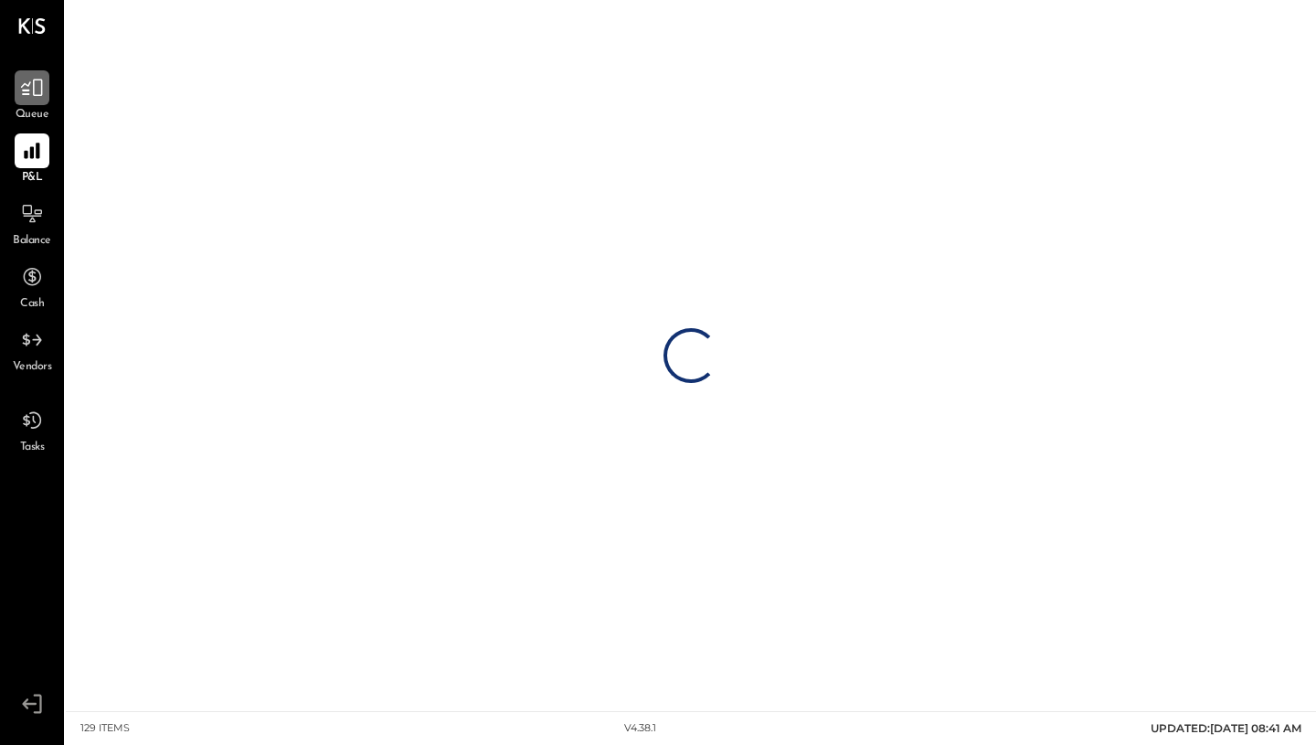
click at [37, 91] on icon at bounding box center [32, 88] width 24 height 24
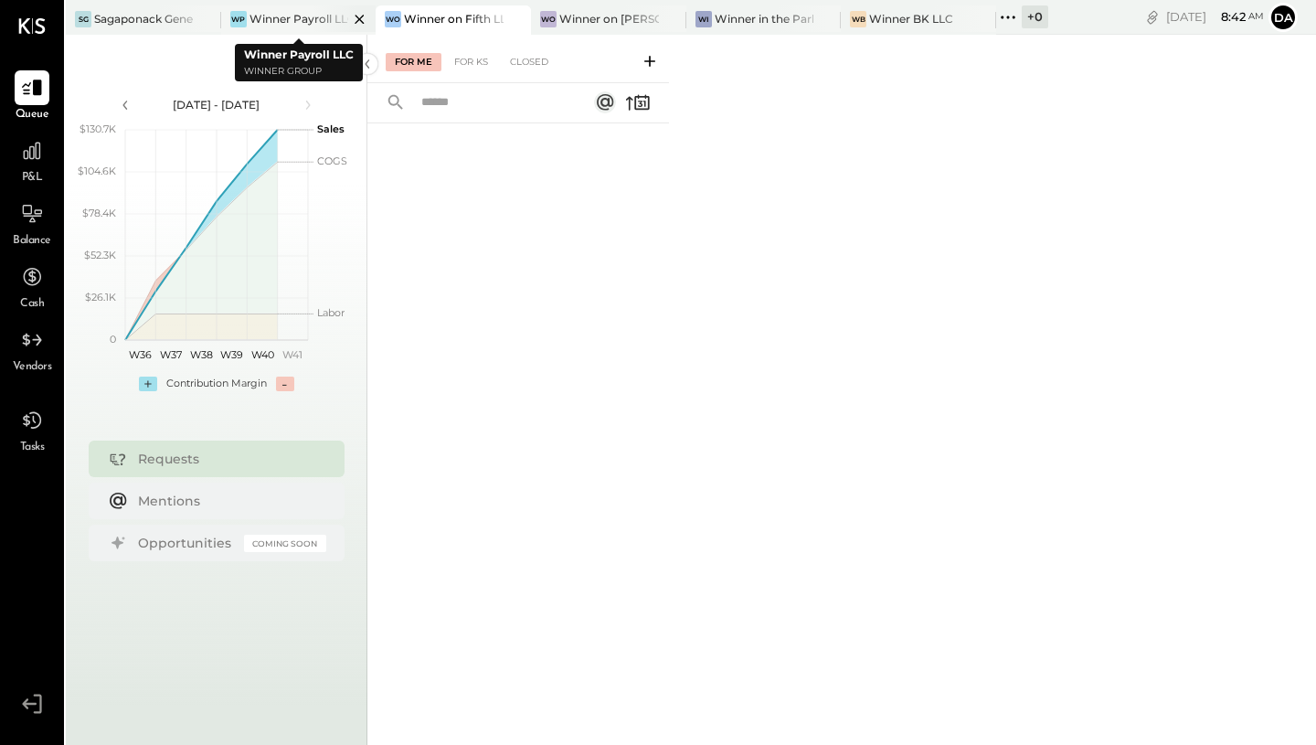
click at [304, 16] on div "Winner Payroll LLC" at bounding box center [299, 19] width 100 height 16
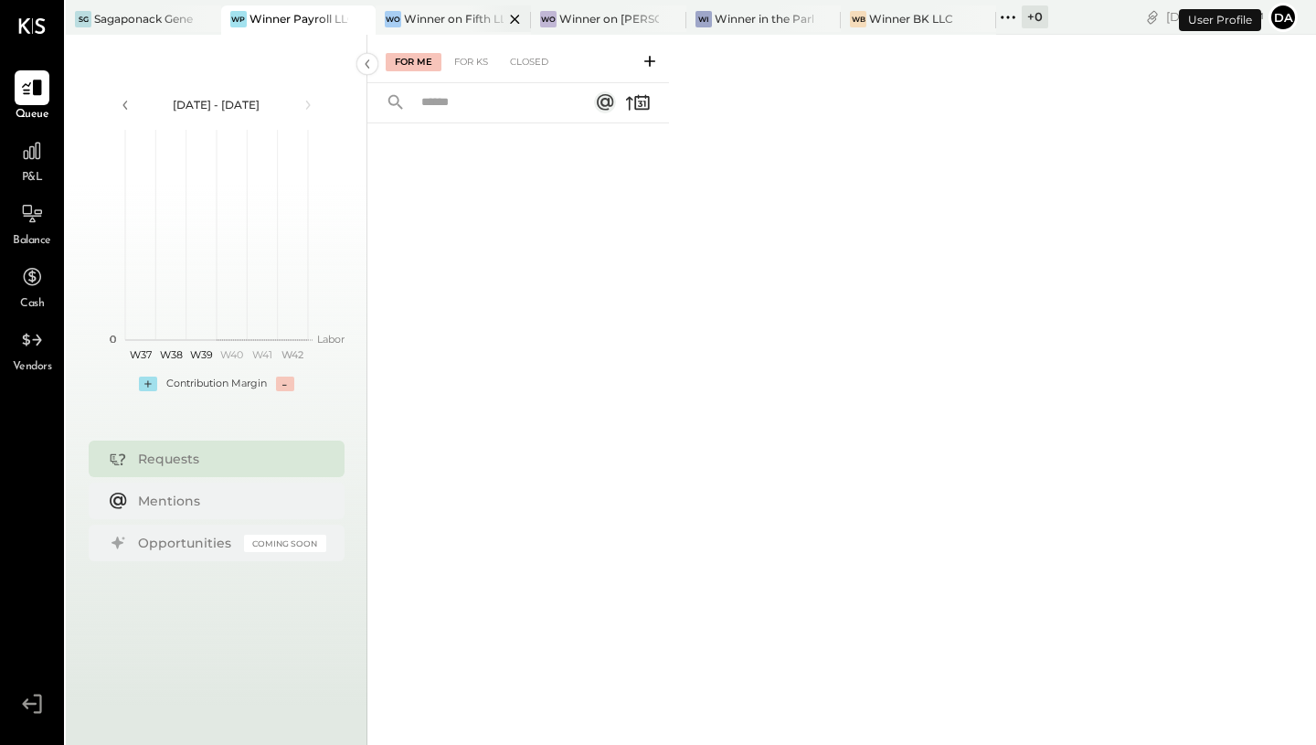
click at [453, 21] on div "Winner on Fifth LLC" at bounding box center [454, 19] width 100 height 16
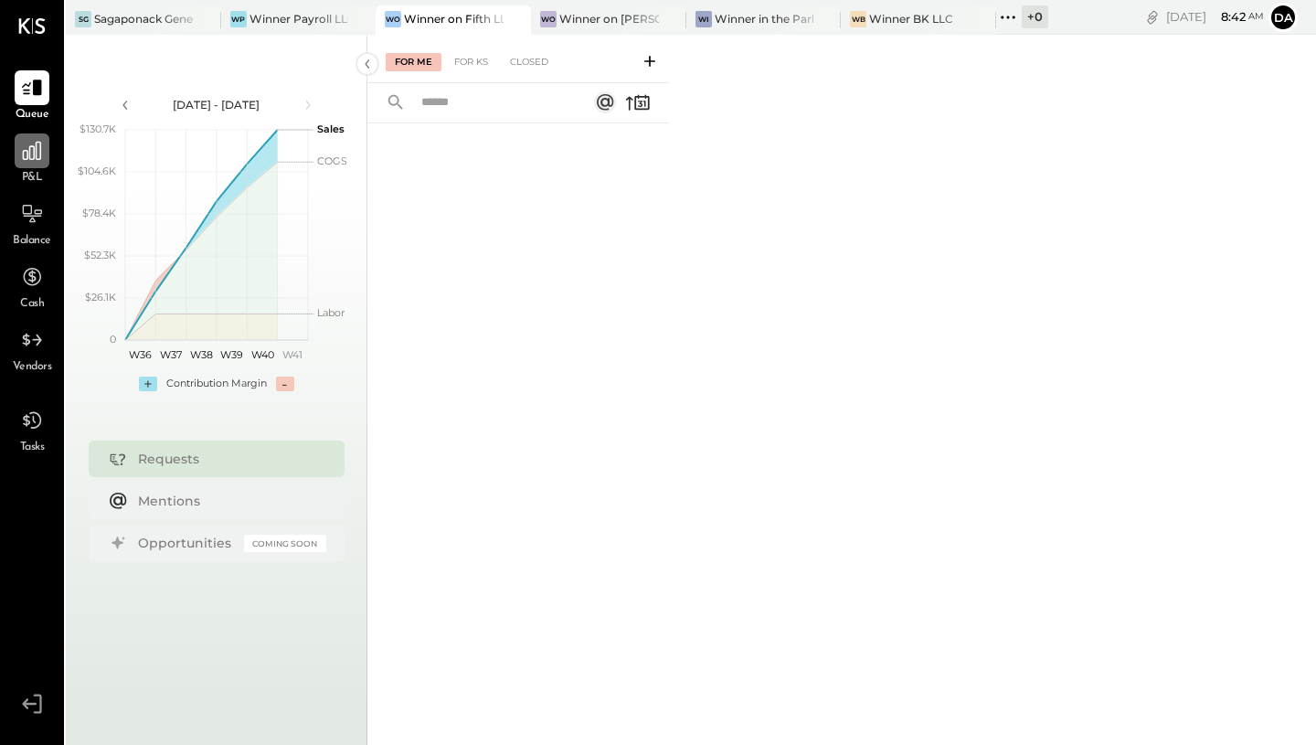
click at [30, 165] on div at bounding box center [32, 150] width 35 height 35
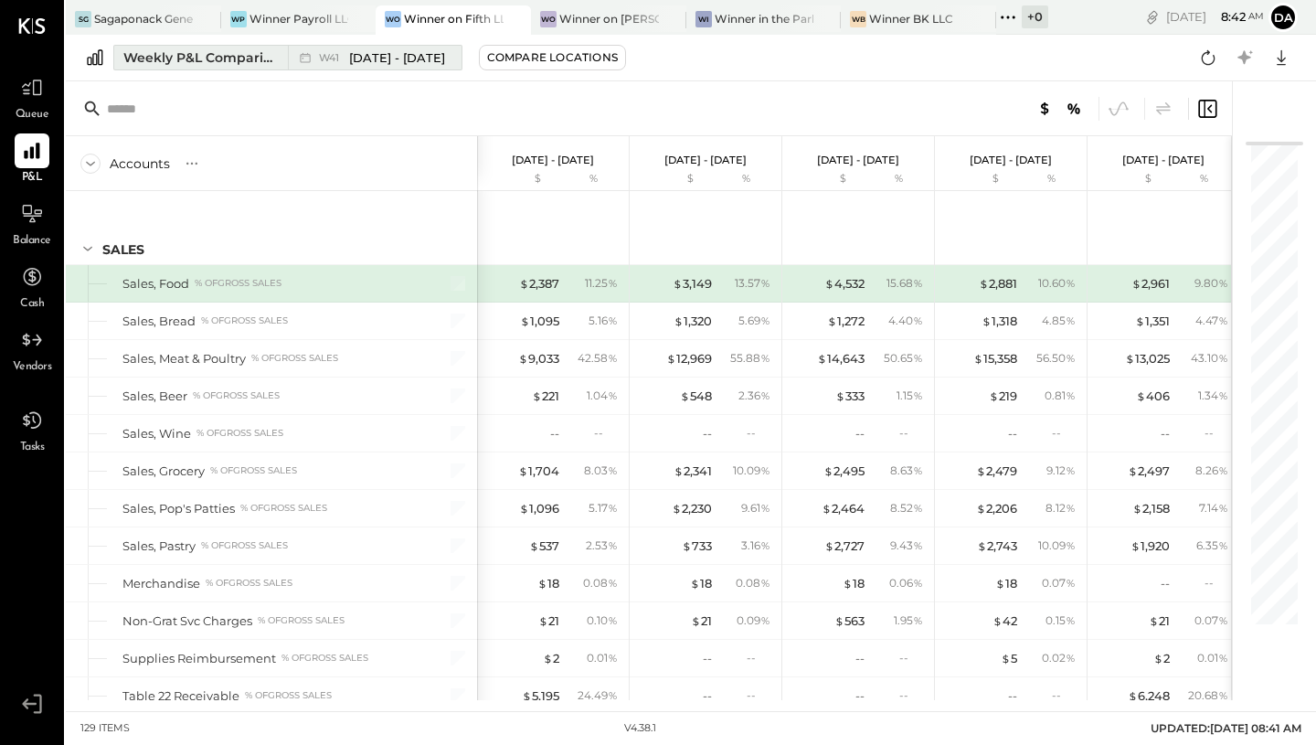
click at [325, 54] on span "W41" at bounding box center [332, 58] width 26 height 10
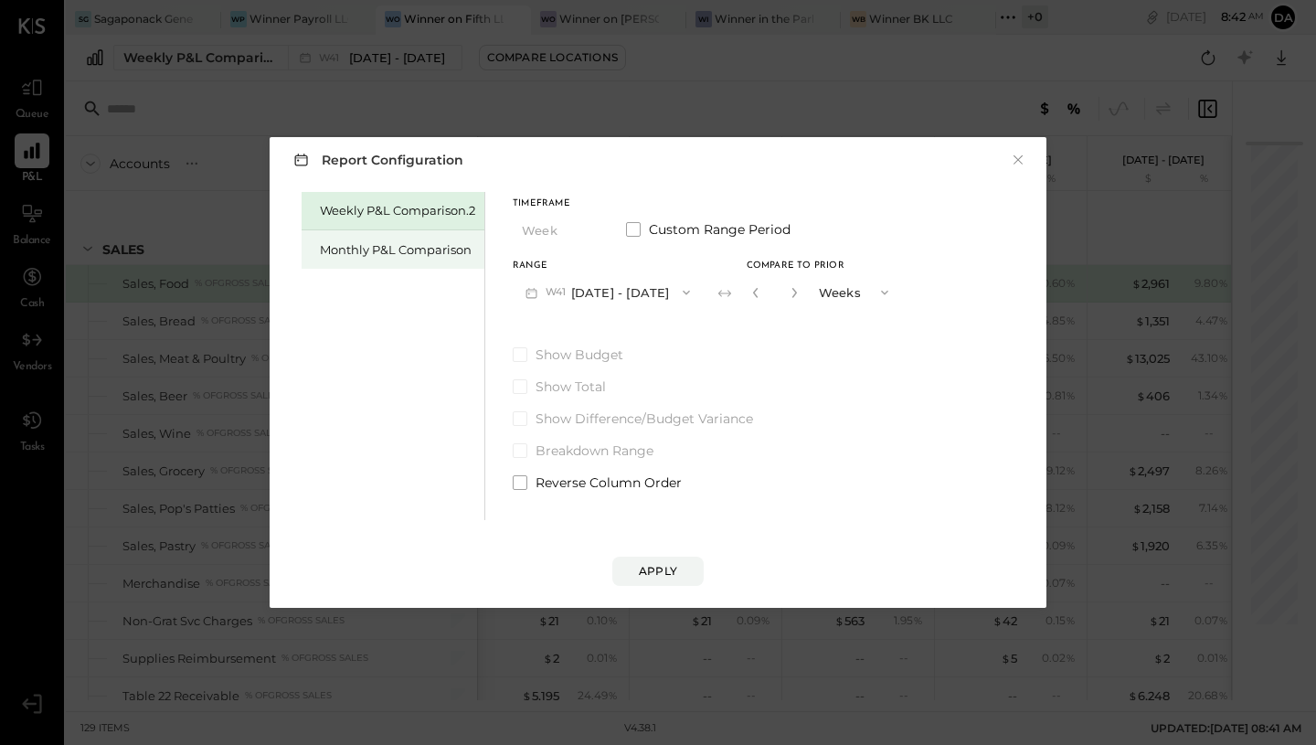
click at [355, 238] on div "Monthly P&L Comparison" at bounding box center [393, 249] width 183 height 38
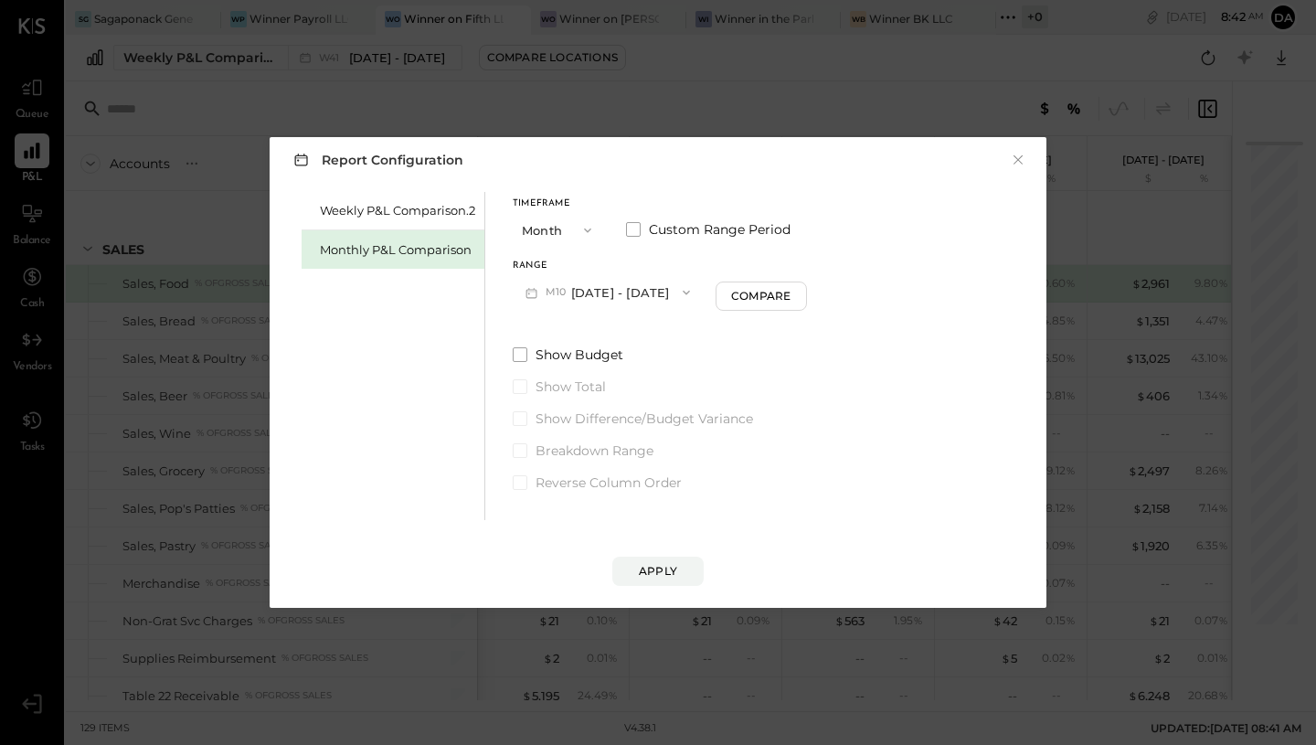
click at [562, 229] on button "Month" at bounding box center [558, 230] width 91 height 34
click at [546, 323] on span "Year" at bounding box center [539, 328] width 25 height 12
click at [651, 568] on div "Apply" at bounding box center [658, 571] width 38 height 16
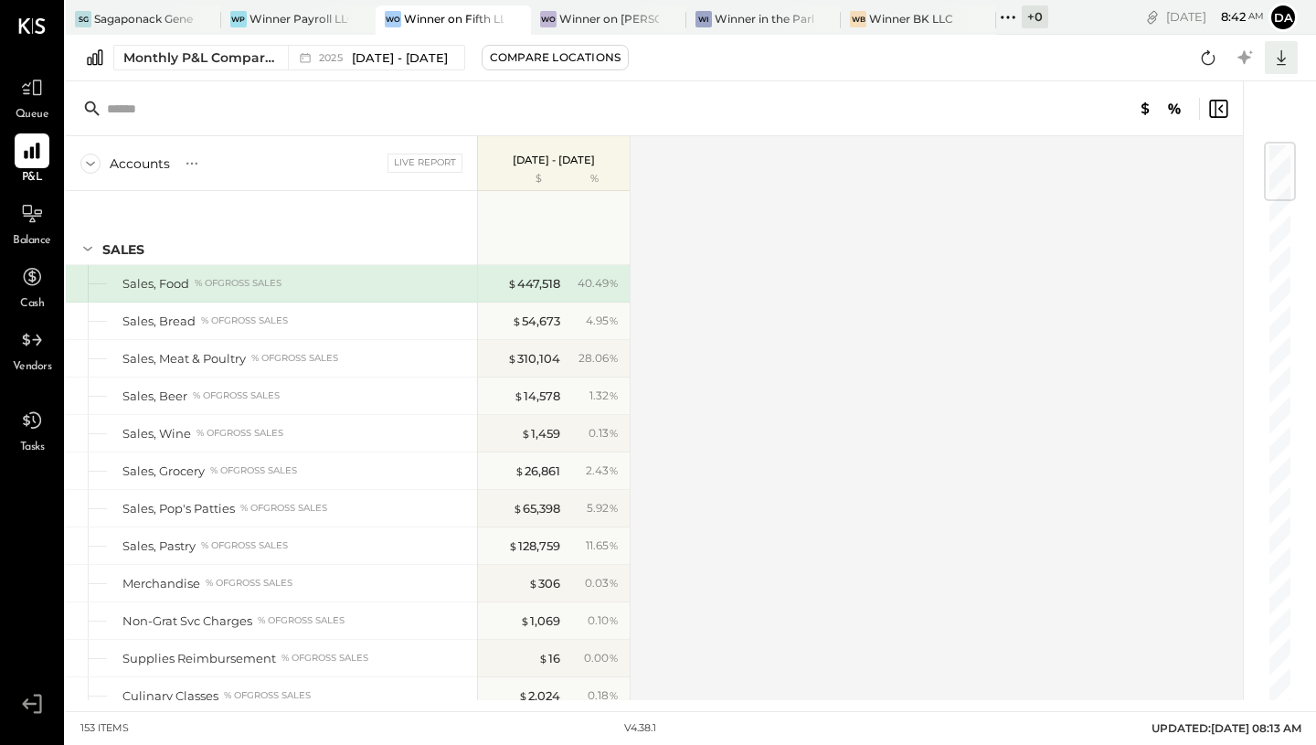
click at [1284, 63] on icon at bounding box center [1281, 58] width 24 height 24
click at [1190, 92] on link "CSV" at bounding box center [1224, 88] width 146 height 38
click at [302, 16] on div "Winner Payroll LLC" at bounding box center [299, 19] width 100 height 16
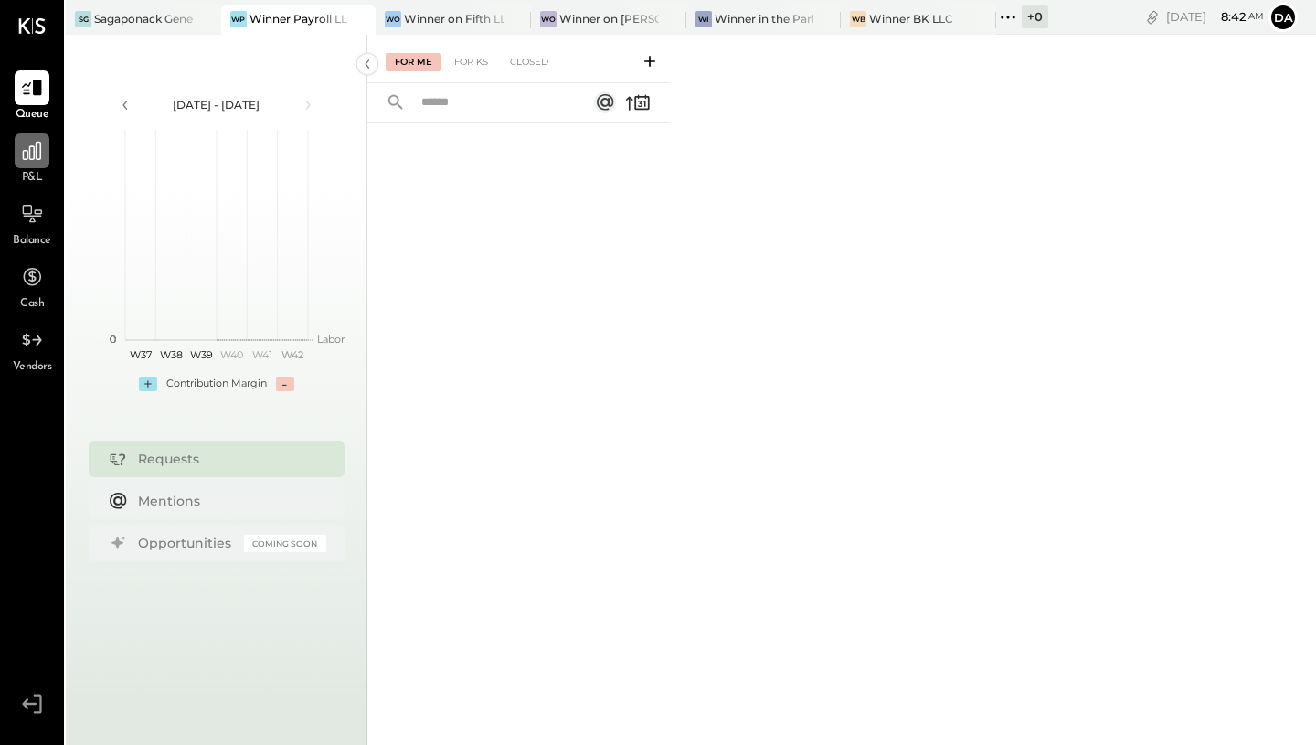
click at [19, 164] on div at bounding box center [32, 150] width 35 height 35
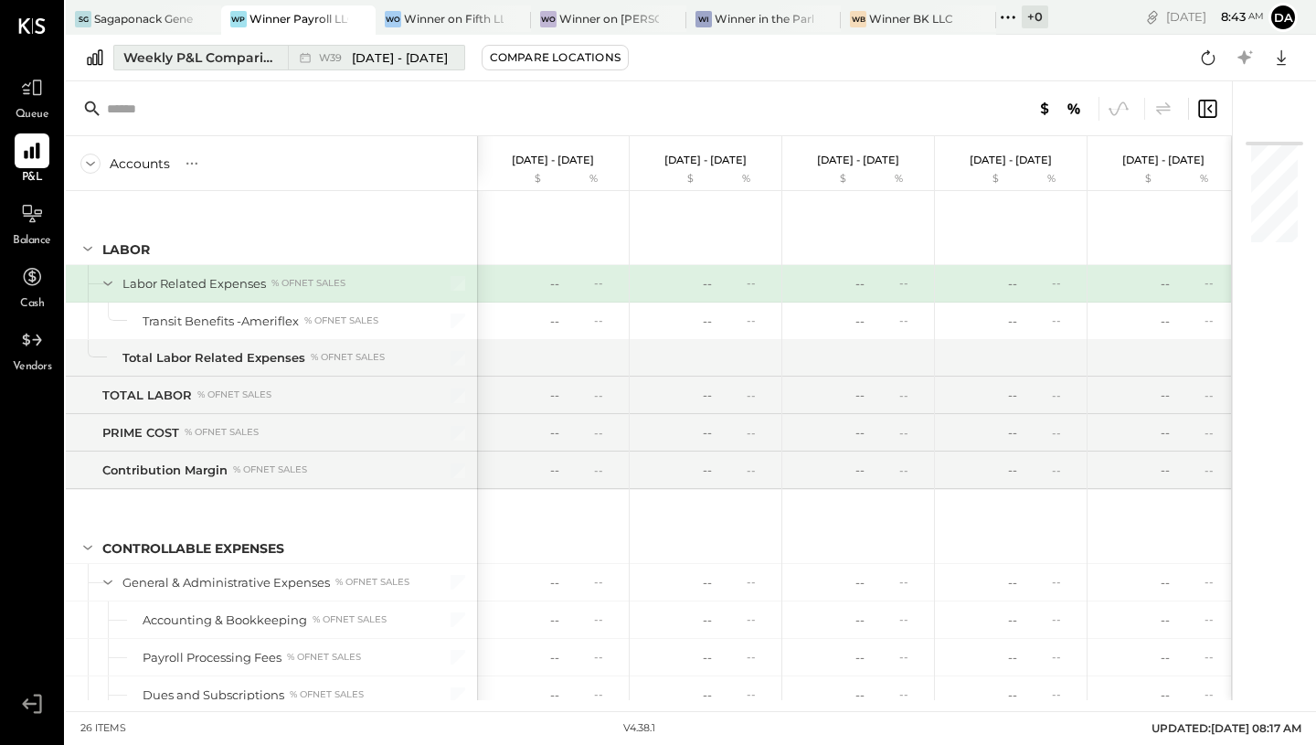
click at [427, 61] on span "[DATE] - [DATE]" at bounding box center [400, 57] width 96 height 17
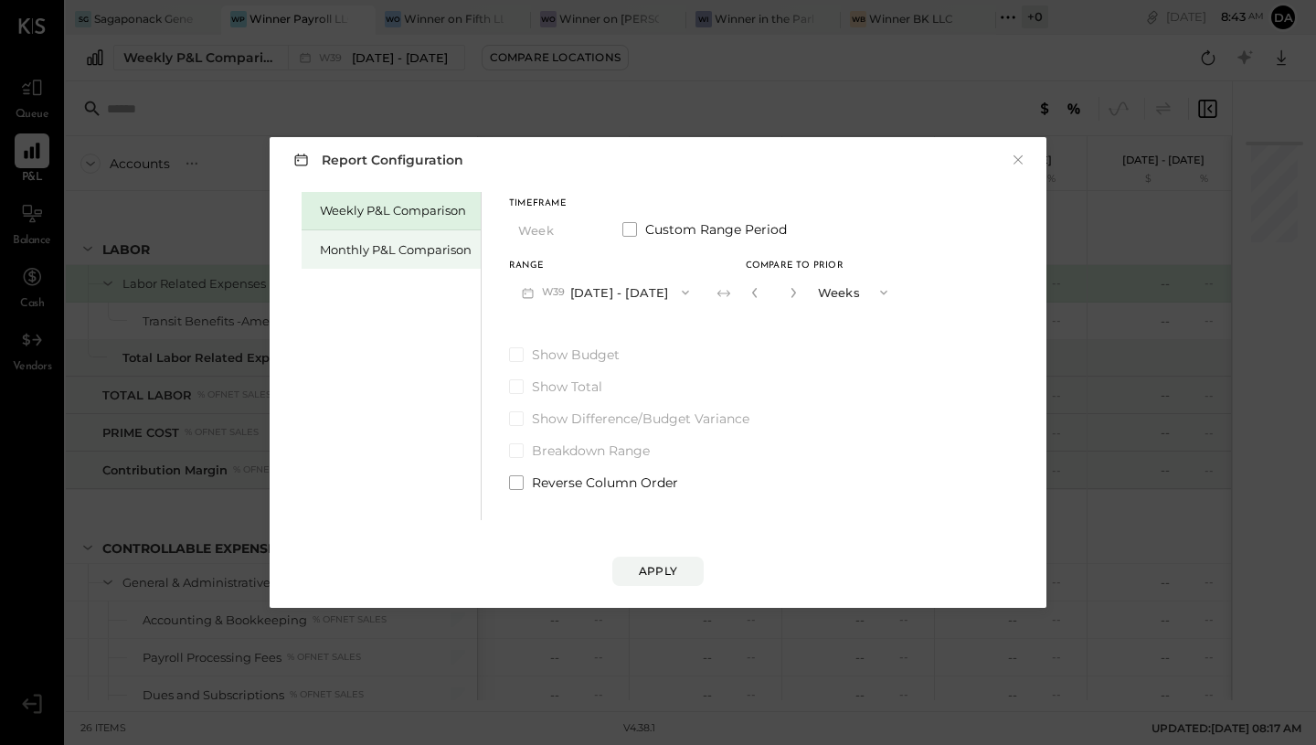
click at [460, 250] on div "Monthly P&L Comparison" at bounding box center [396, 249] width 152 height 17
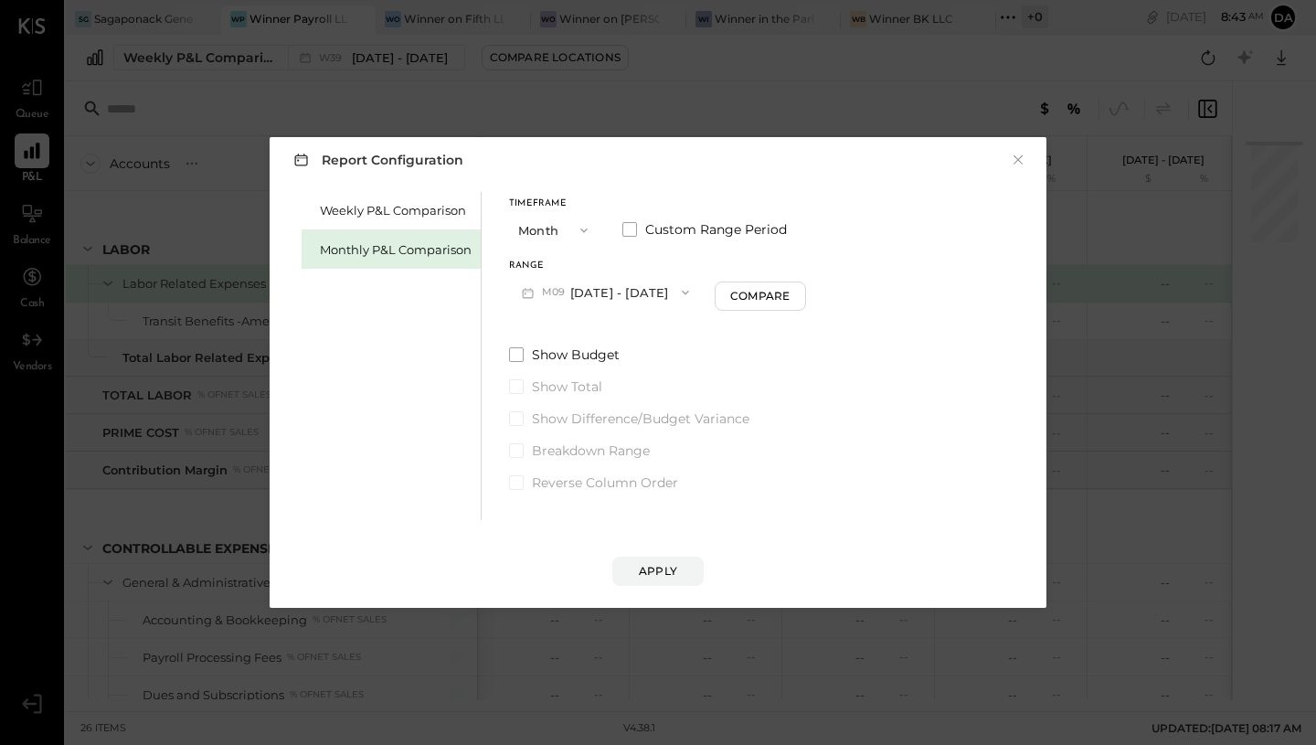
click at [532, 225] on button "Month" at bounding box center [554, 230] width 91 height 34
click at [532, 322] on span "Year" at bounding box center [536, 328] width 25 height 12
click at [593, 287] on button "[DATE] - [DATE]" at bounding box center [605, 292] width 193 height 34
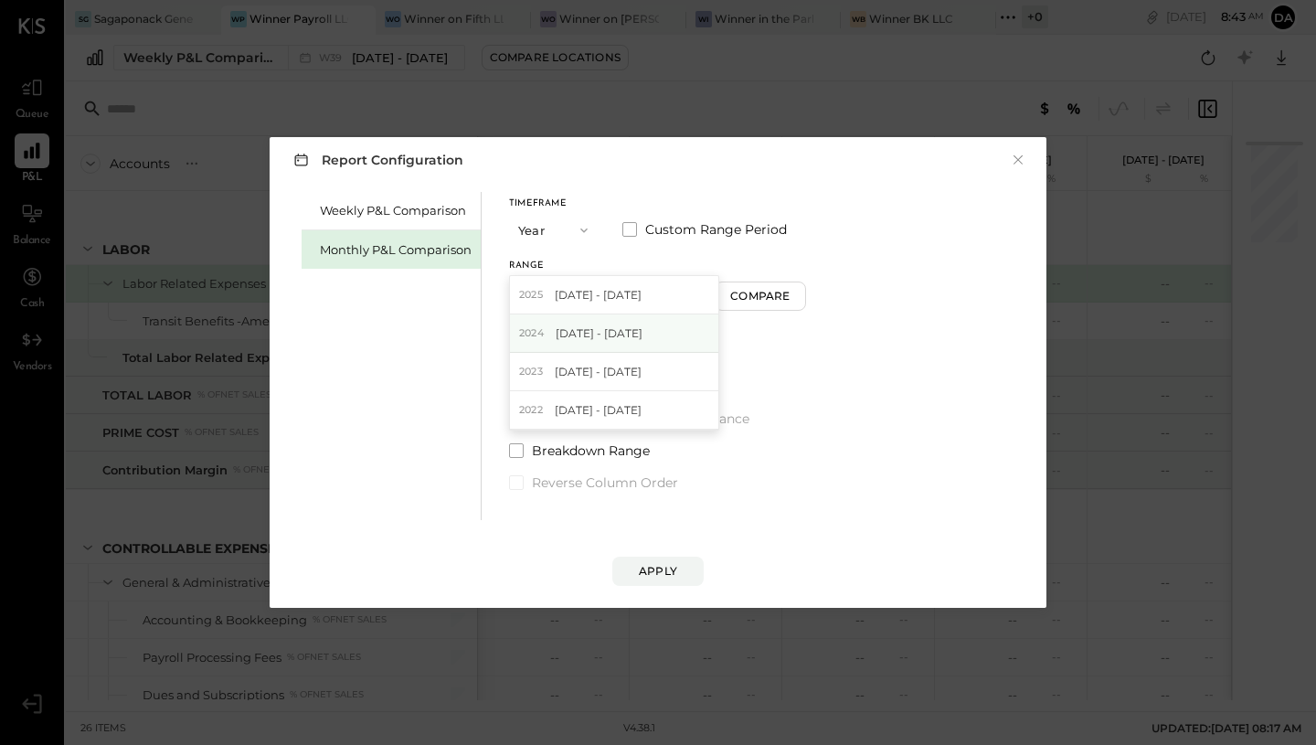
click at [580, 334] on span "[DATE] - [DATE]" at bounding box center [599, 333] width 87 height 16
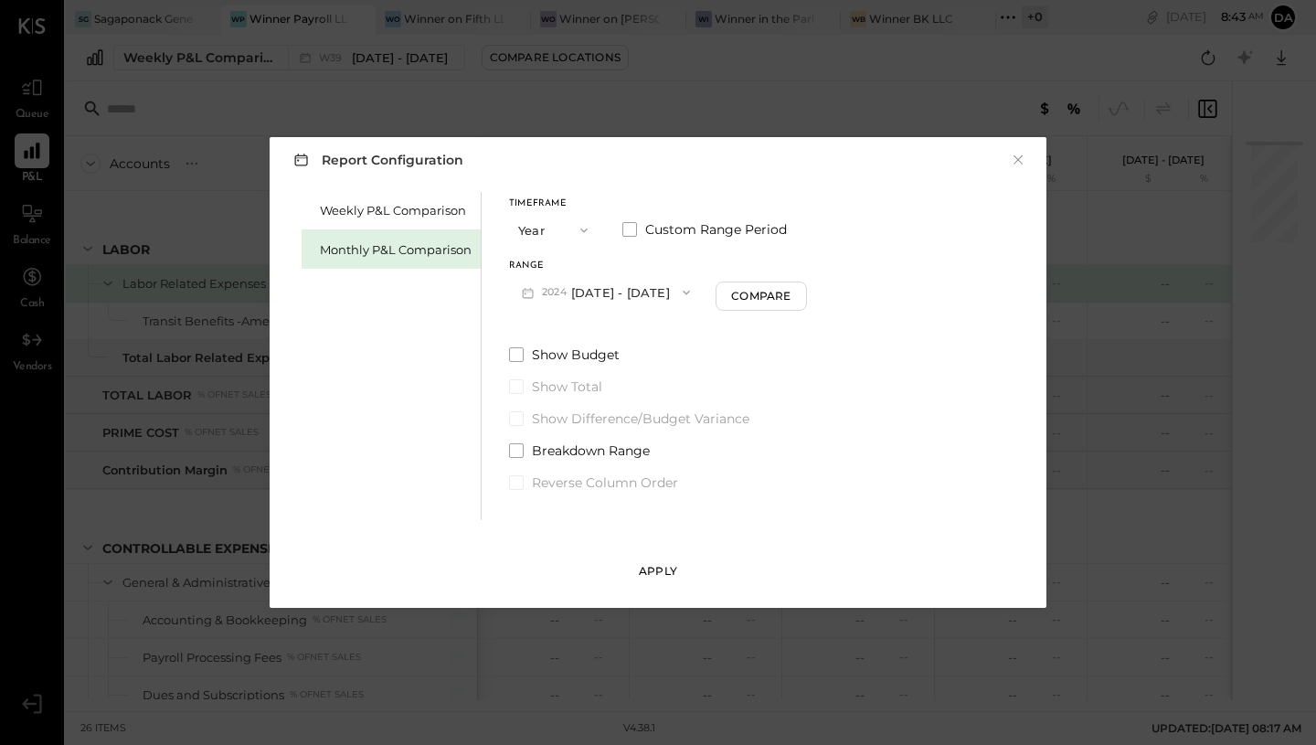
click at [647, 572] on div "Apply" at bounding box center [658, 571] width 38 height 16
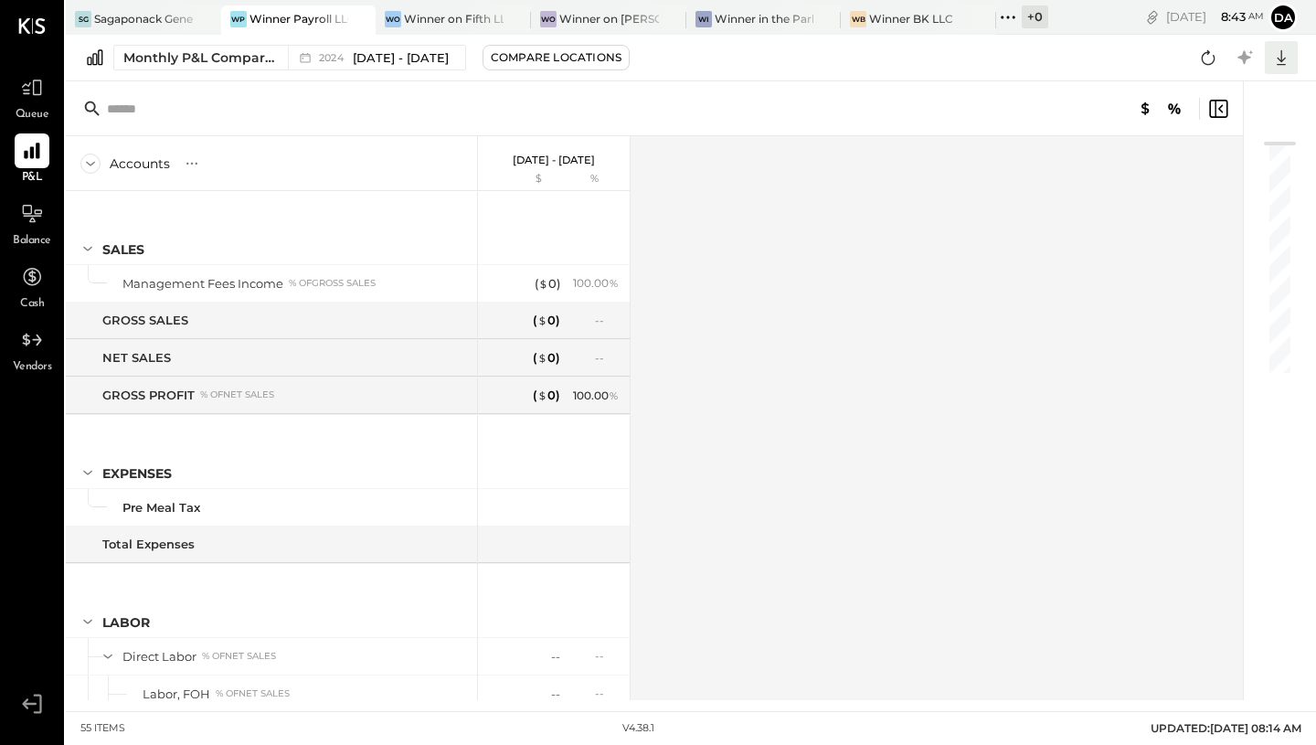
click at [1278, 63] on icon at bounding box center [1281, 58] width 24 height 24
click at [1204, 89] on link "CSV" at bounding box center [1224, 88] width 146 height 38
